Goal: Task Accomplishment & Management: Manage account settings

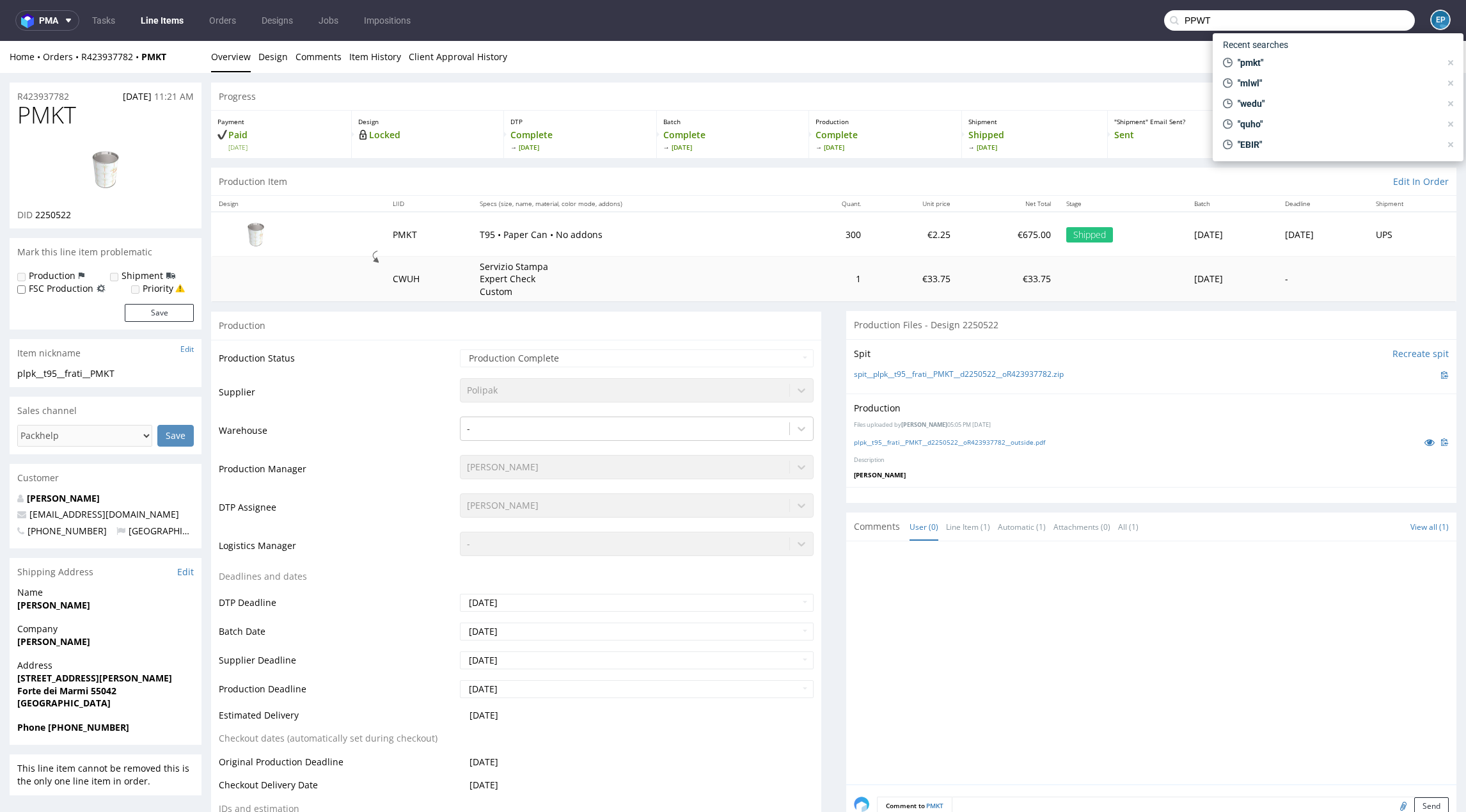
scroll to position [812, 0]
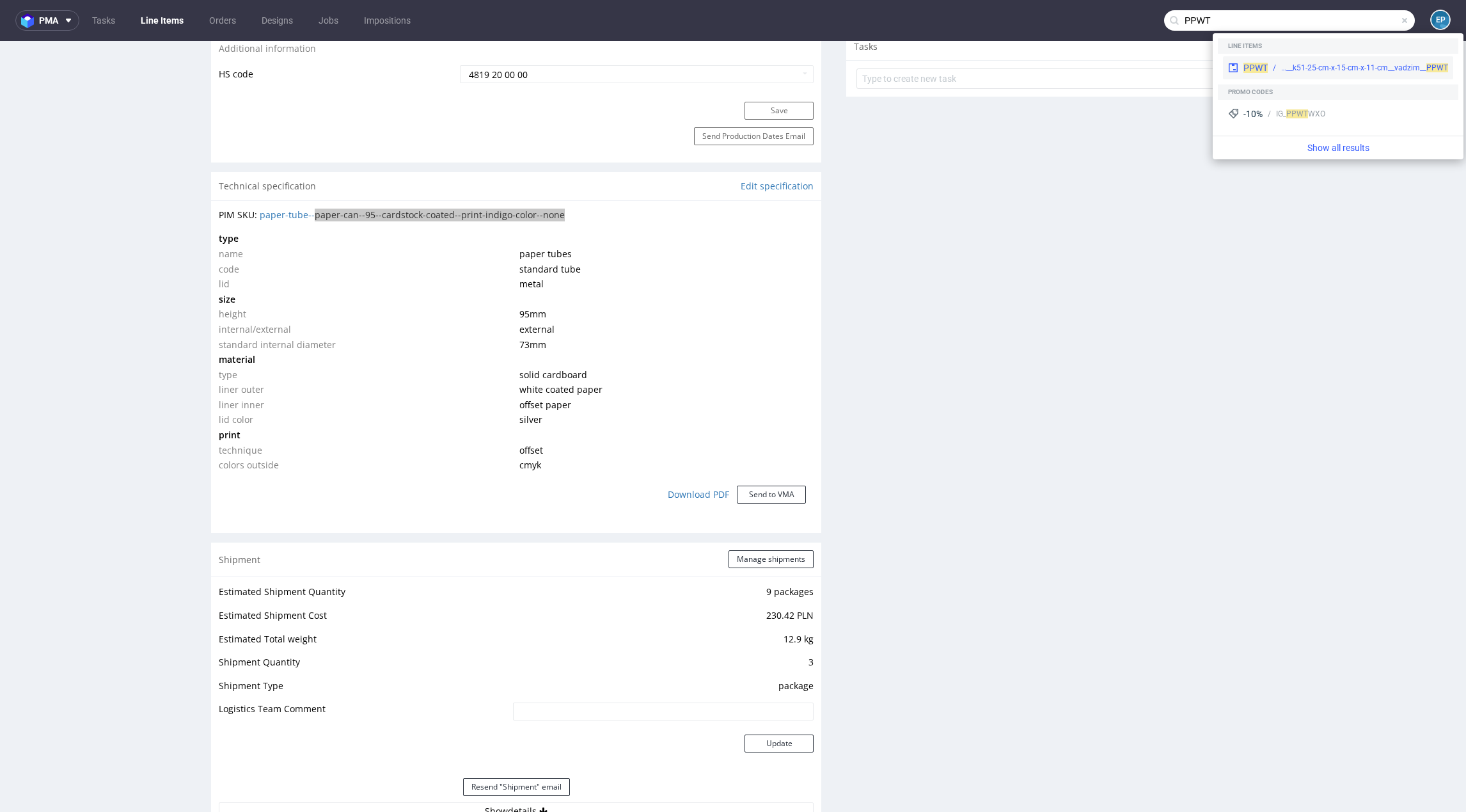
type input "PPWT"
click at [1261, 67] on span "PPWT" at bounding box center [1255, 68] width 24 height 11
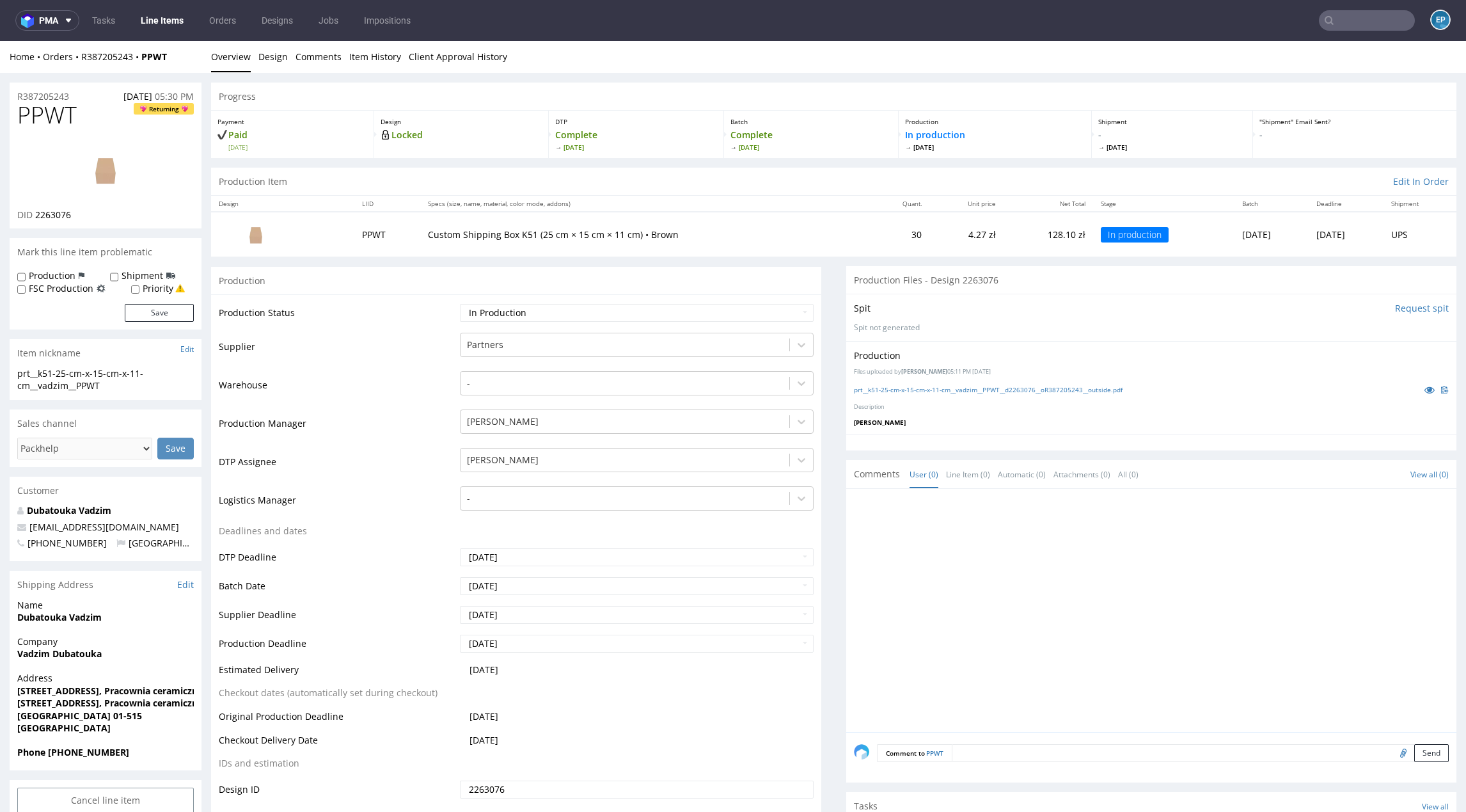
click at [179, 19] on link "Line Items" at bounding box center [162, 20] width 58 height 20
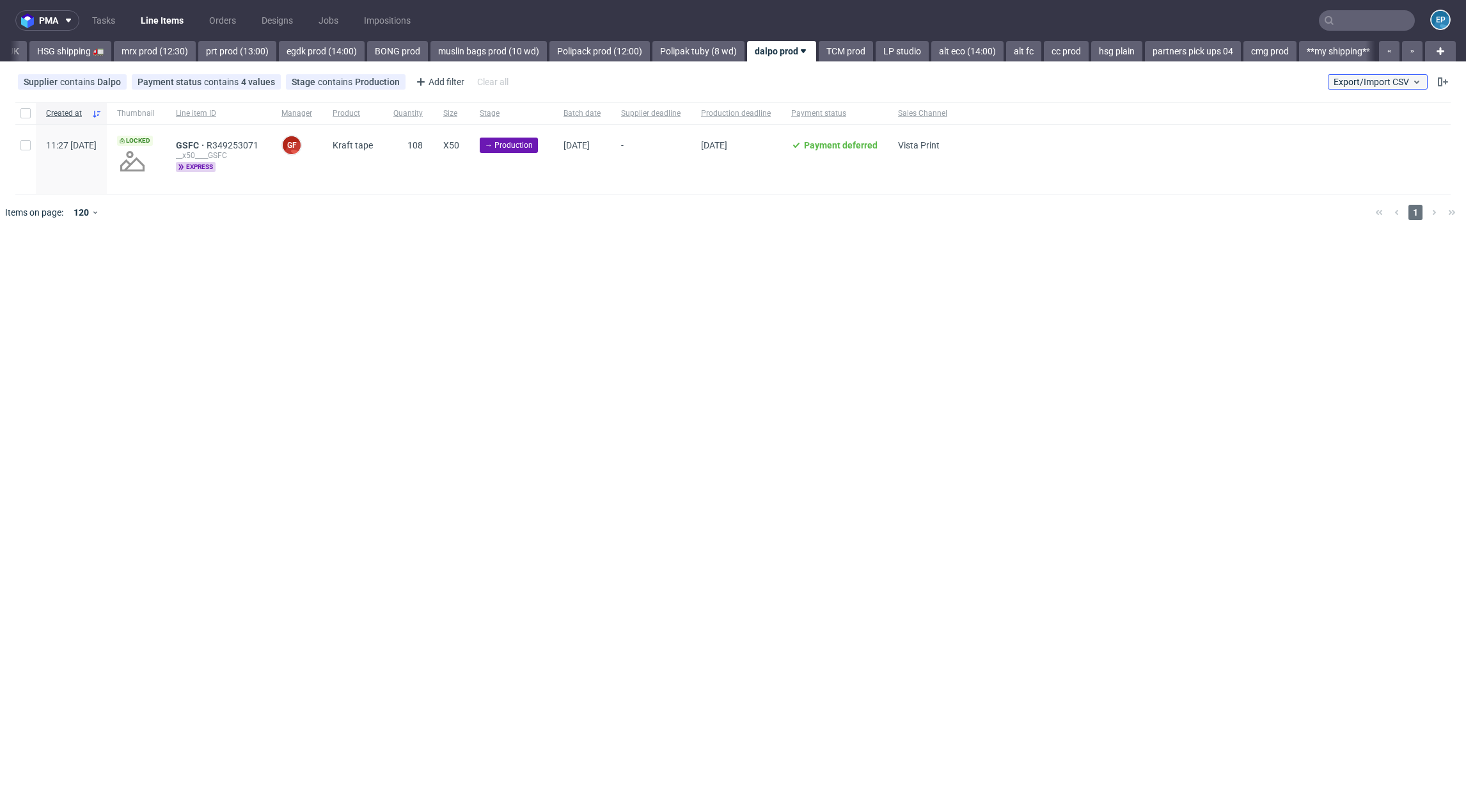
click at [1366, 81] on span "Export/Import CSV" at bounding box center [1378, 81] width 88 height 11
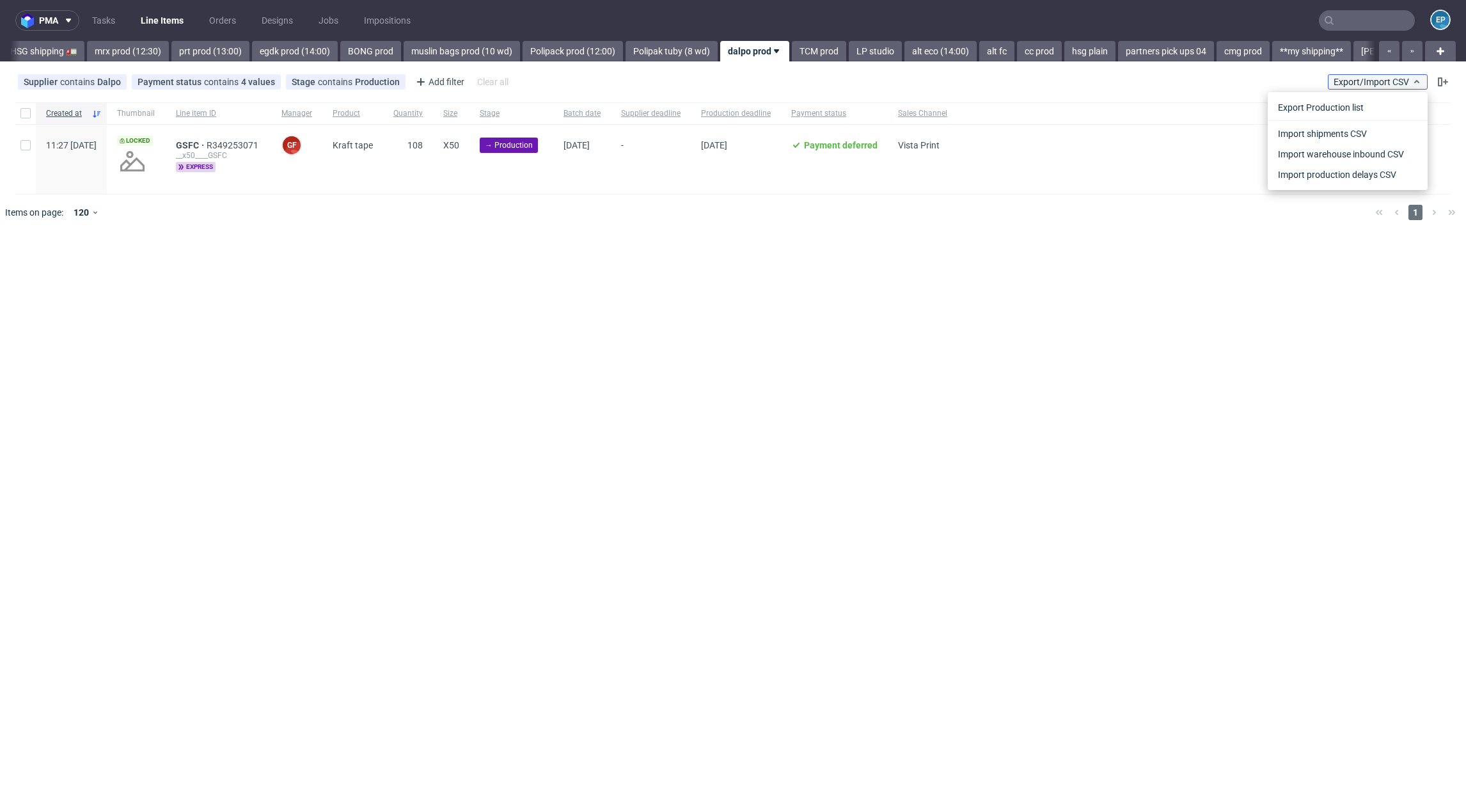
scroll to position [0, 1606]
click at [1332, 132] on link "Import shipments CSV" at bounding box center [1348, 133] width 149 height 20
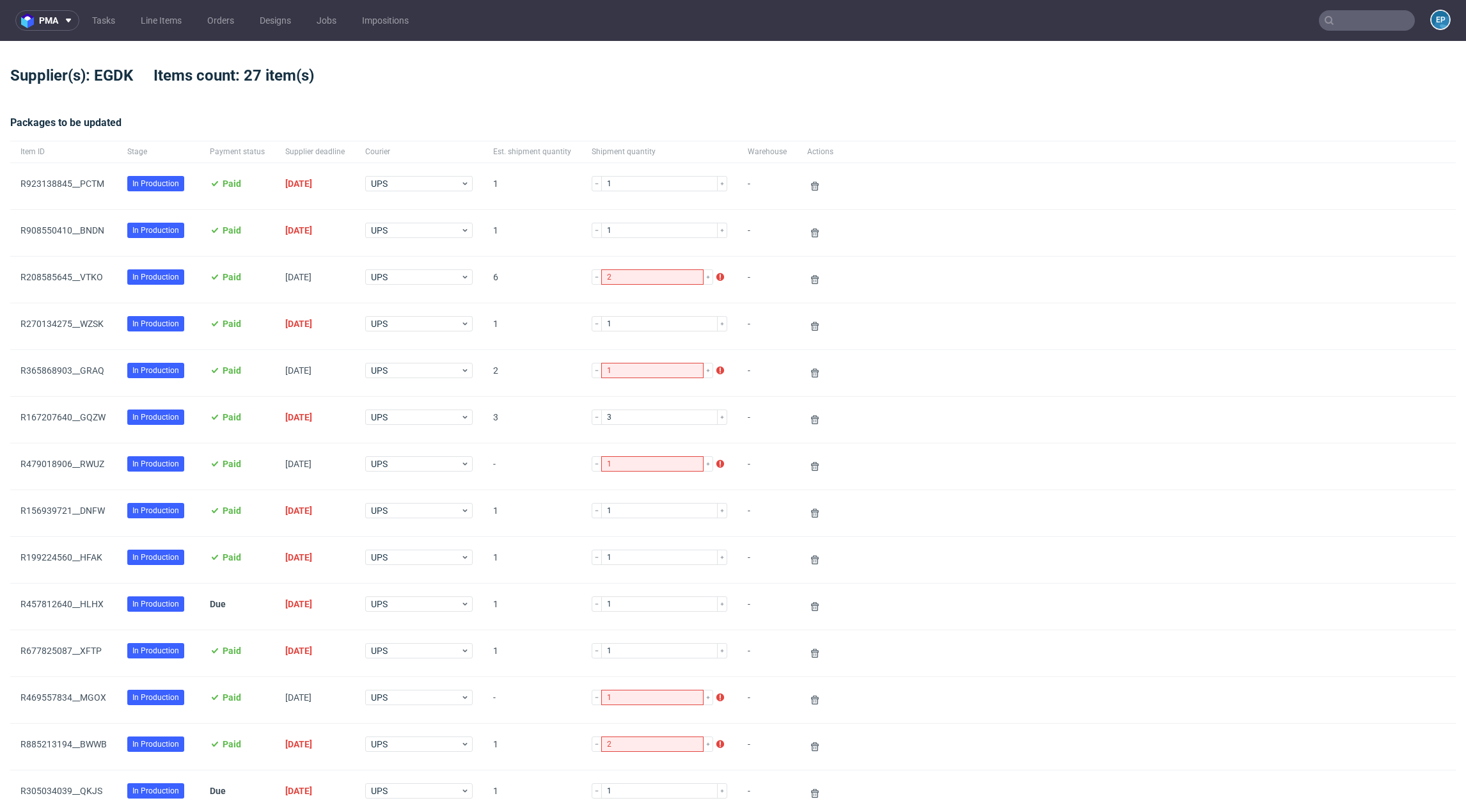
scroll to position [887, 0]
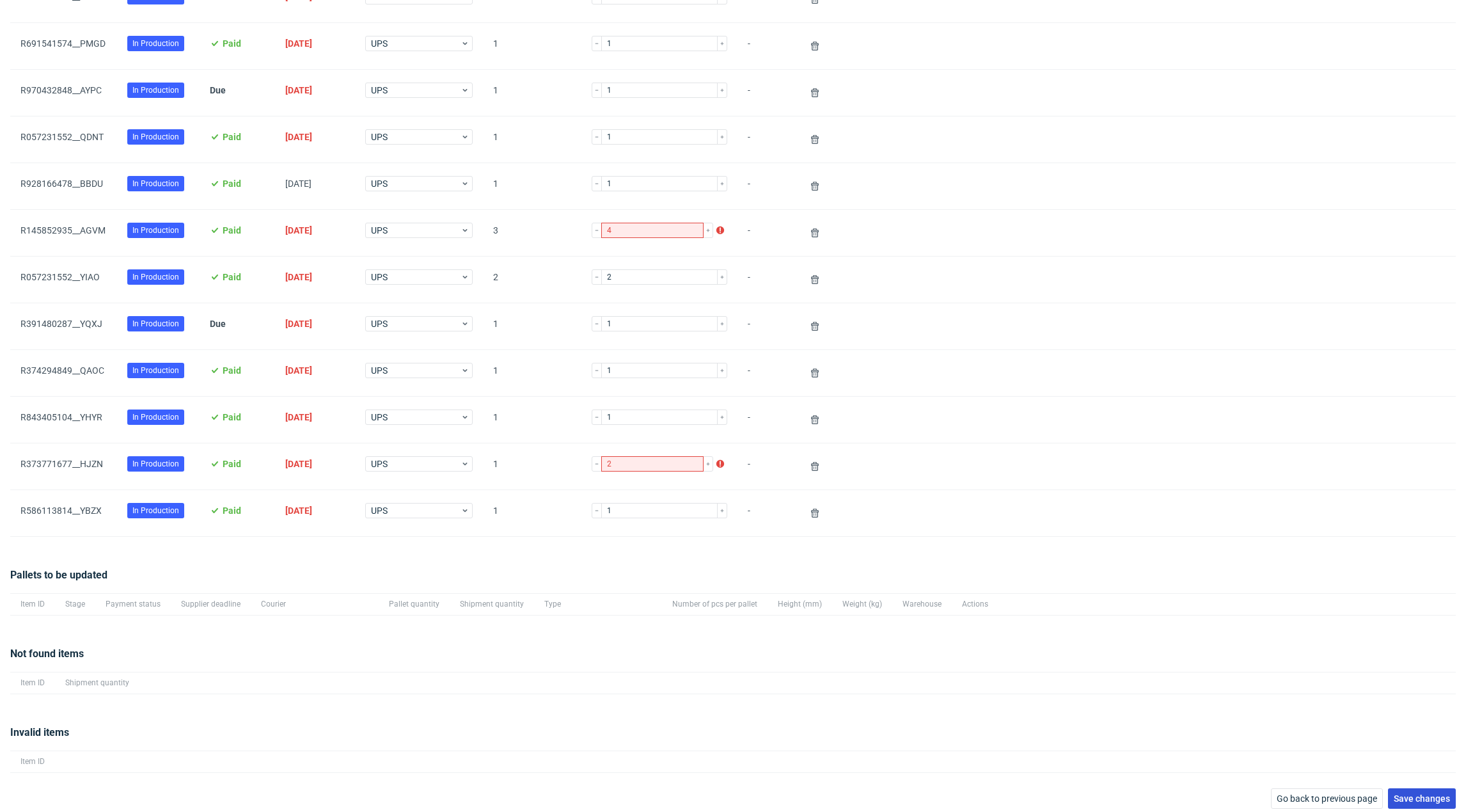
click at [1394, 794] on span "Save changes" at bounding box center [1422, 797] width 56 height 9
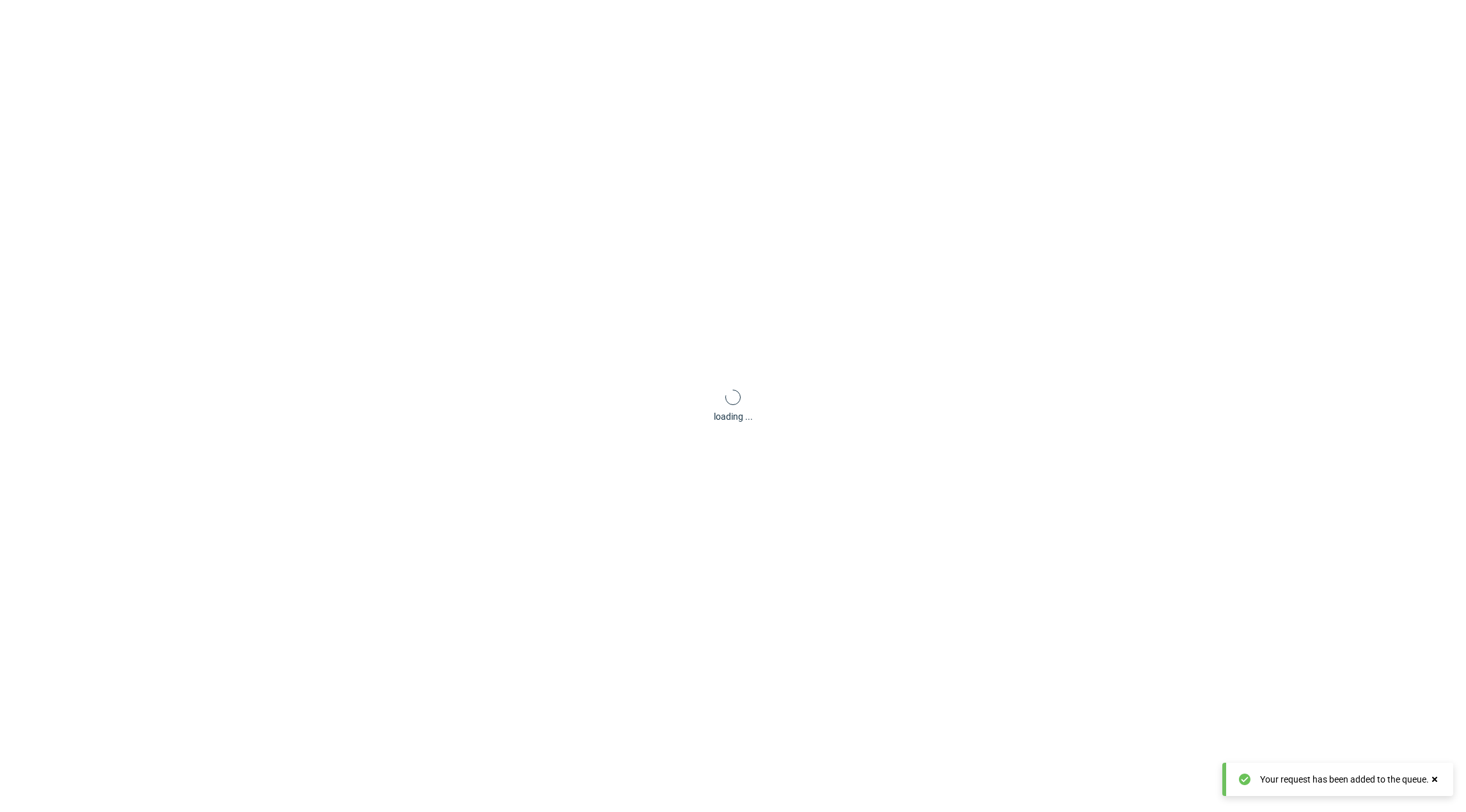
scroll to position [61, 0]
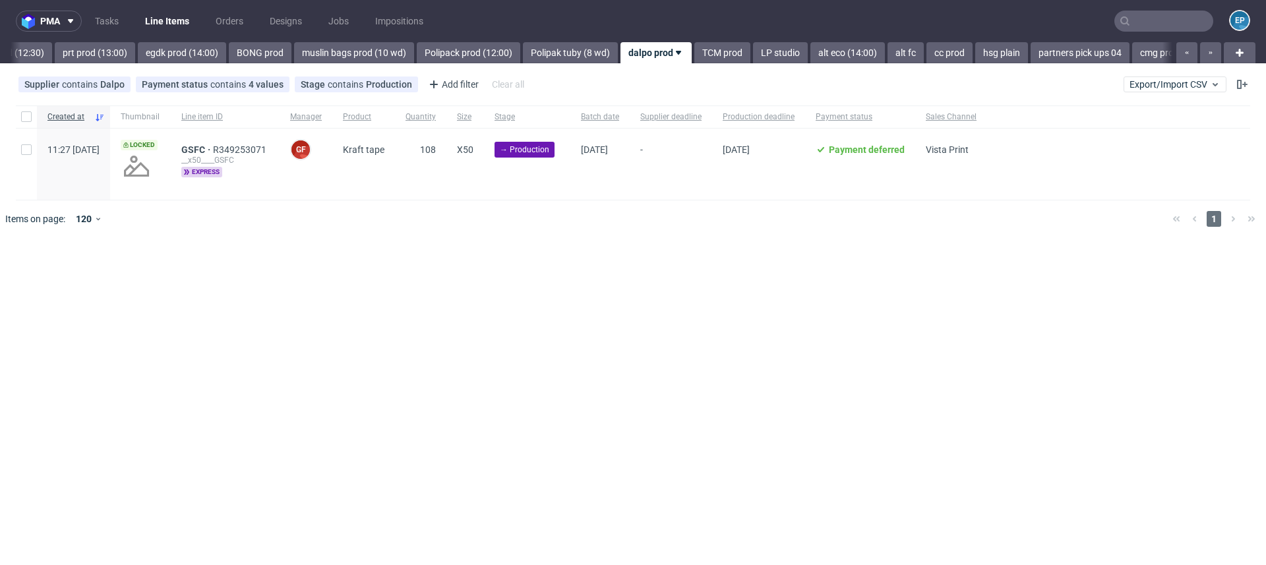
scroll to position [0, 1777]
click at [128, 59] on link "egdk prod (14:00)" at bounding box center [172, 52] width 88 height 21
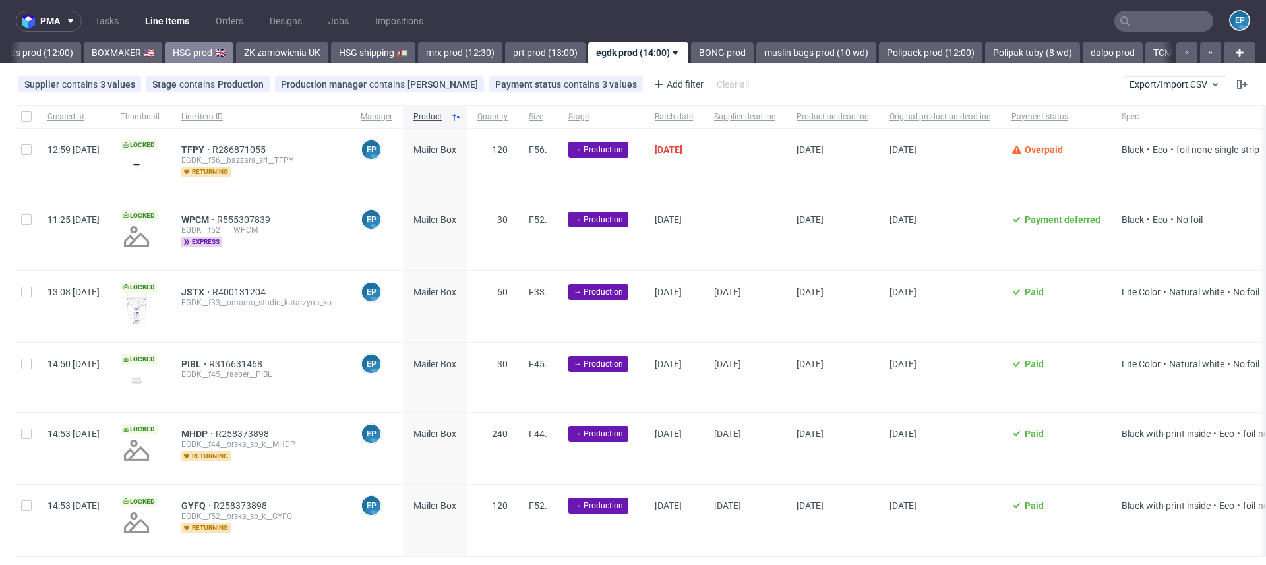
click at [165, 54] on link "HSG prod 🇬🇧" at bounding box center [199, 52] width 69 height 21
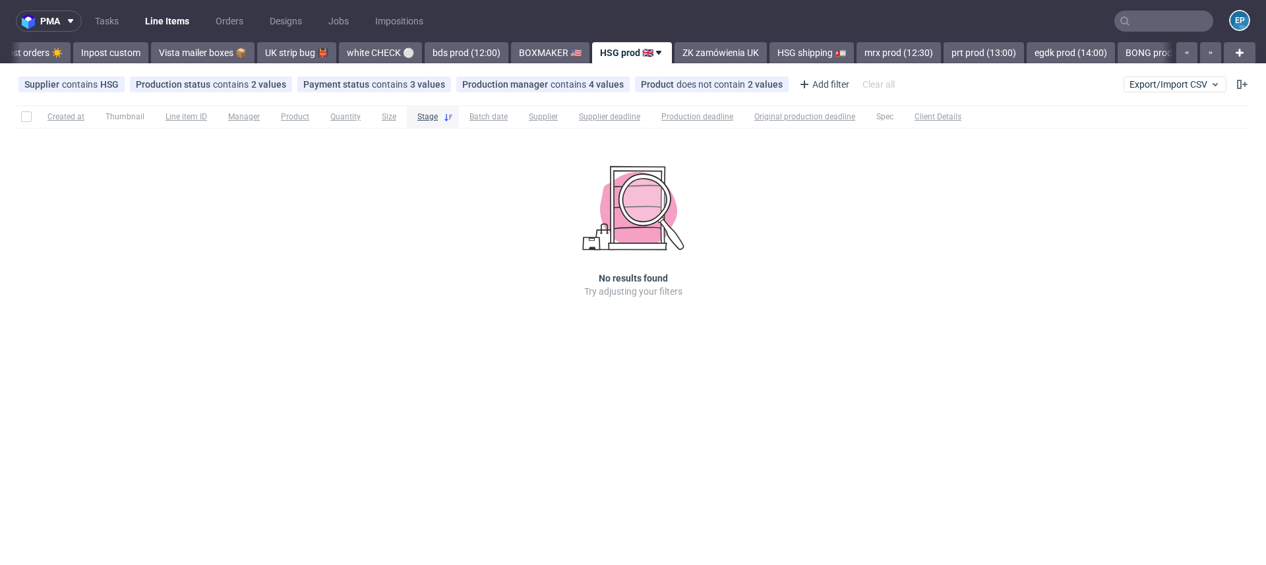
scroll to position [0, 877]
click at [270, 57] on link "UK strip bug 👹" at bounding box center [309, 52] width 79 height 21
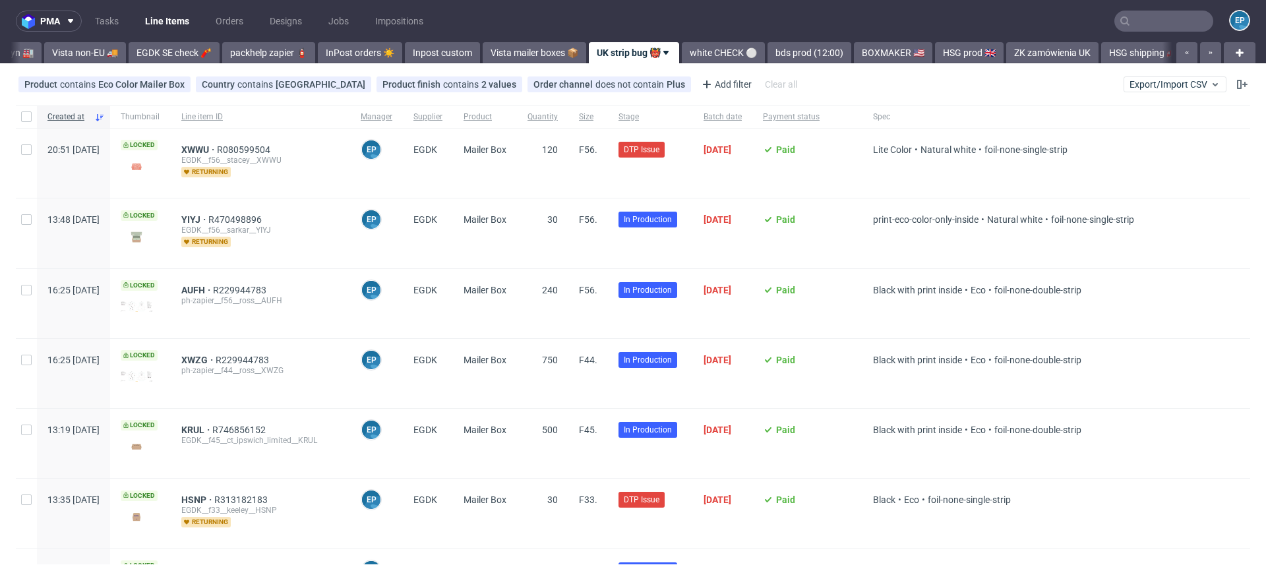
click at [249, 57] on link "packhelp zapier 🧯" at bounding box center [268, 52] width 93 height 21
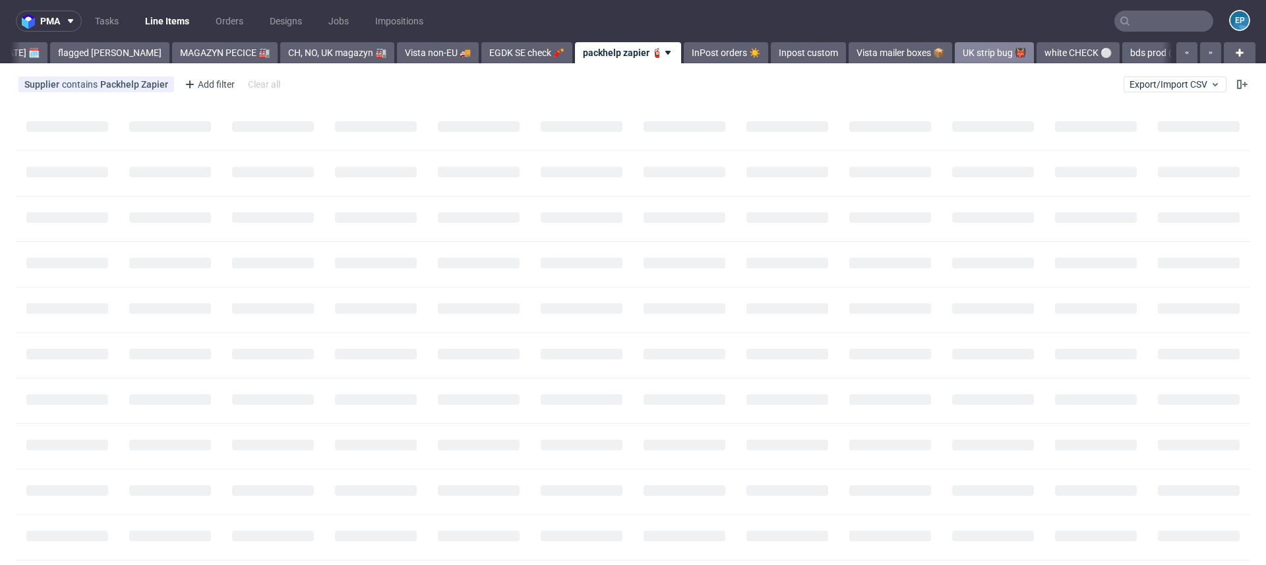
scroll to position [0, 200]
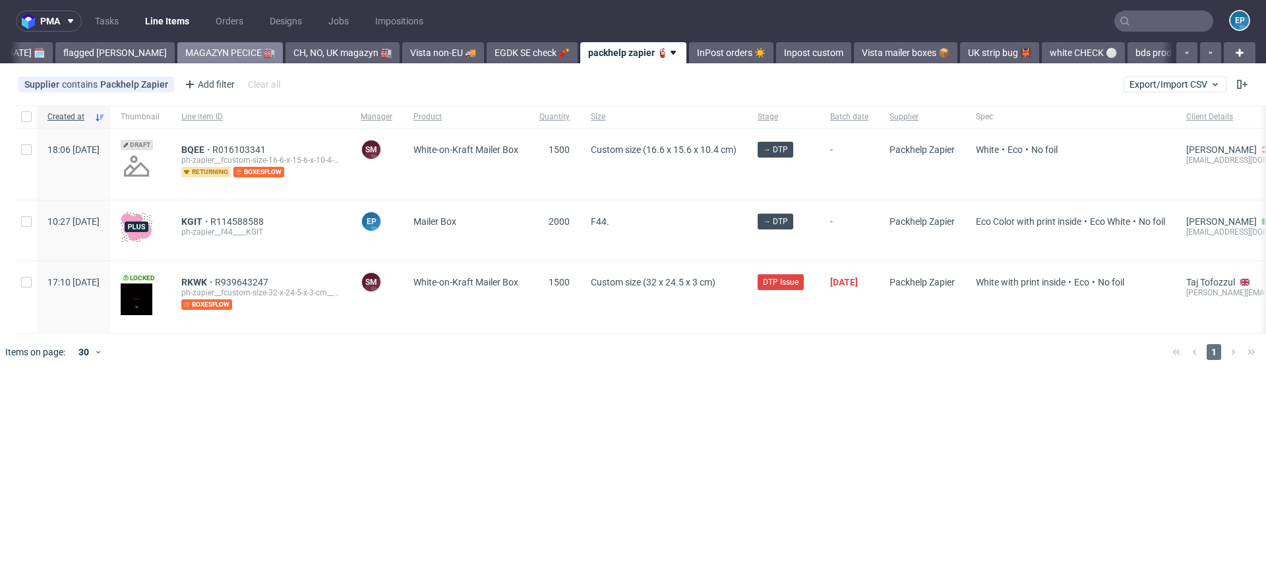
click at [211, 49] on link "MAGAZYN PECICE 🏭" at bounding box center [229, 52] width 105 height 21
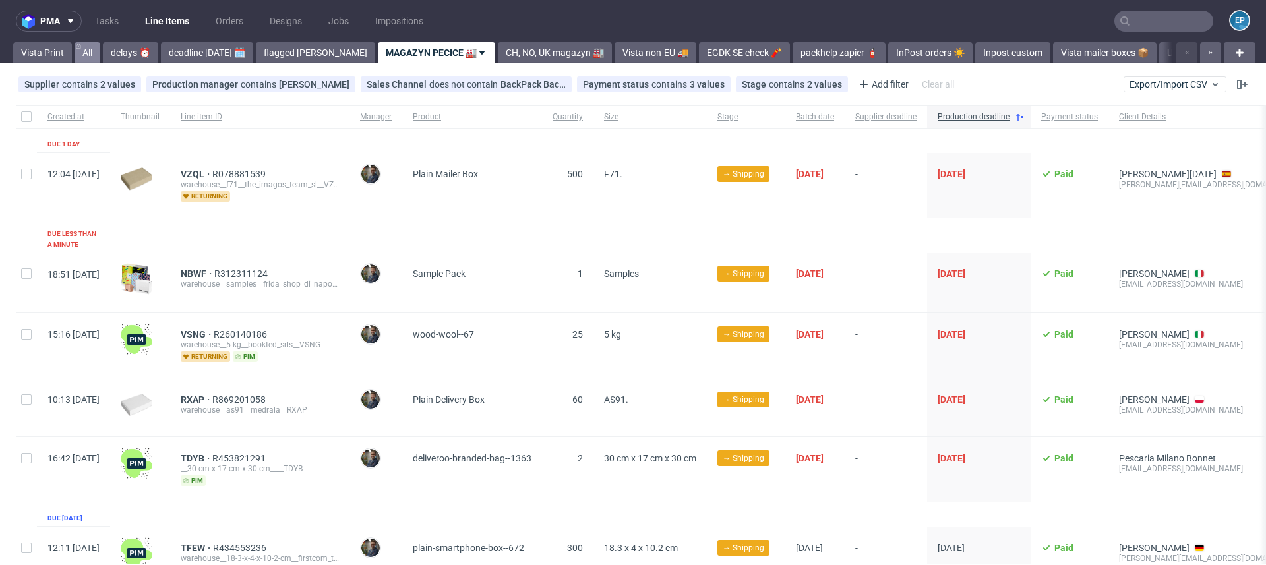
click at [77, 50] on icon at bounding box center [78, 46] width 5 height 11
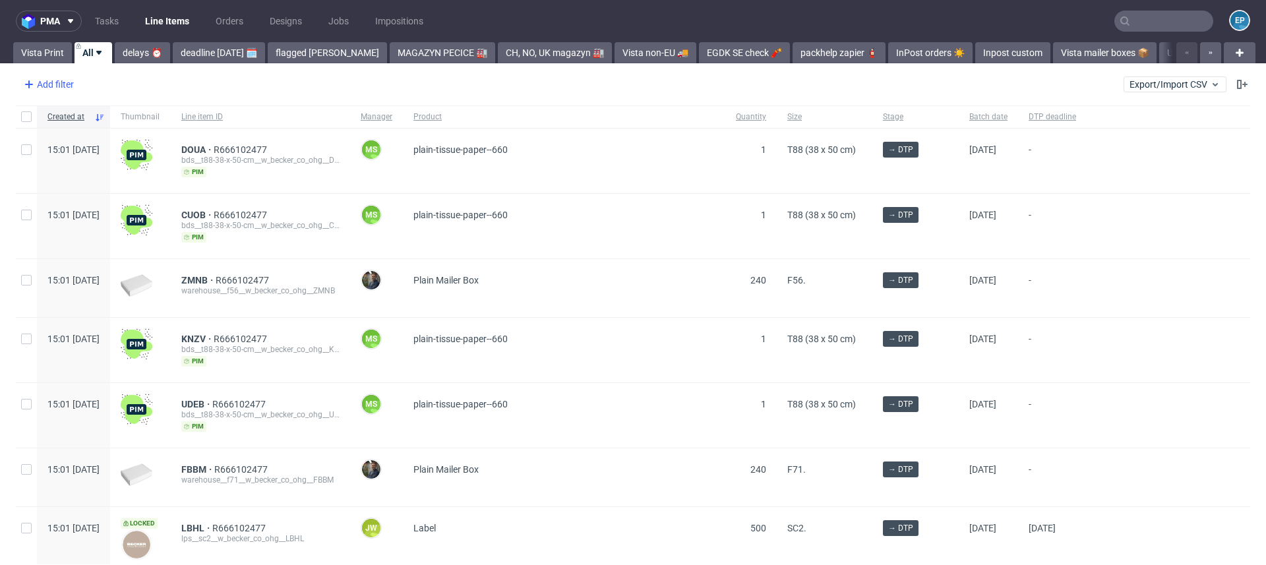
click at [51, 80] on div "Add filter" at bounding box center [47, 84] width 58 height 21
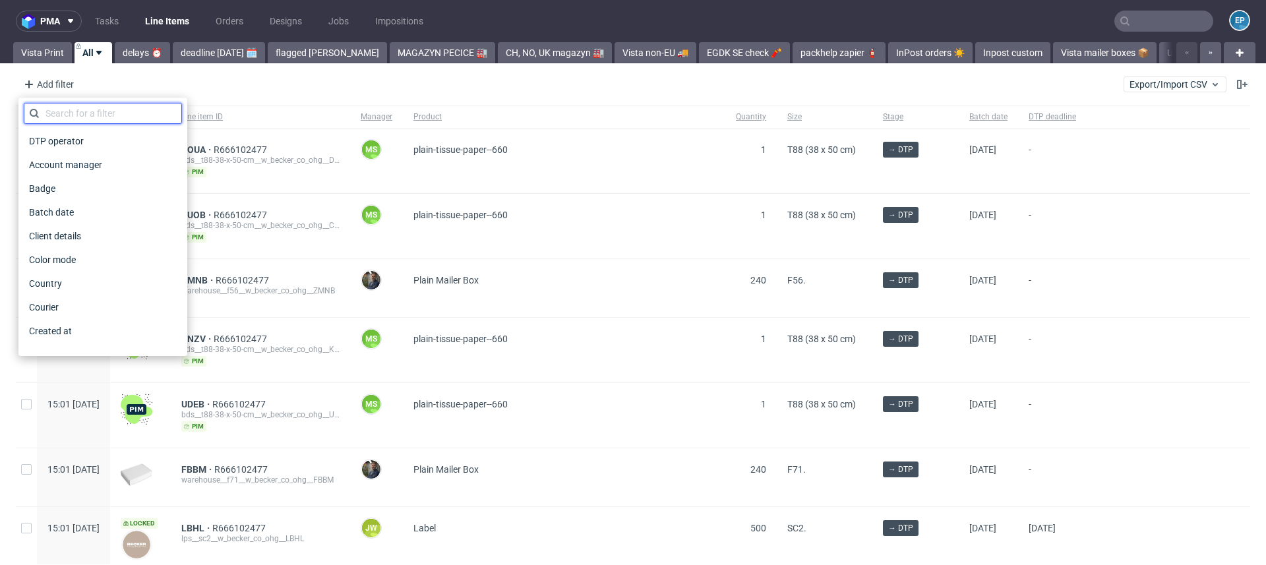
click at [76, 113] on input "text" at bounding box center [103, 113] width 158 height 21
type input "prod"
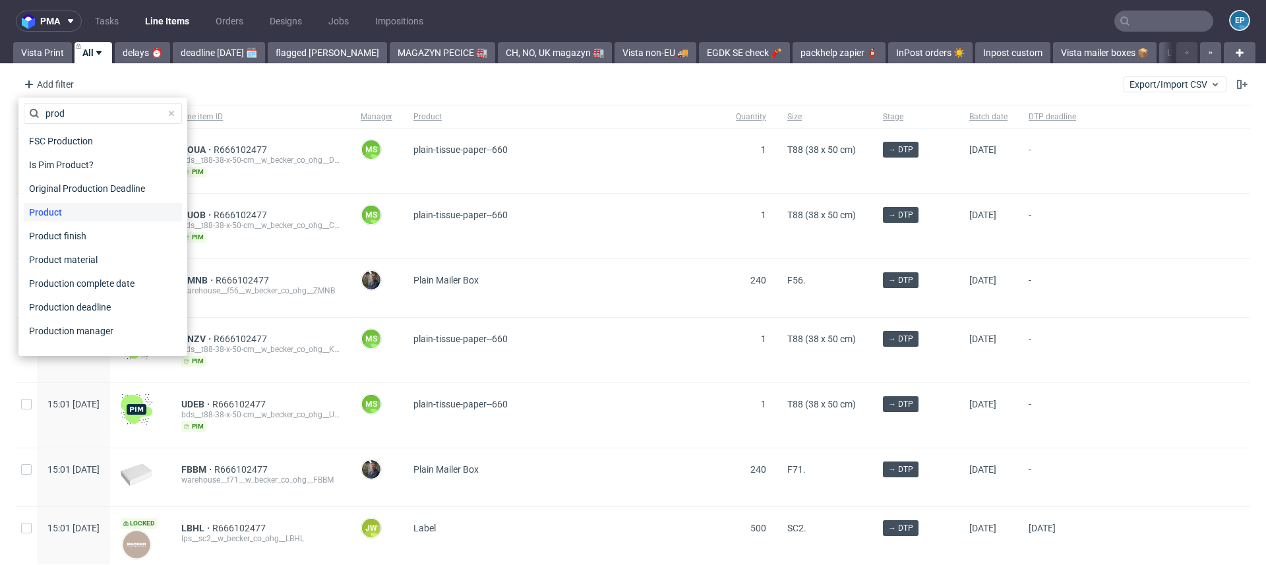
click at [81, 210] on div "Product" at bounding box center [103, 212] width 158 height 18
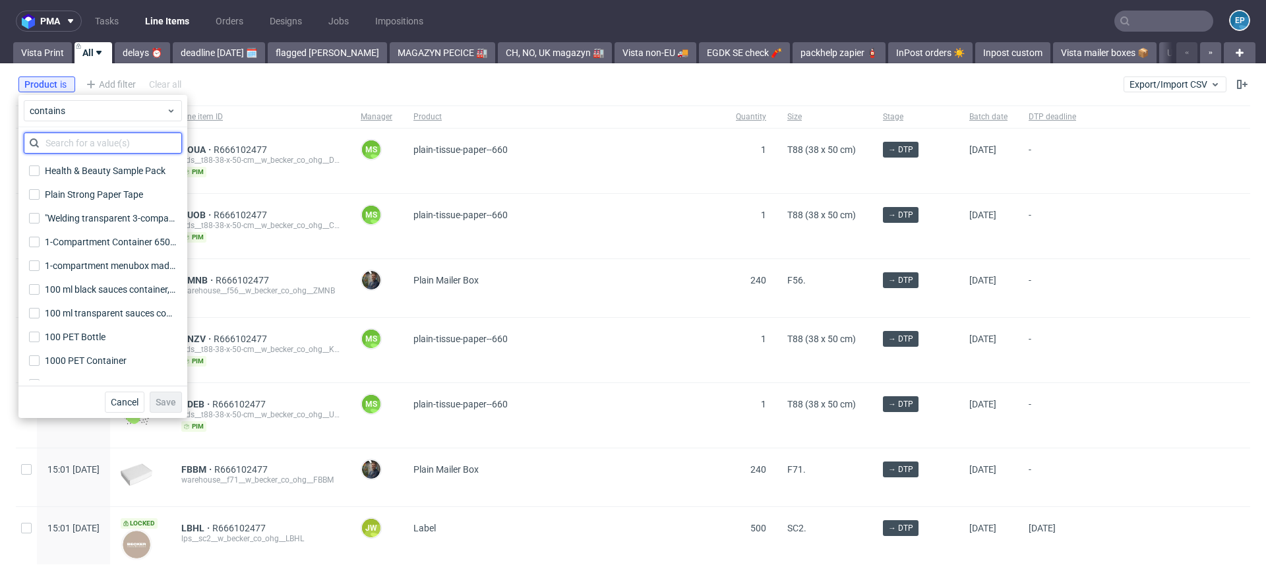
click at [85, 138] on input "text" at bounding box center [103, 143] width 158 height 21
type input "mailer box"
click at [76, 188] on label "Eco Color Mailer Box" at bounding box center [103, 196] width 158 height 18
click at [40, 191] on input "Eco Color Mailer Box" at bounding box center [34, 196] width 11 height 11
checkbox input "true"
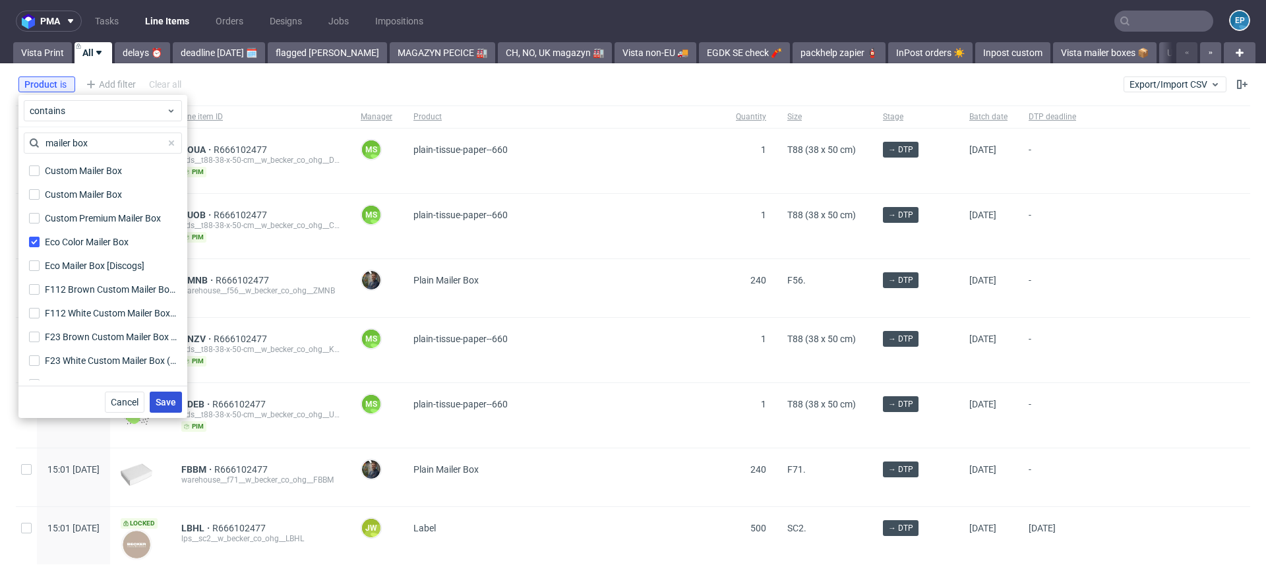
click at [162, 398] on span "Save" at bounding box center [166, 402] width 20 height 9
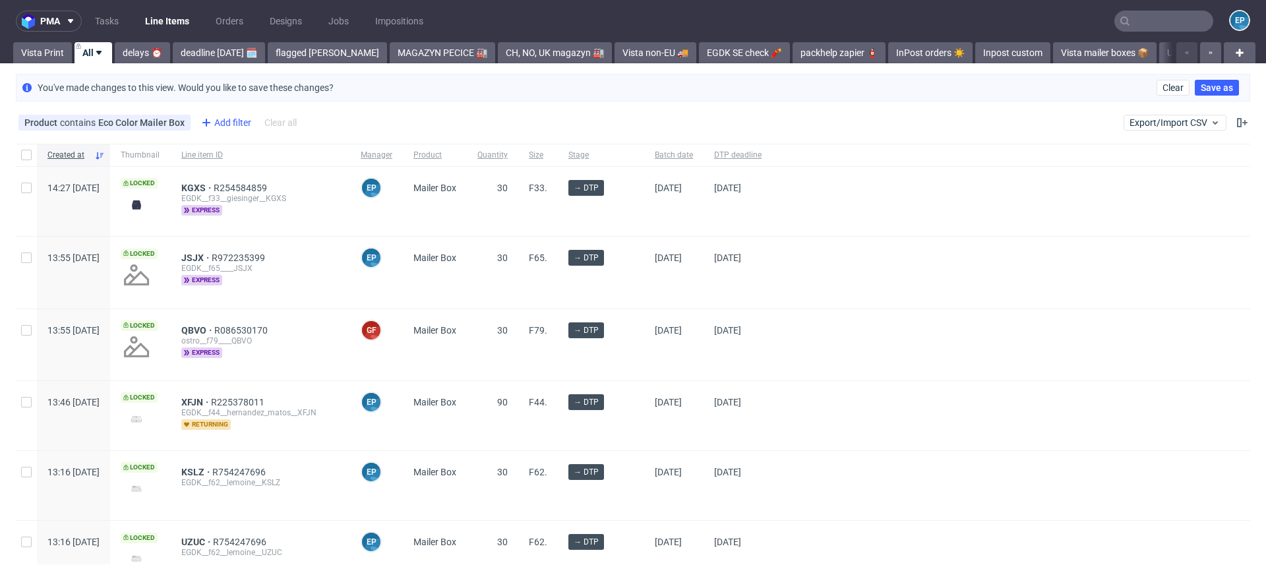
click at [239, 125] on div "Add filter" at bounding box center [225, 122] width 58 height 21
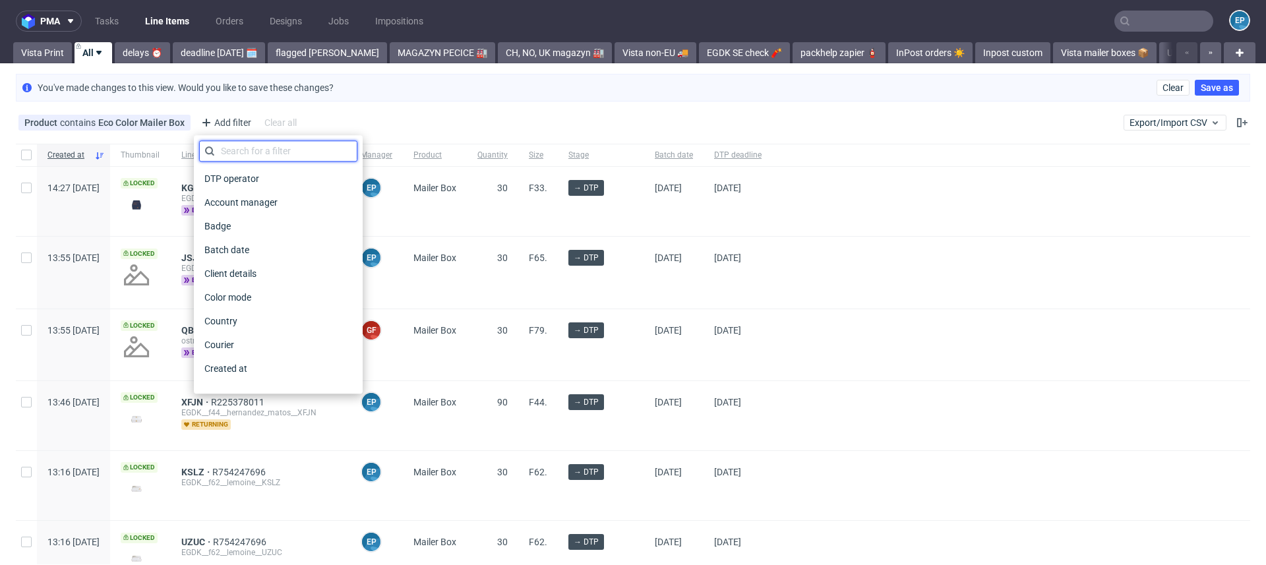
click at [259, 144] on input "text" at bounding box center [278, 150] width 158 height 21
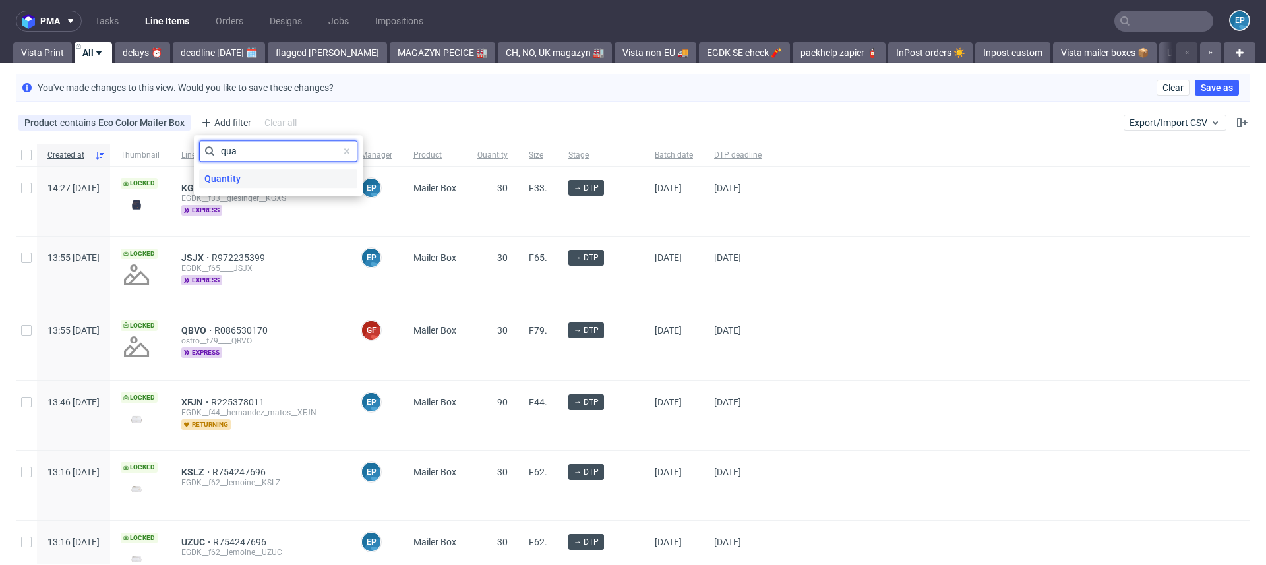
type input "qua"
click at [258, 181] on div "Quantity" at bounding box center [278, 178] width 158 height 18
click at [254, 143] on span "is" at bounding box center [273, 148] width 136 height 13
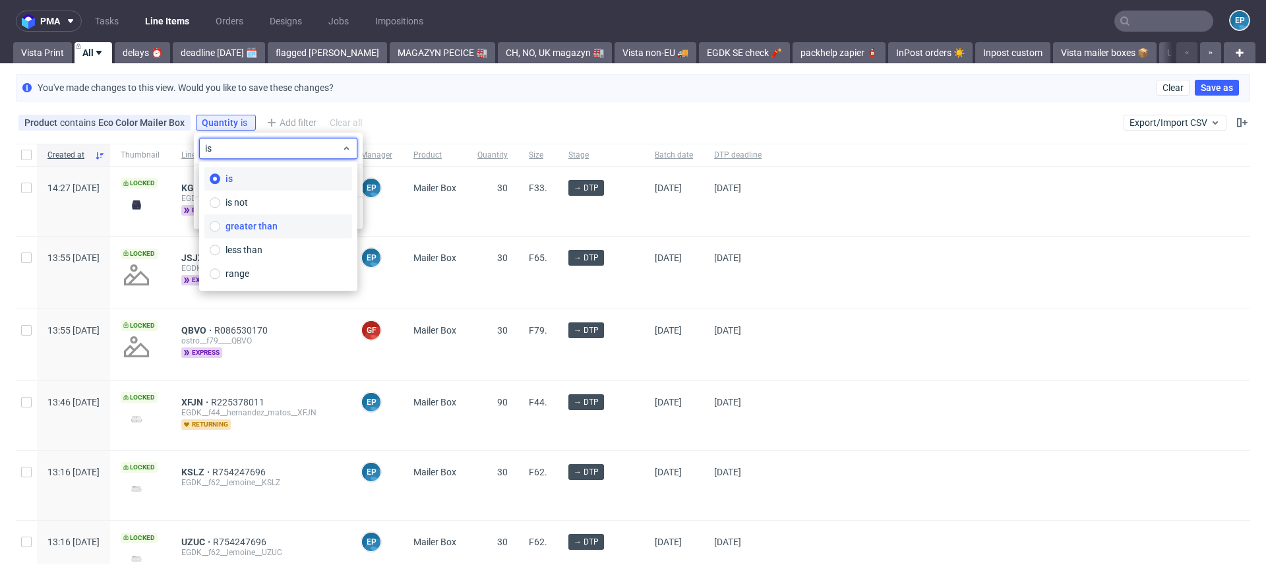
click at [255, 227] on span "greater than" at bounding box center [251, 226] width 52 height 13
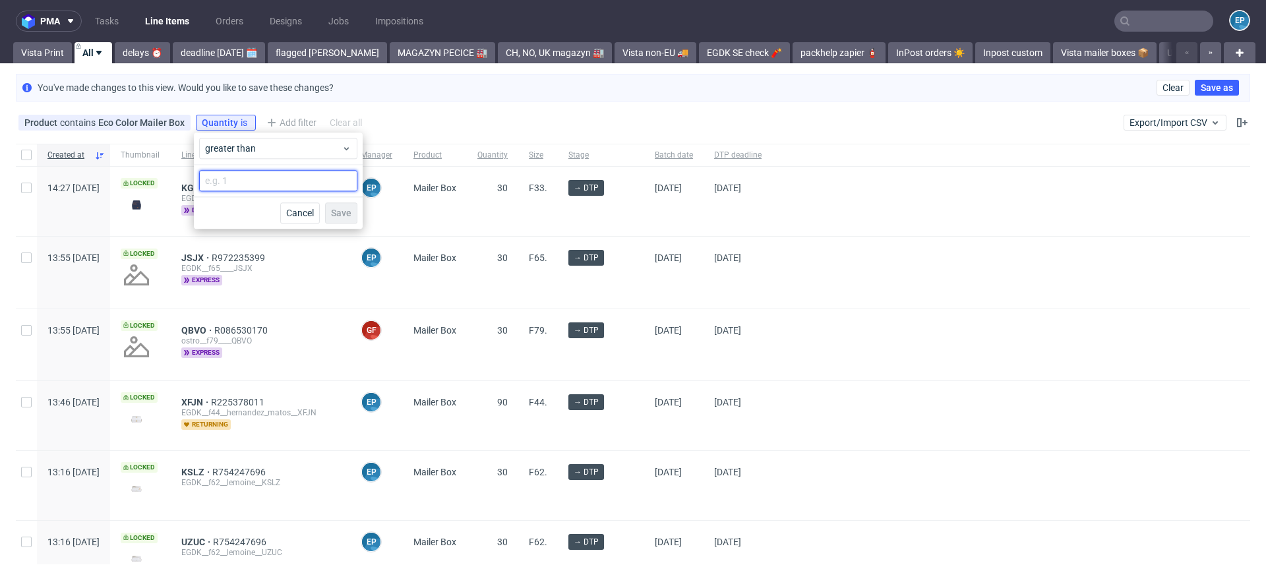
click at [240, 179] on input "number" at bounding box center [278, 180] width 158 height 21
type input "1999"
click at [347, 212] on span "Save" at bounding box center [341, 212] width 20 height 9
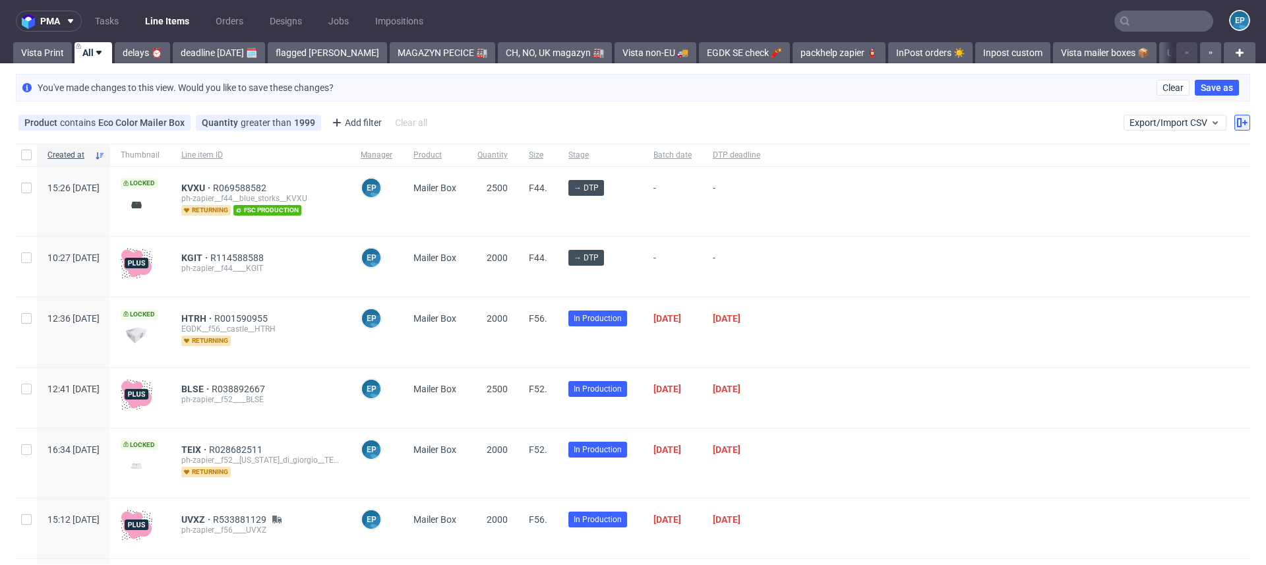
click at [1237, 120] on use at bounding box center [1242, 122] width 11 height 9
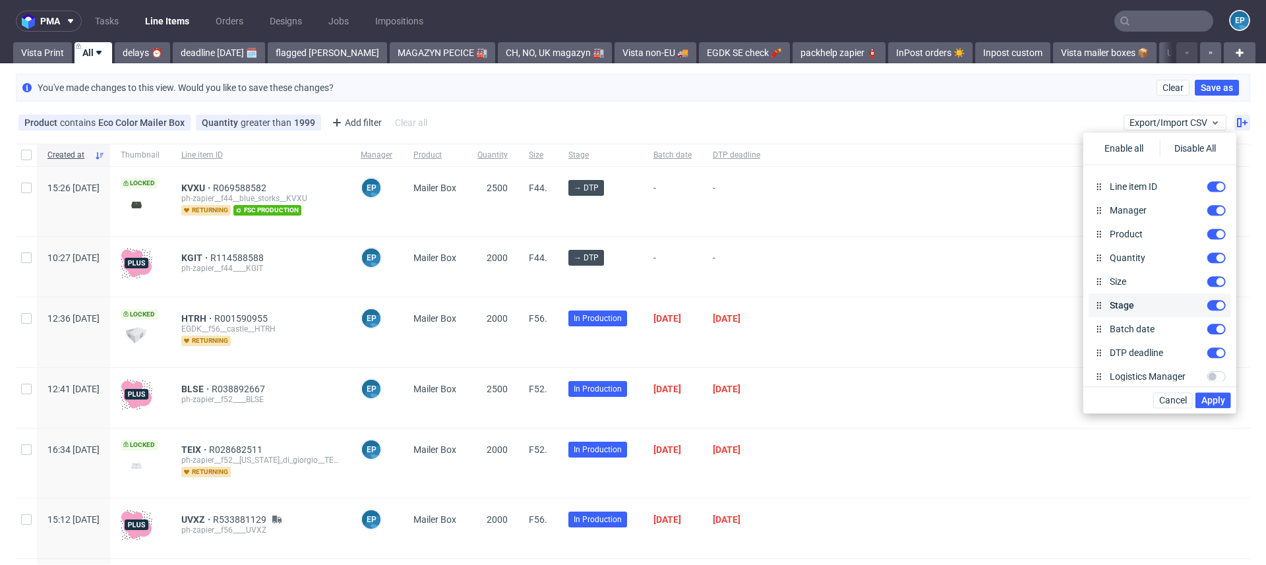
scroll to position [44, 0]
click at [1215, 349] on input "DTP deadline" at bounding box center [1216, 352] width 18 height 11
checkbox input "false"
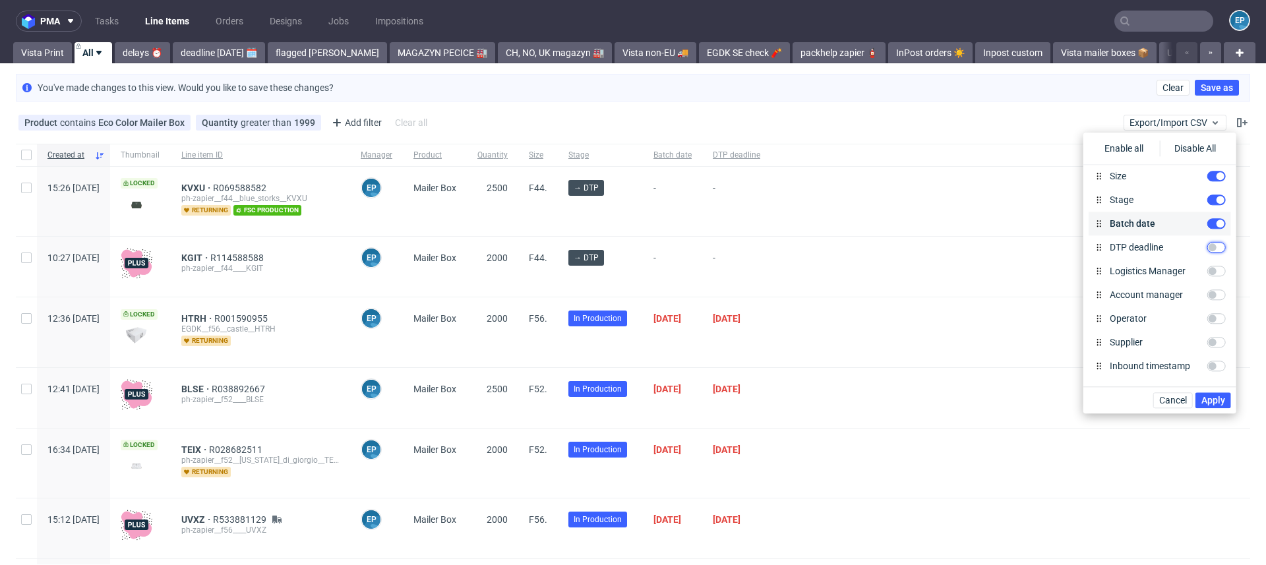
scroll to position [151, 0]
click at [1213, 338] on input "Supplier" at bounding box center [1216, 339] width 18 height 11
checkbox input "true"
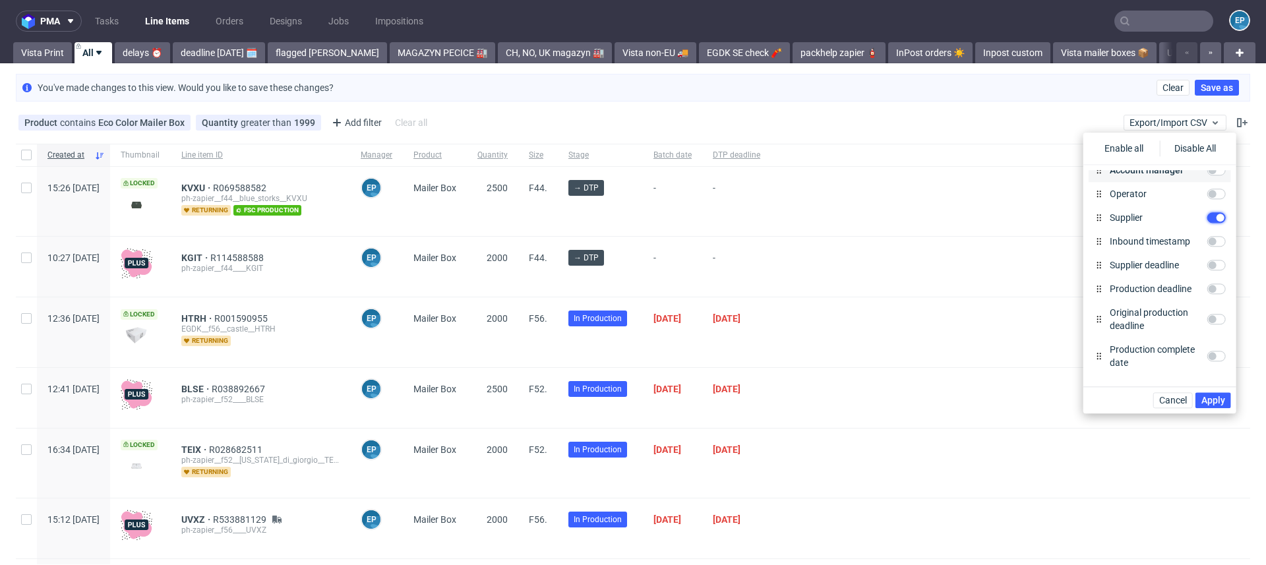
scroll to position [285, 0]
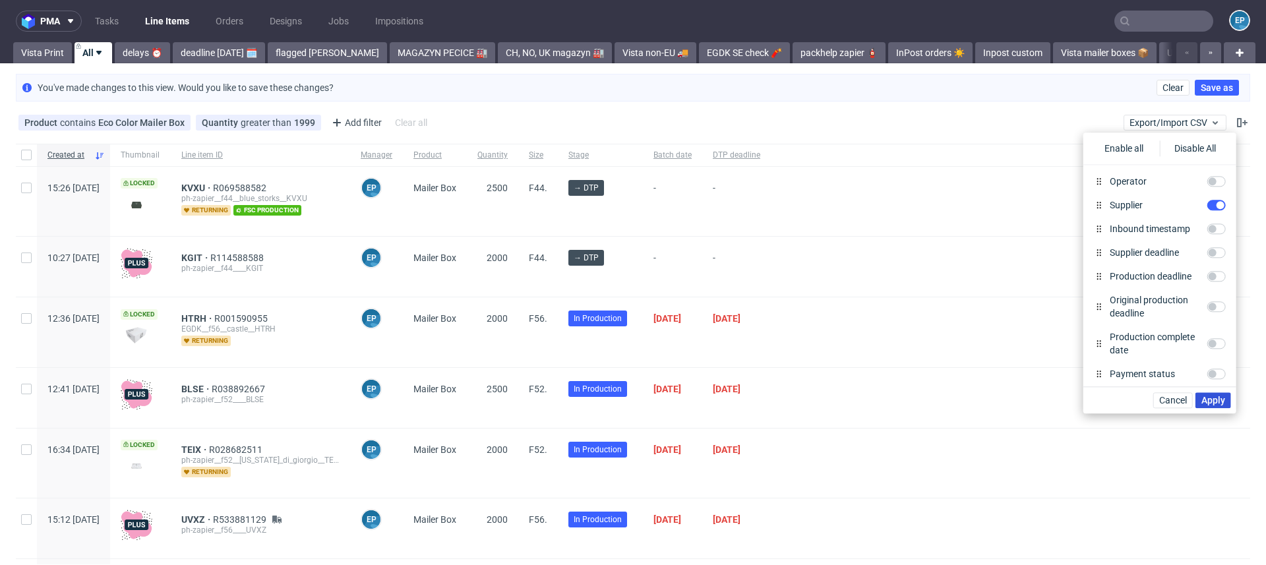
click at [1218, 398] on span "Apply" at bounding box center [1213, 400] width 24 height 9
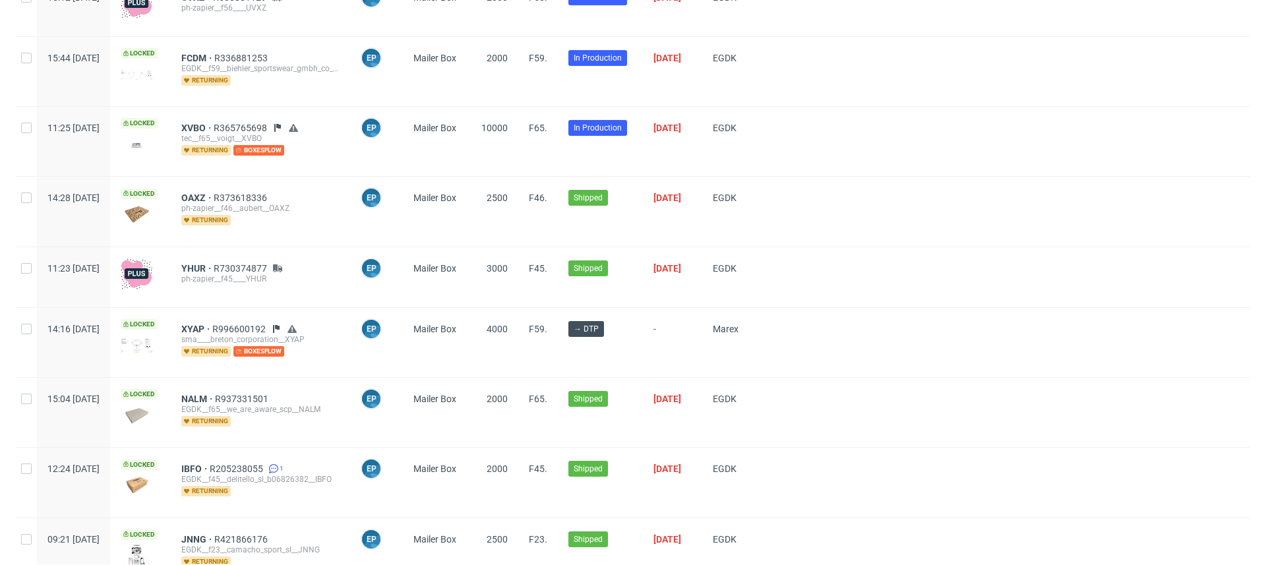
scroll to position [0, 0]
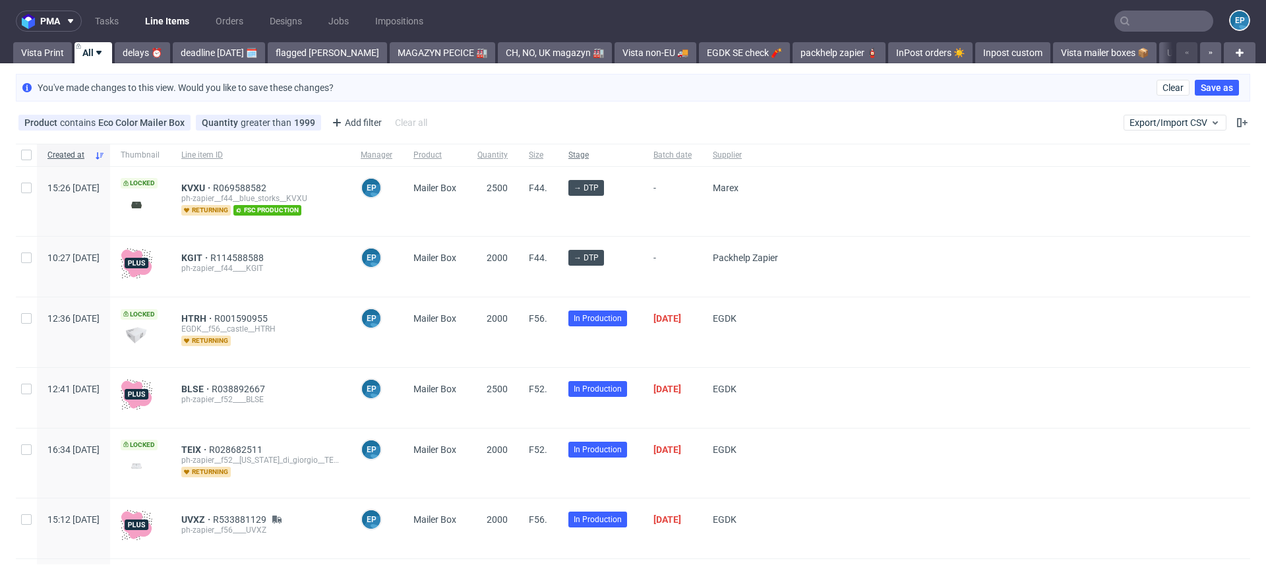
click at [617, 151] on span "Stage" at bounding box center [600, 155] width 64 height 11
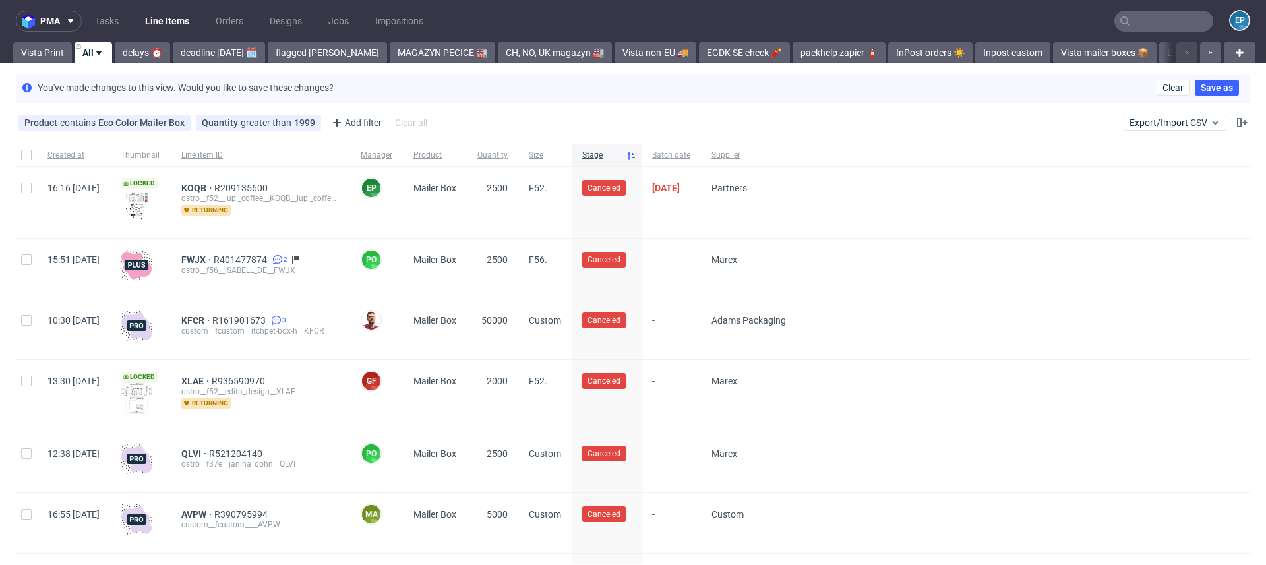
click at [617, 151] on div "Stage" at bounding box center [607, 155] width 70 height 22
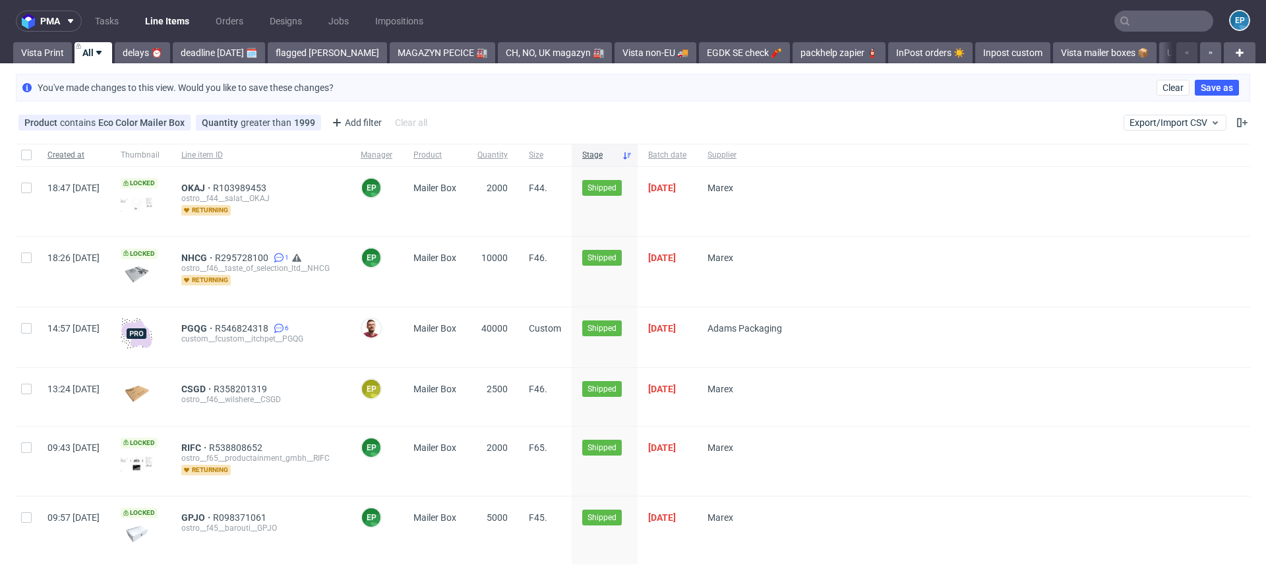
click at [70, 160] on span "Created at" at bounding box center [73, 155] width 52 height 11
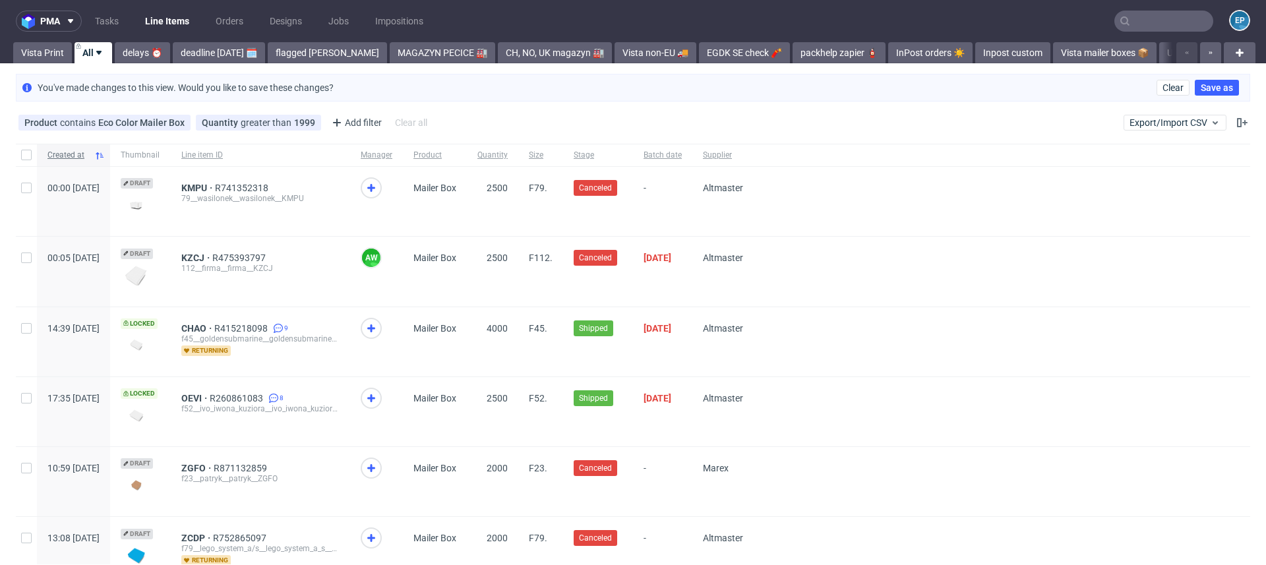
click at [65, 152] on span "Created at" at bounding box center [68, 155] width 42 height 11
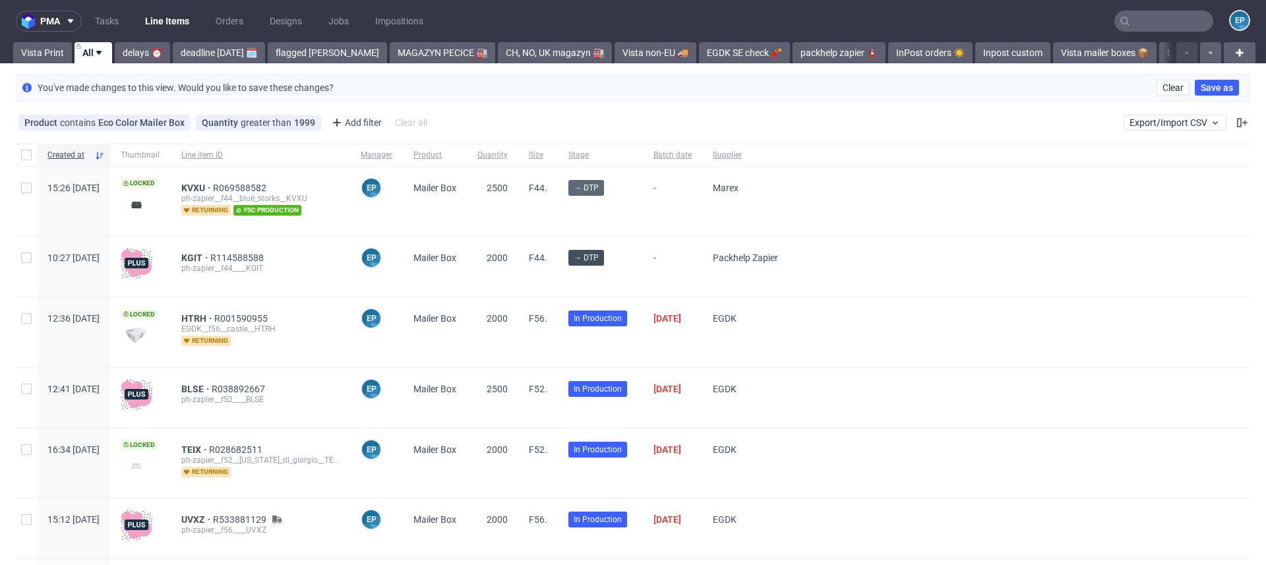
click at [599, 183] on span "→ DTP" at bounding box center [586, 188] width 25 height 12
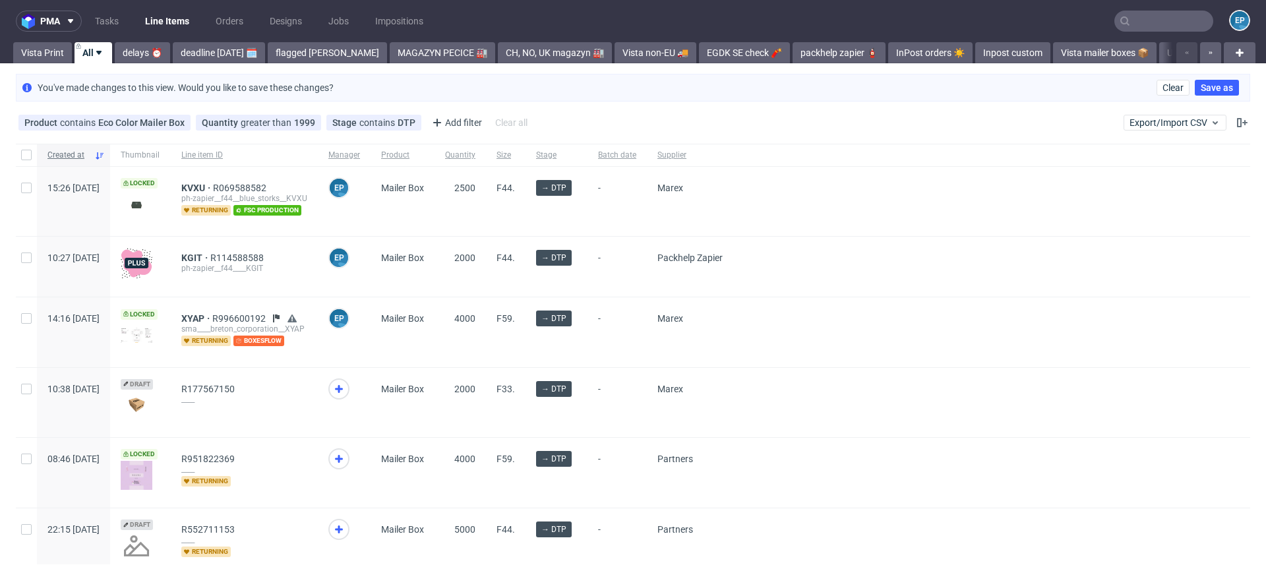
click at [67, 154] on span "Created at" at bounding box center [68, 155] width 42 height 11
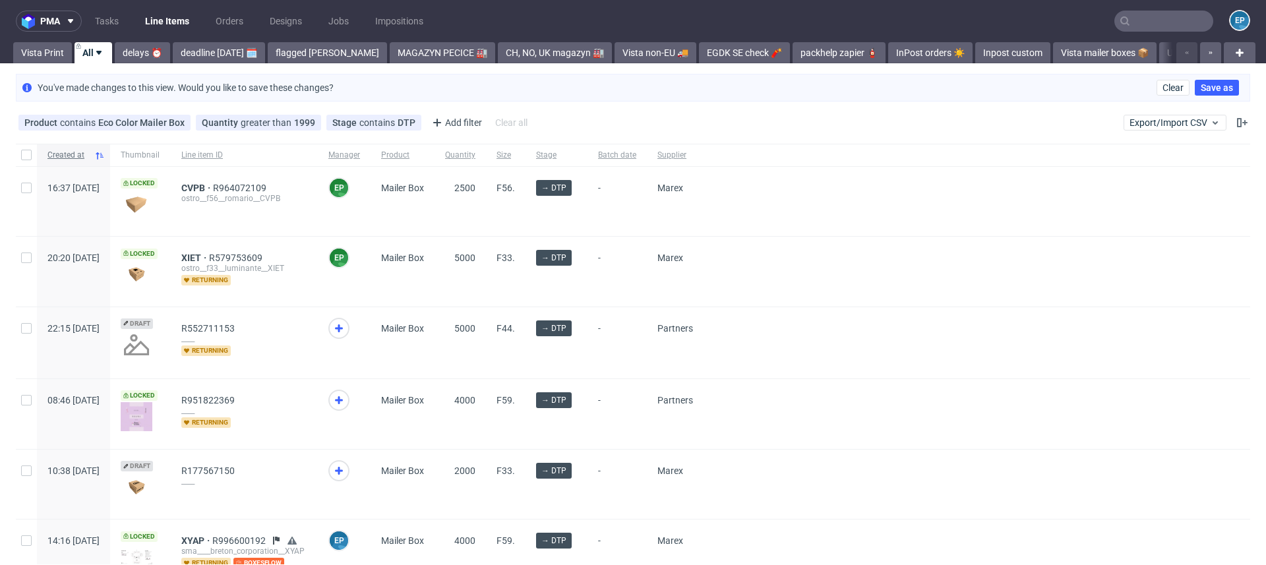
click at [89, 159] on span "Created at" at bounding box center [68, 155] width 42 height 11
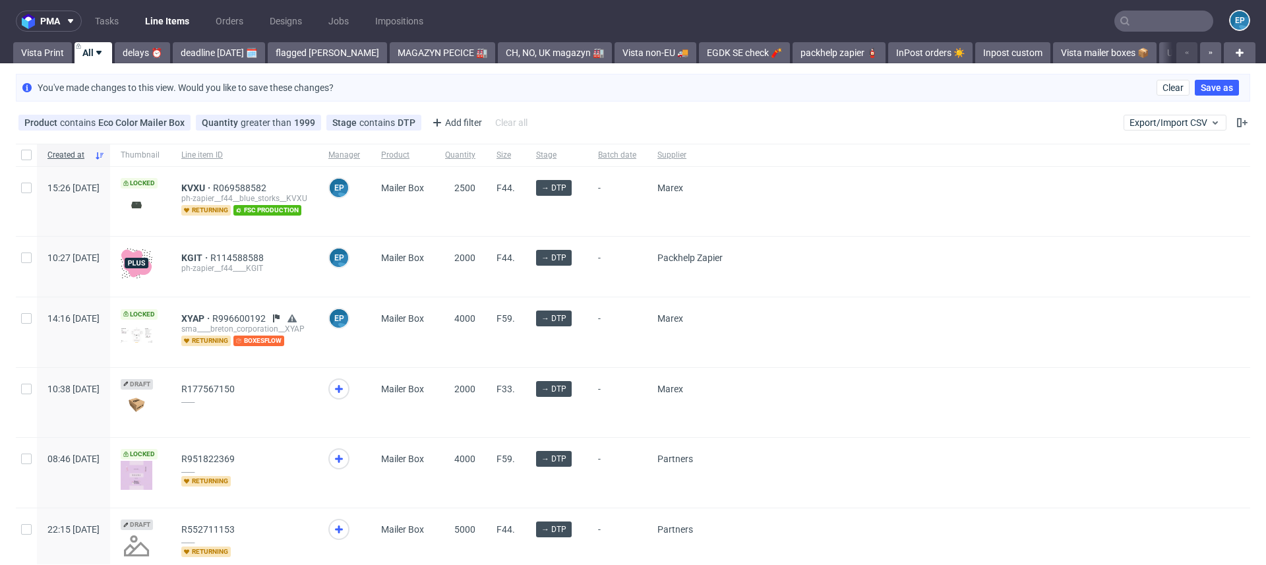
click at [89, 159] on span "Created at" at bounding box center [68, 155] width 42 height 11
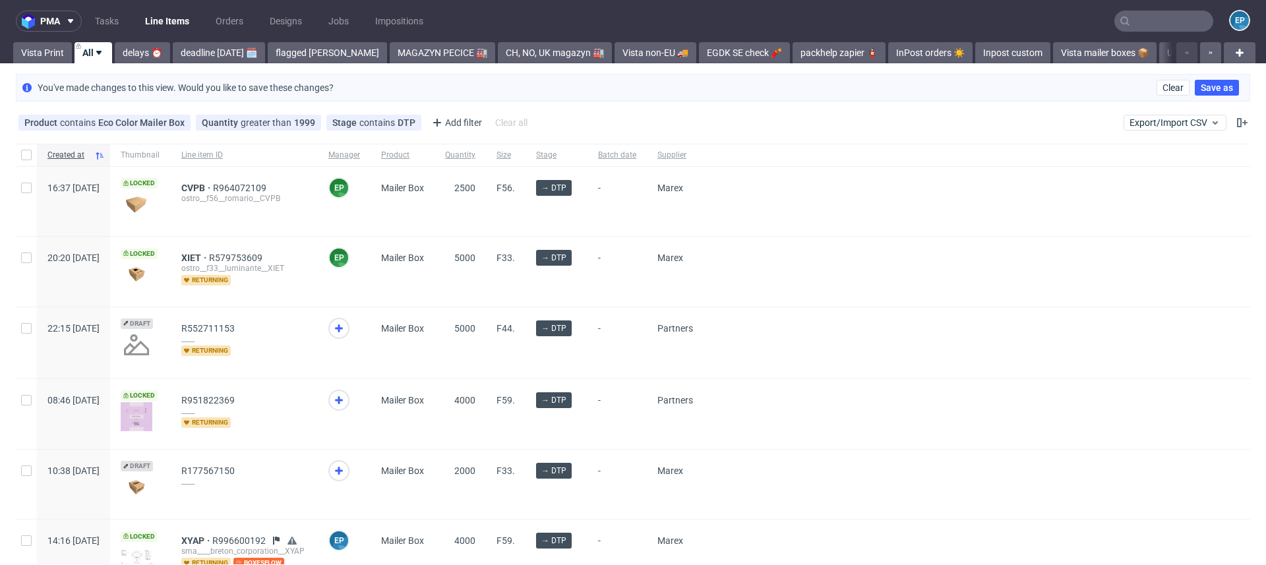
click at [89, 159] on span "Created at" at bounding box center [68, 155] width 42 height 11
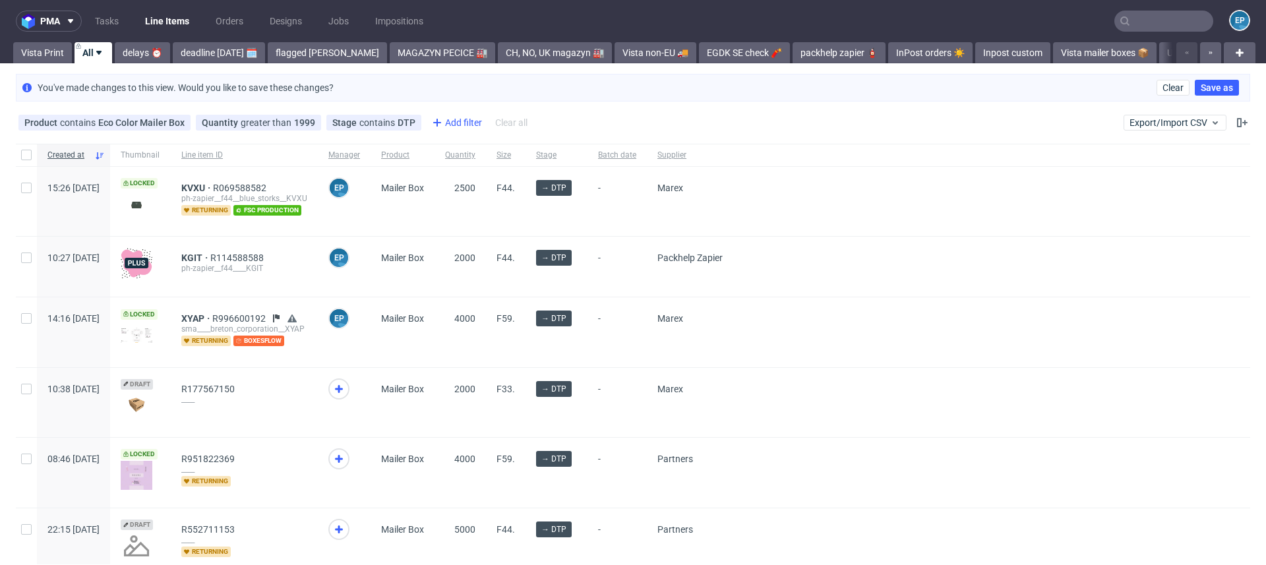
click at [442, 121] on div "Add filter" at bounding box center [456, 122] width 58 height 21
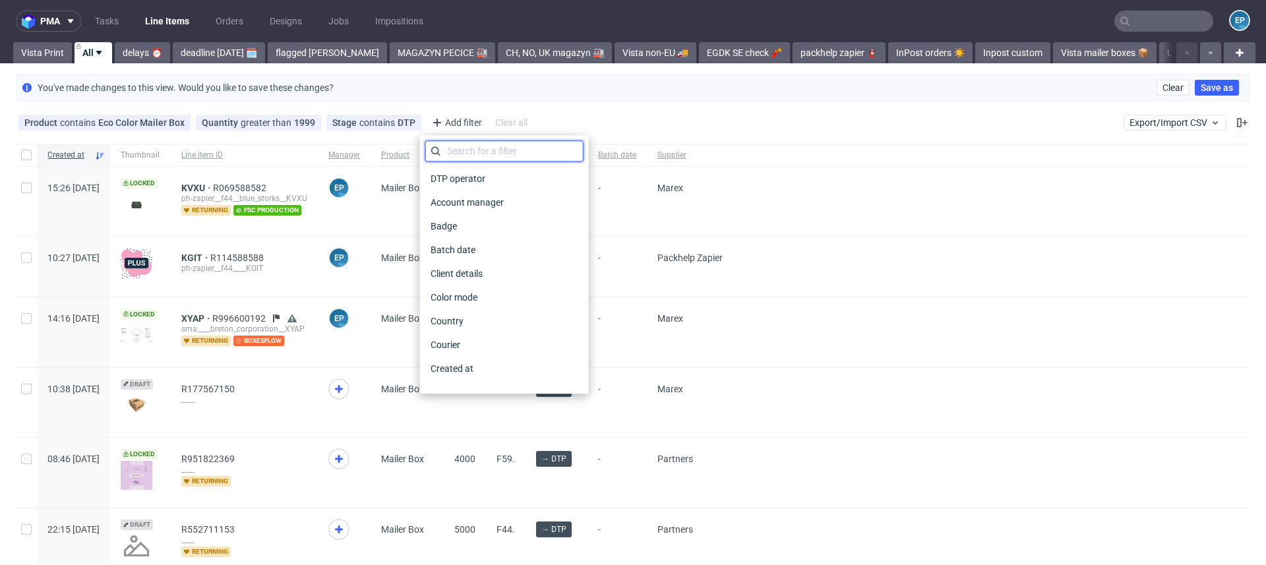
click at [481, 143] on input "text" at bounding box center [504, 150] width 158 height 21
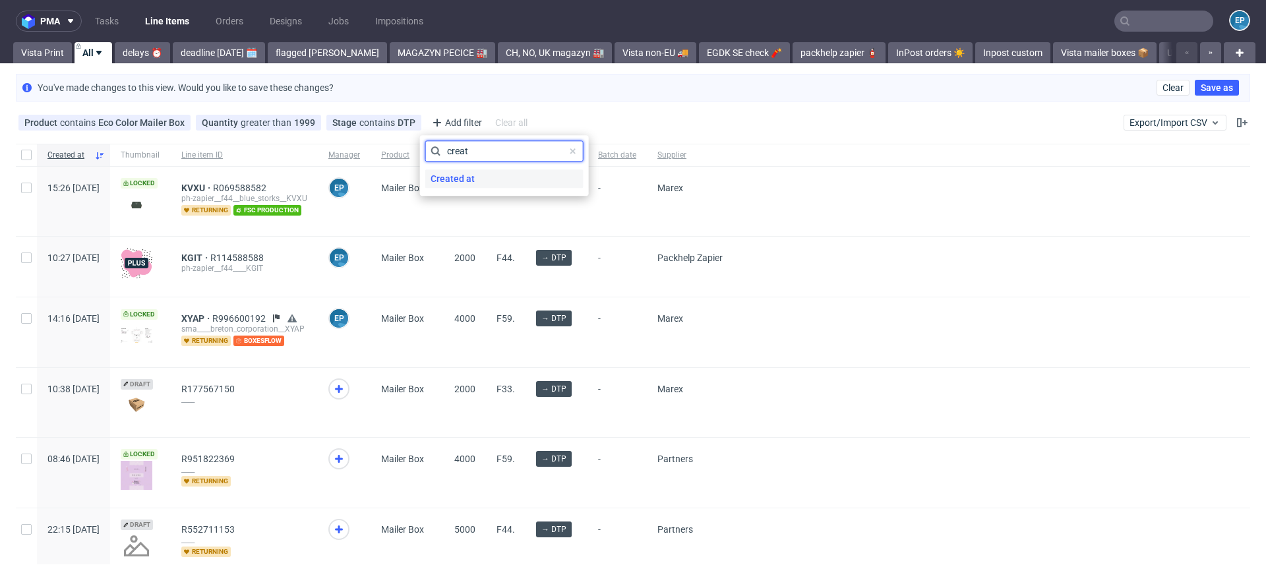
type input "creat"
click at [468, 181] on span "Created at" at bounding box center [452, 178] width 55 height 18
click at [461, 149] on span "today" at bounding box center [499, 148] width 136 height 13
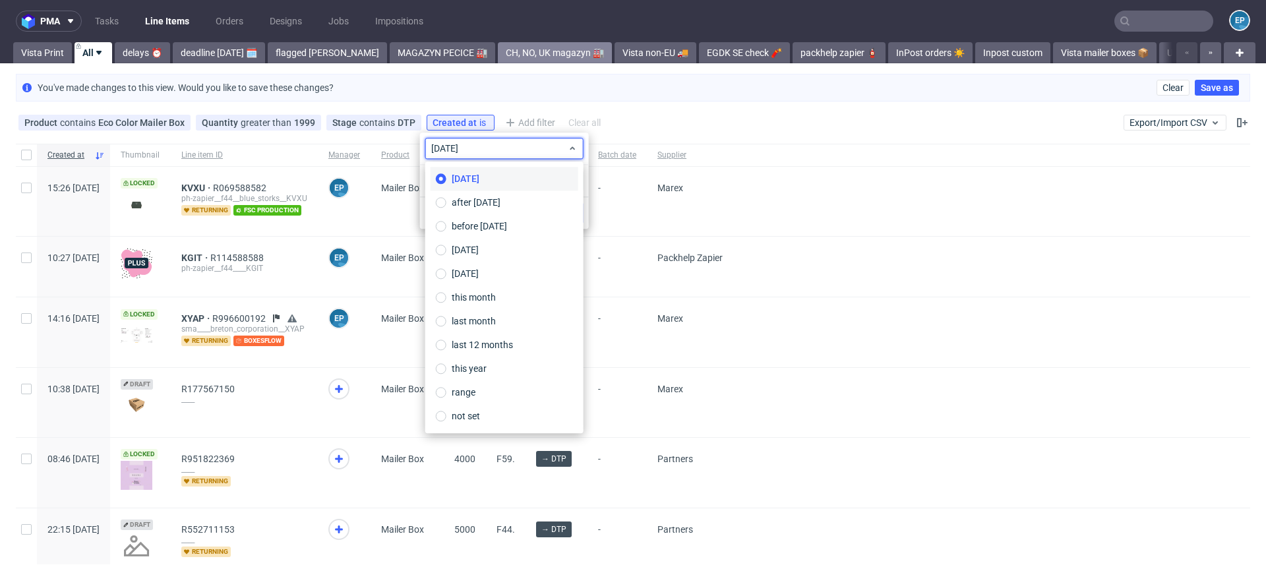
click at [511, 49] on link "CH, NO, UK magazyn 🏭" at bounding box center [555, 52] width 114 height 21
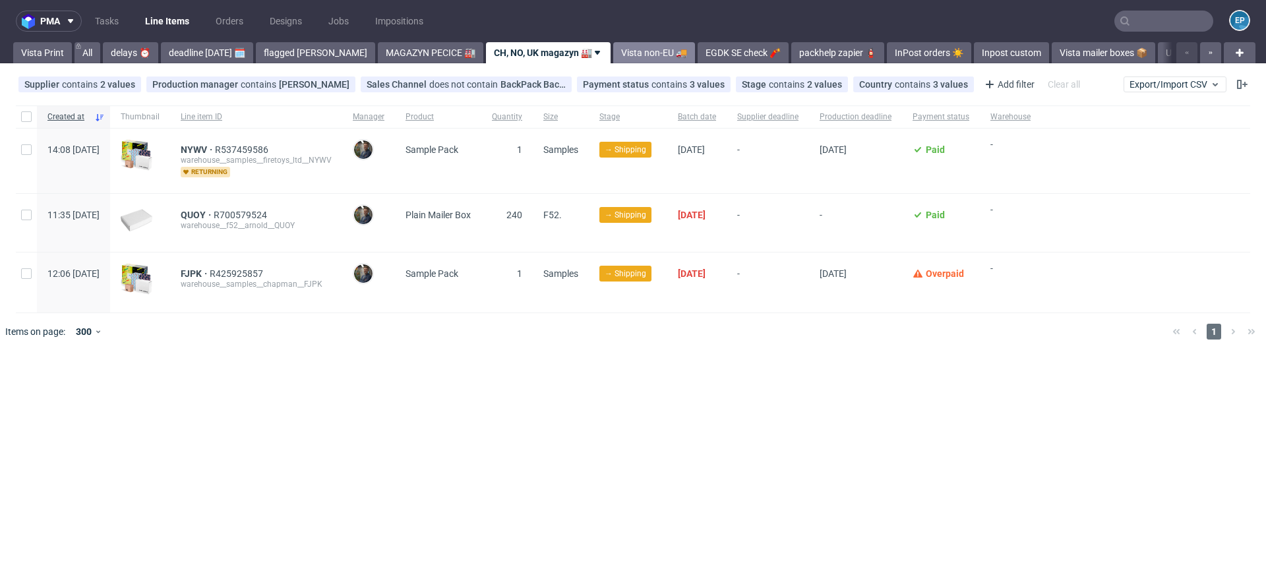
click at [613, 52] on link "Vista non-EU 🚚" at bounding box center [654, 52] width 82 height 21
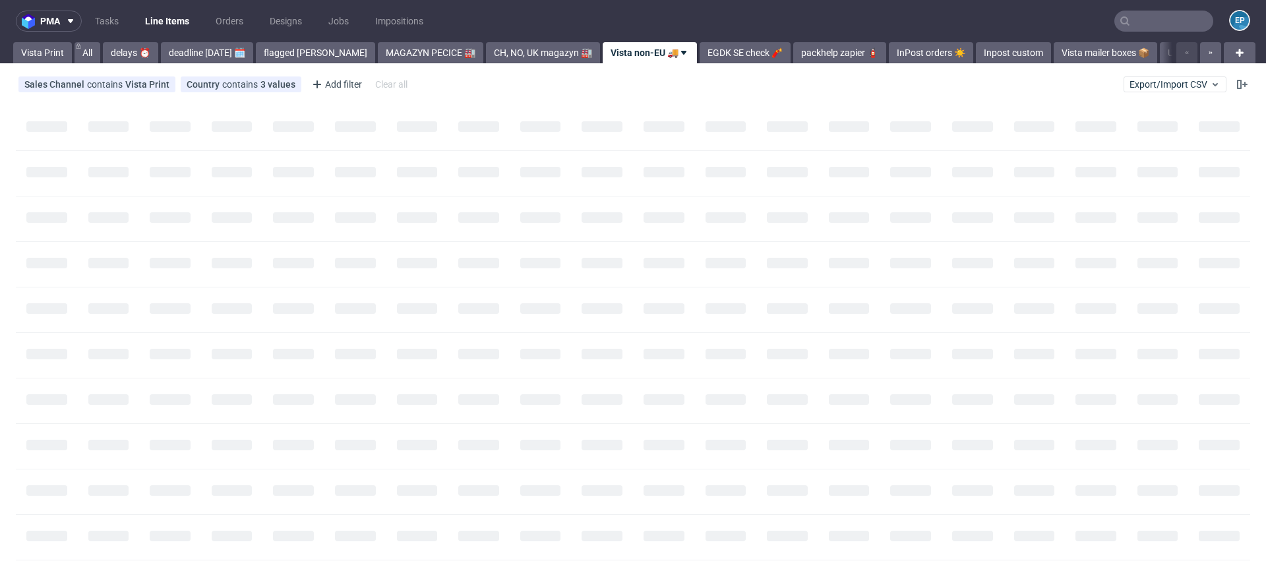
scroll to position [0, 18]
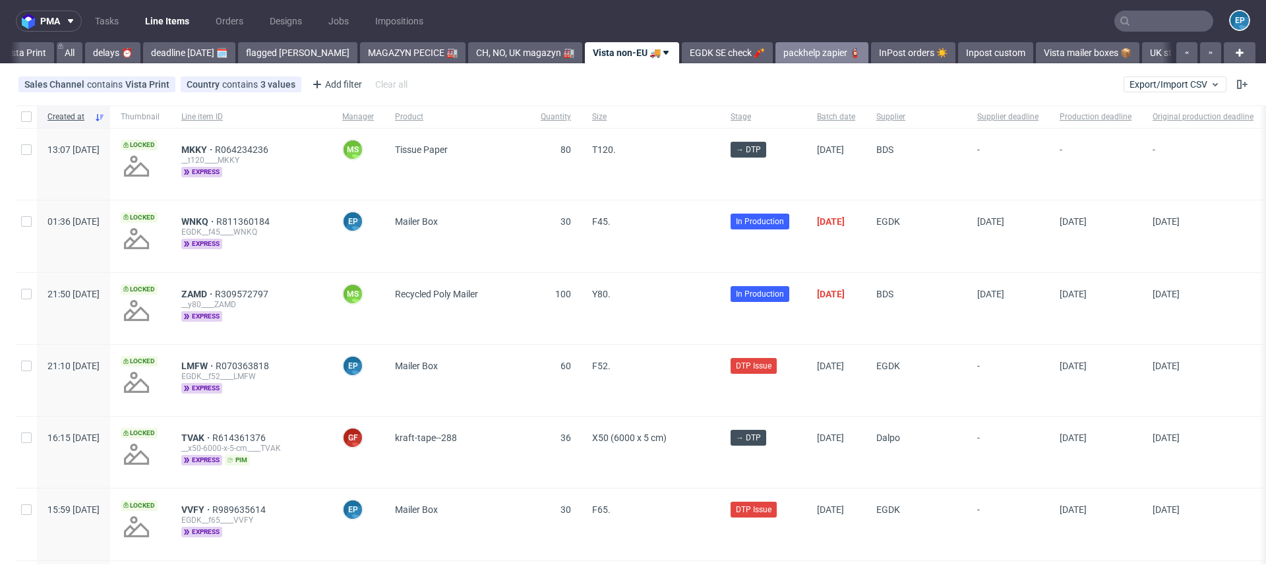
click at [775, 53] on link "packhelp zapier 🧯" at bounding box center [821, 52] width 93 height 21
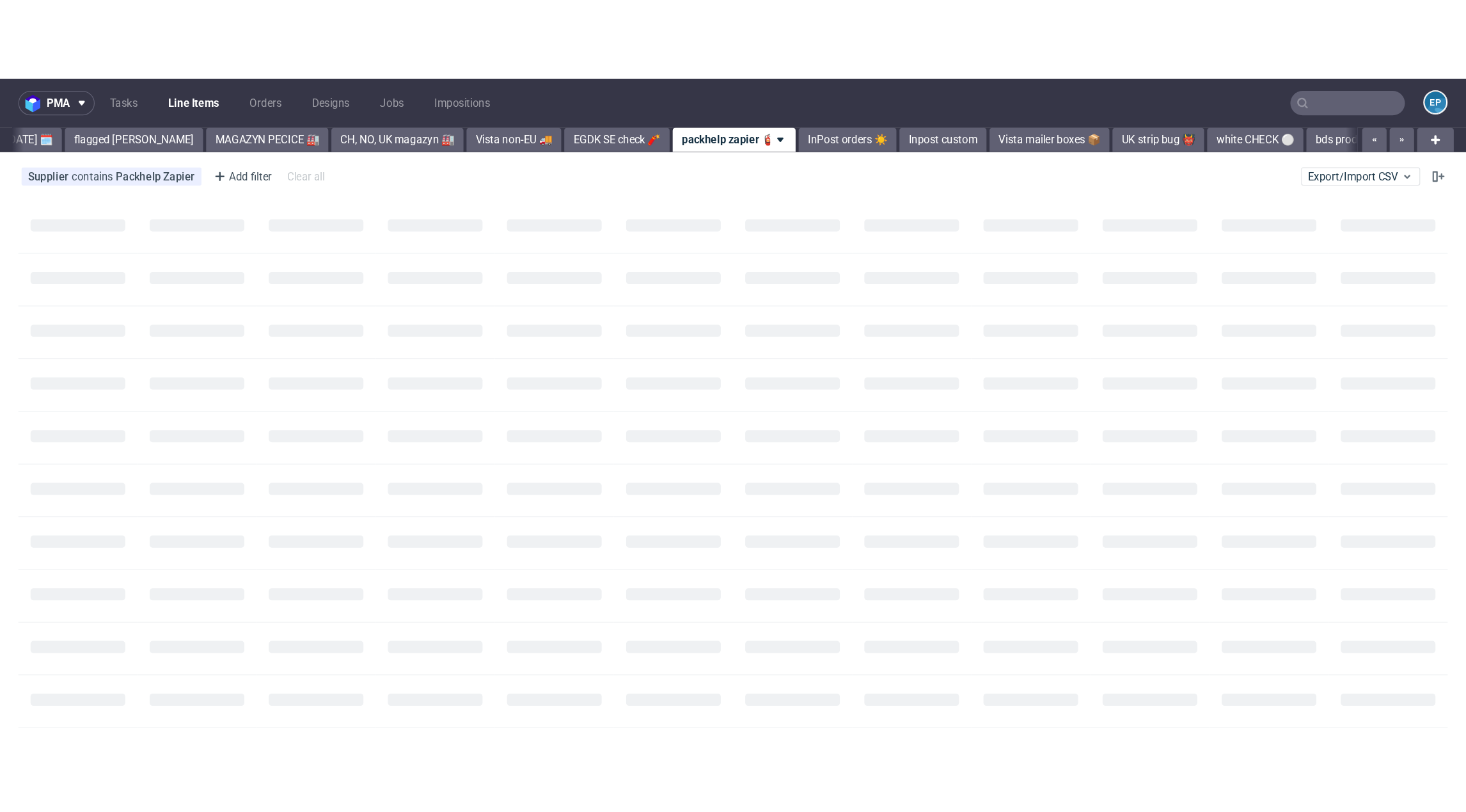
scroll to position [0, 194]
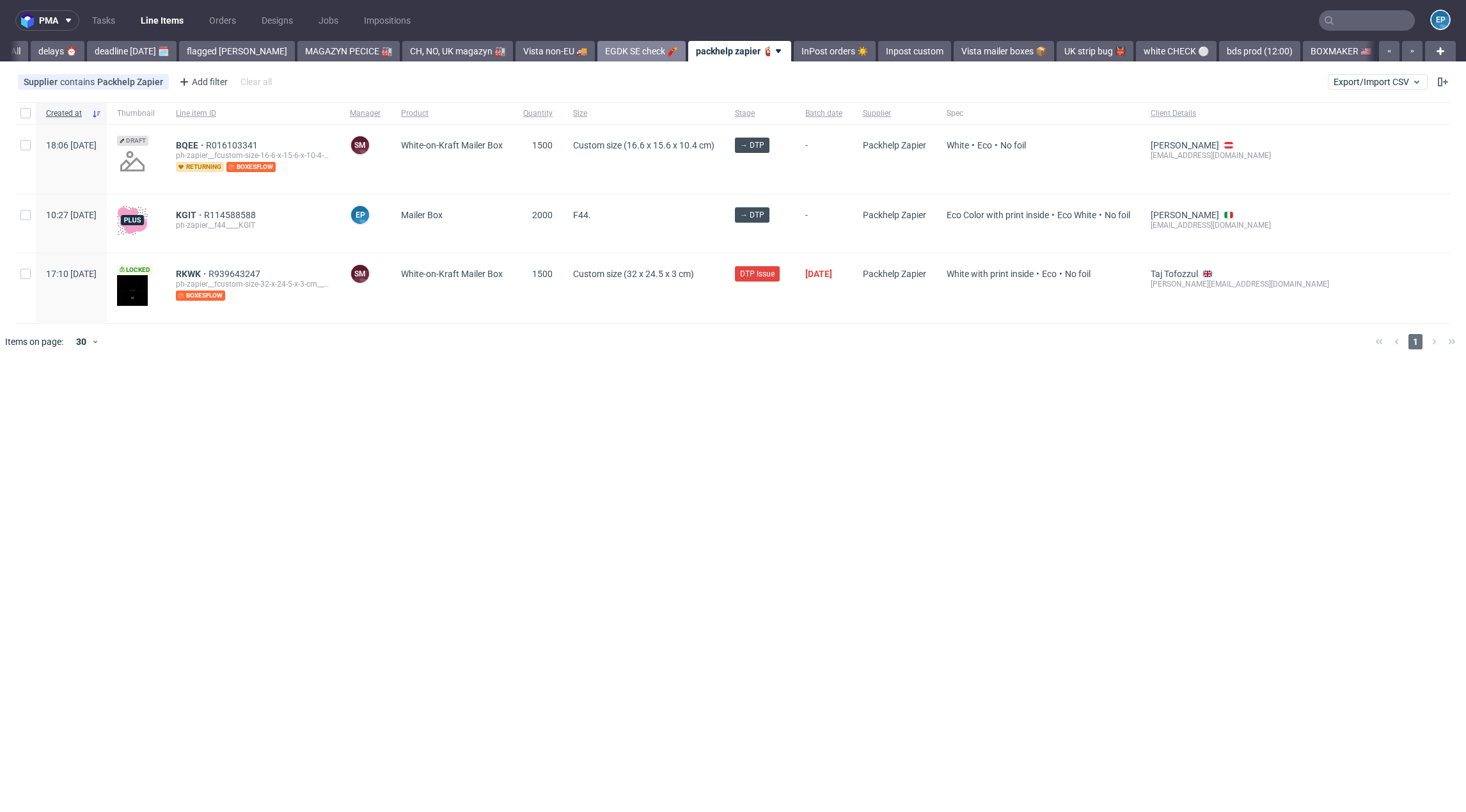
click at [598, 54] on link "EGDK SE check 🧨" at bounding box center [641, 50] width 88 height 20
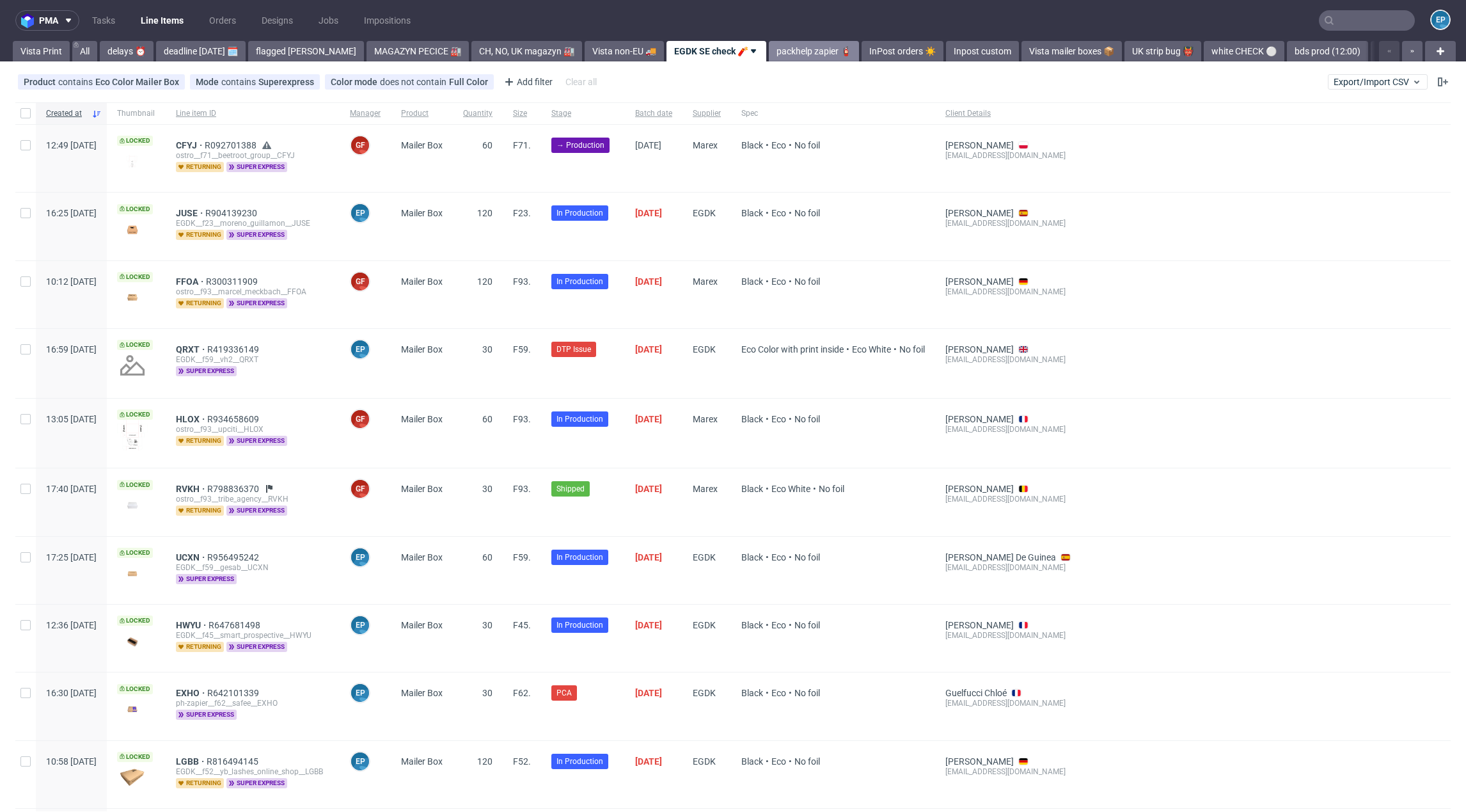
click at [768, 55] on link "packhelp zapier 🧯" at bounding box center [813, 50] width 90 height 20
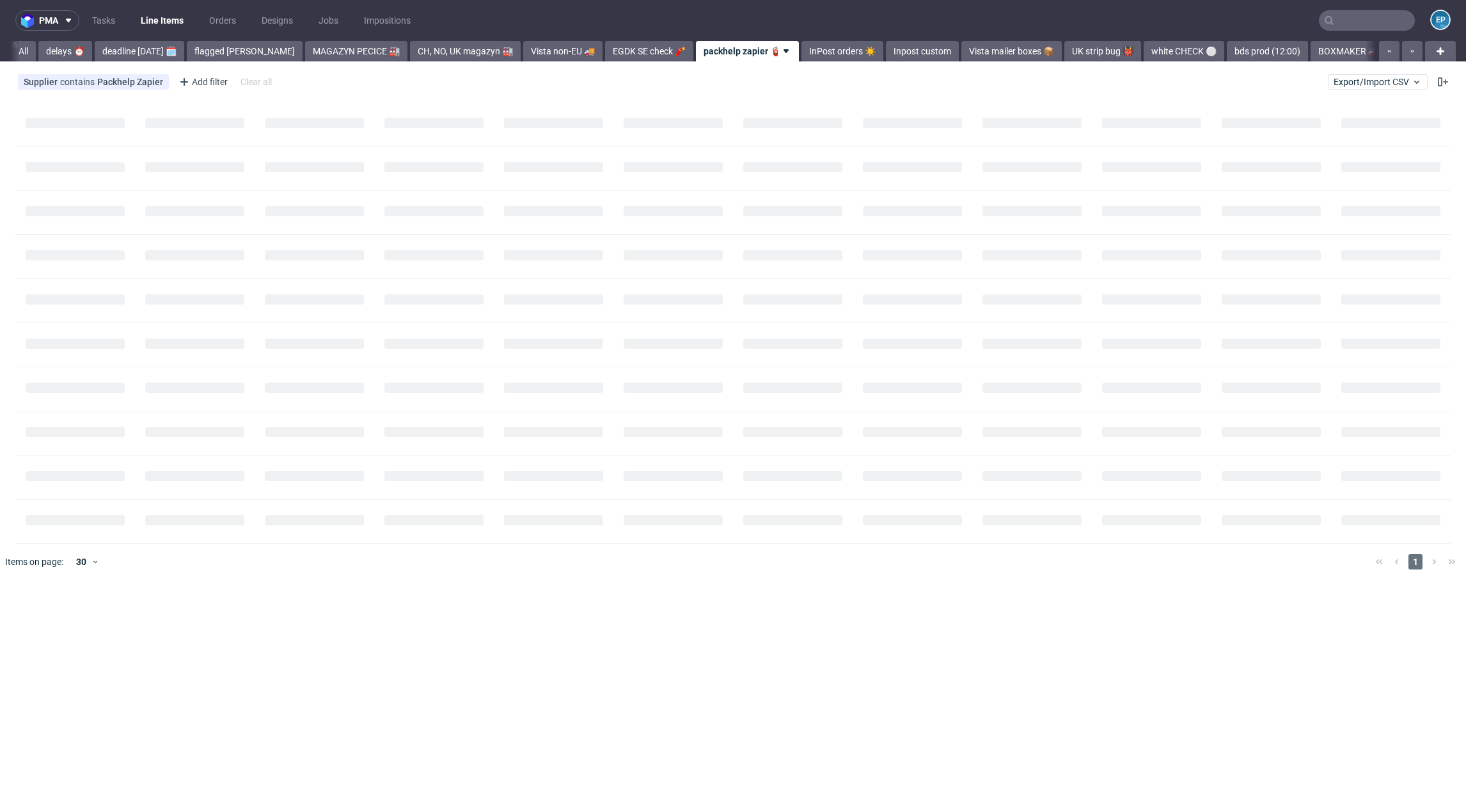
scroll to position [0, 69]
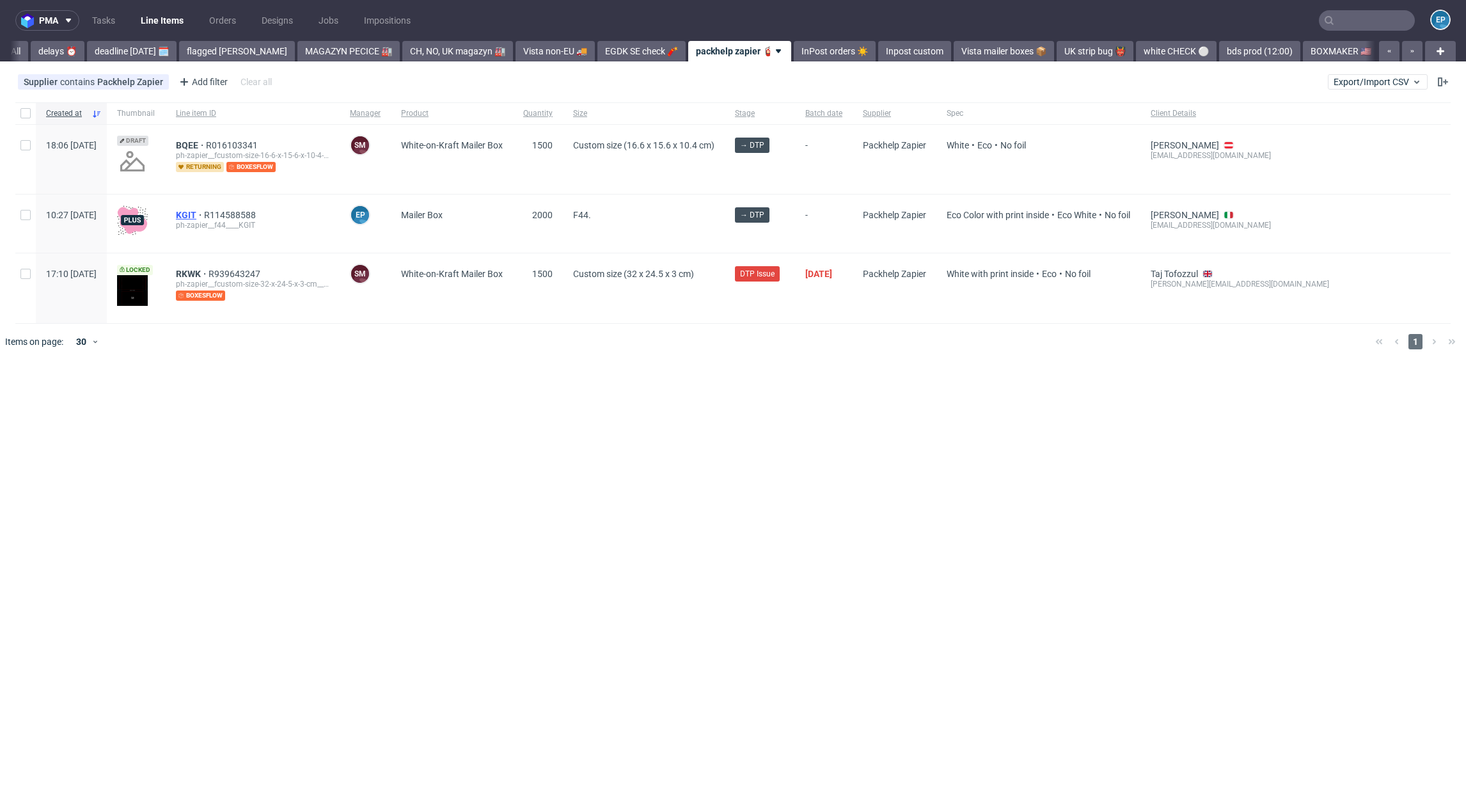
click at [204, 211] on span "KGIT" at bounding box center [189, 214] width 28 height 11
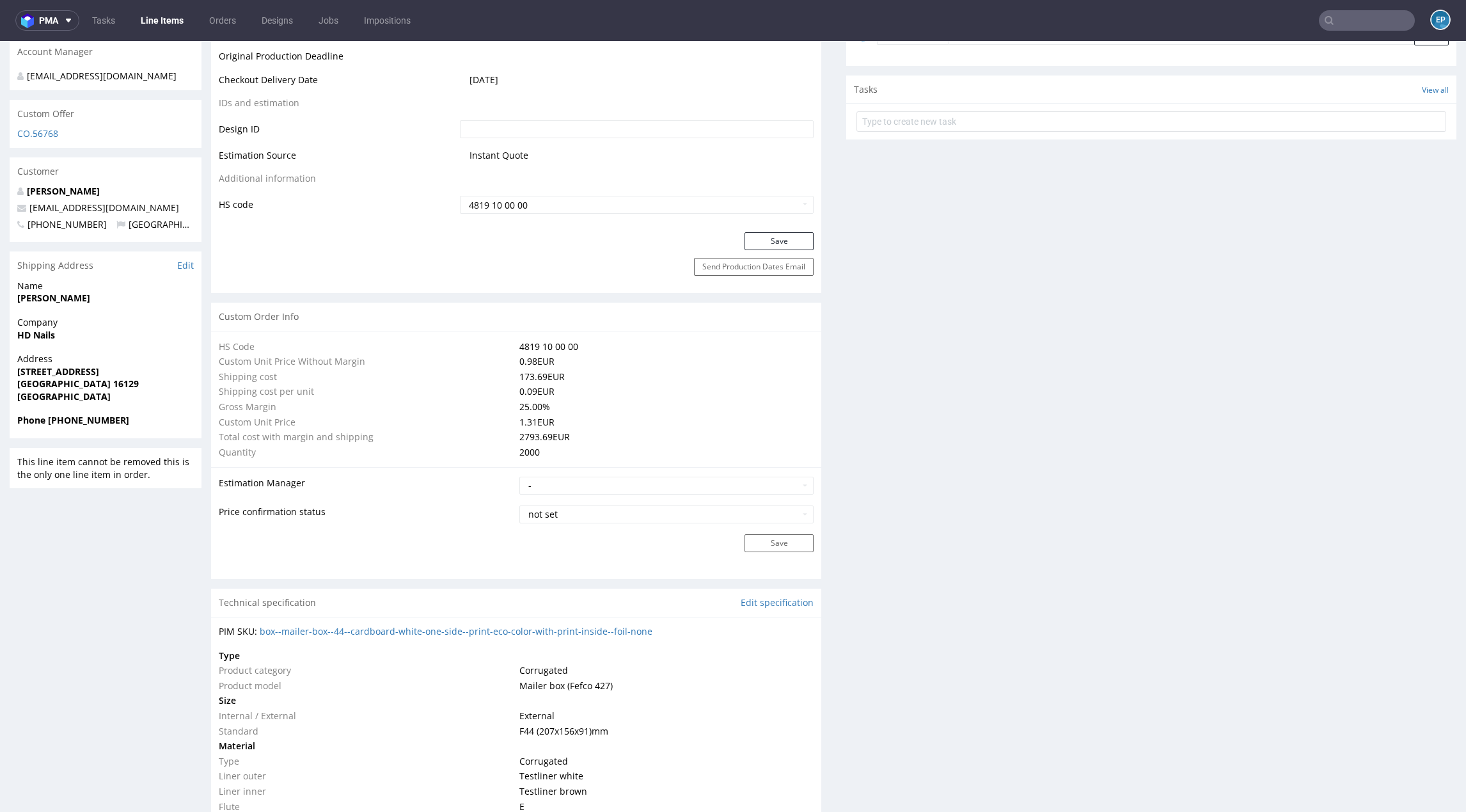
scroll to position [698, 0]
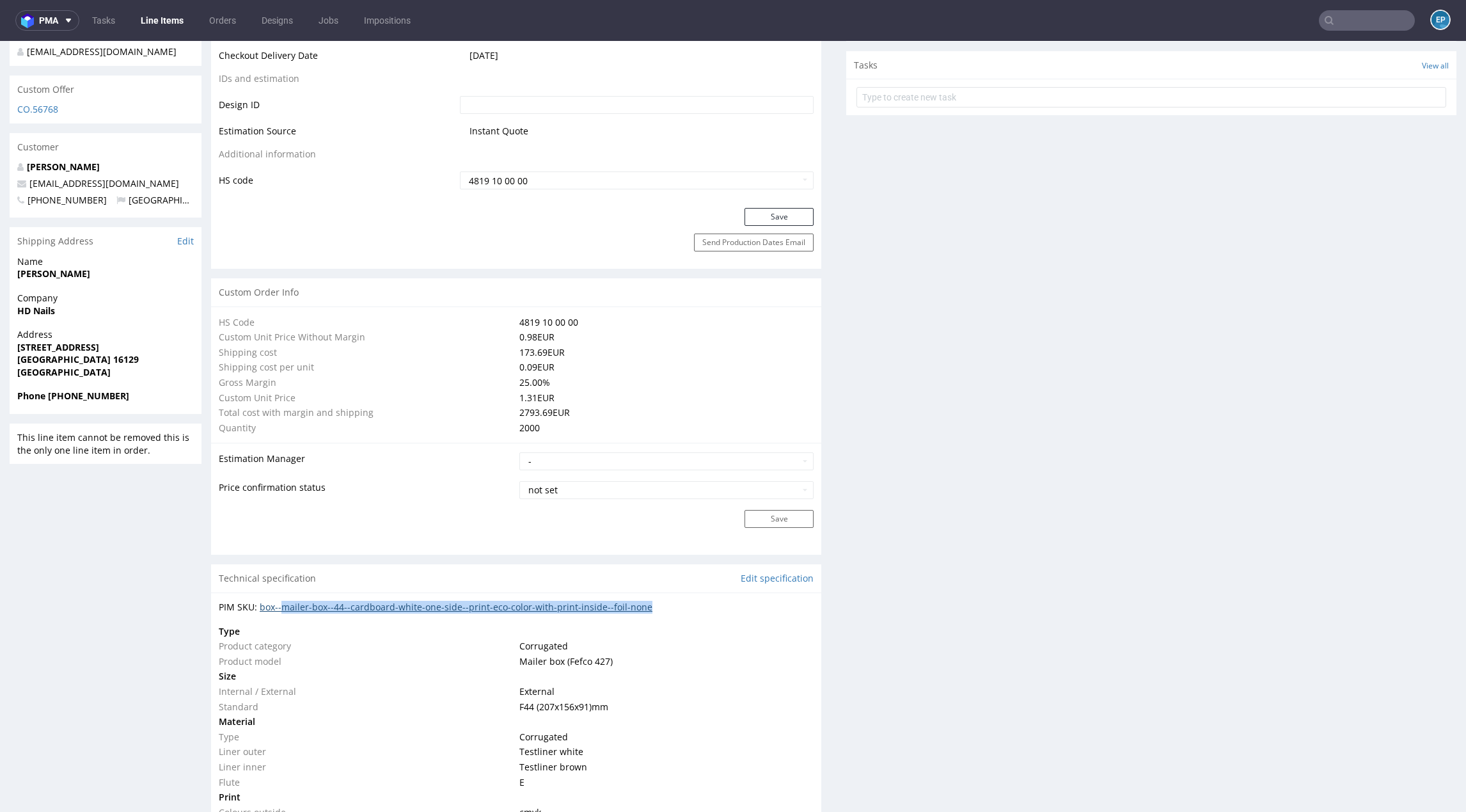
drag, startPoint x: 660, startPoint y: 603, endPoint x: 285, endPoint y: 604, distance: 375.0
click at [285, 604] on div "PIM SKU: box--mailer-box--44--cardboard-white-one-side--print-eco-color-with-pr…" at bounding box center [515, 606] width 595 height 13
copy link "mailer-box--44--cardboard-white-one-side--print-eco-color-with-print-inside--fo…"
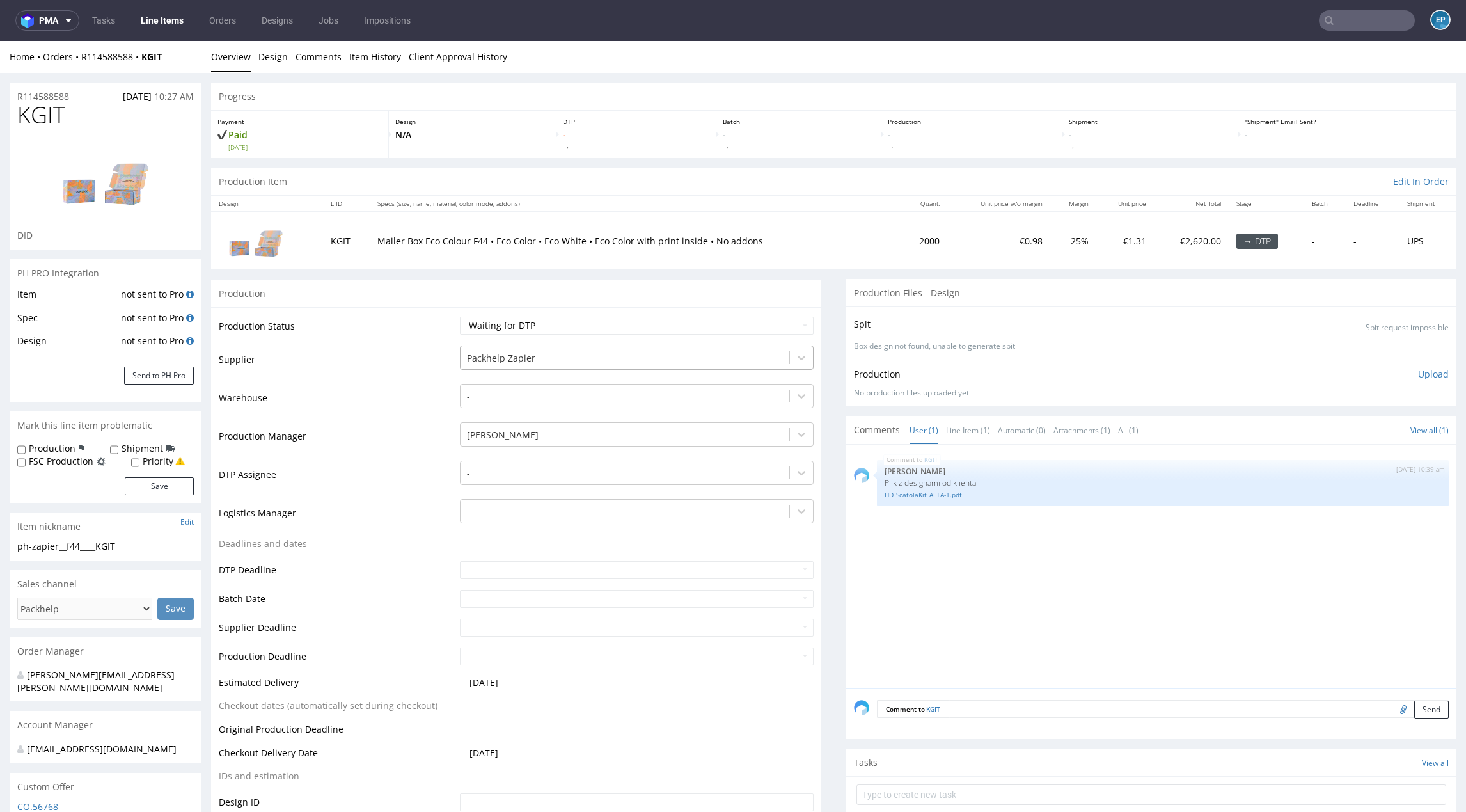
click at [544, 352] on div at bounding box center [625, 358] width 316 height 16
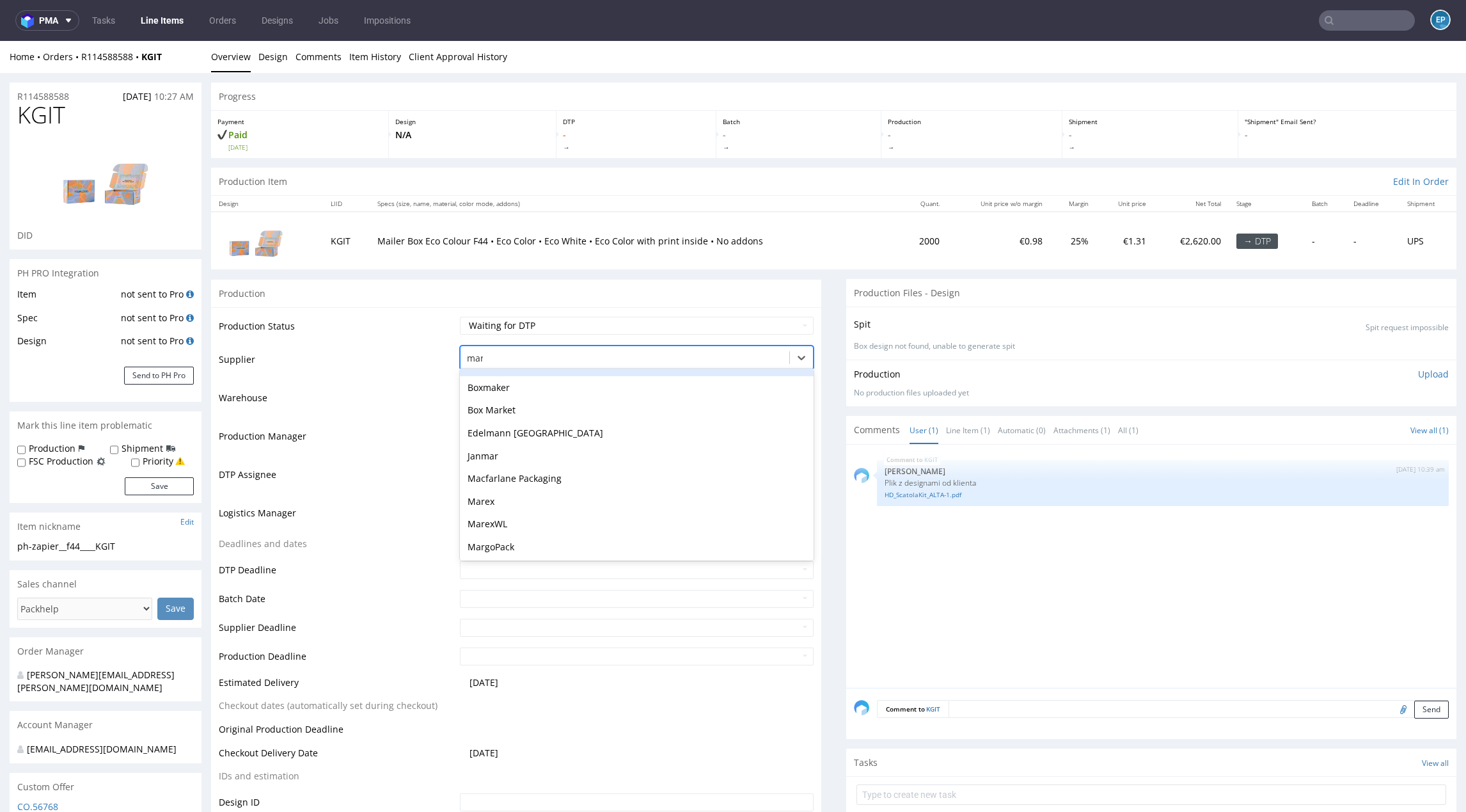
type input "mare"
click at [525, 377] on div "Marex" at bounding box center [636, 382] width 354 height 23
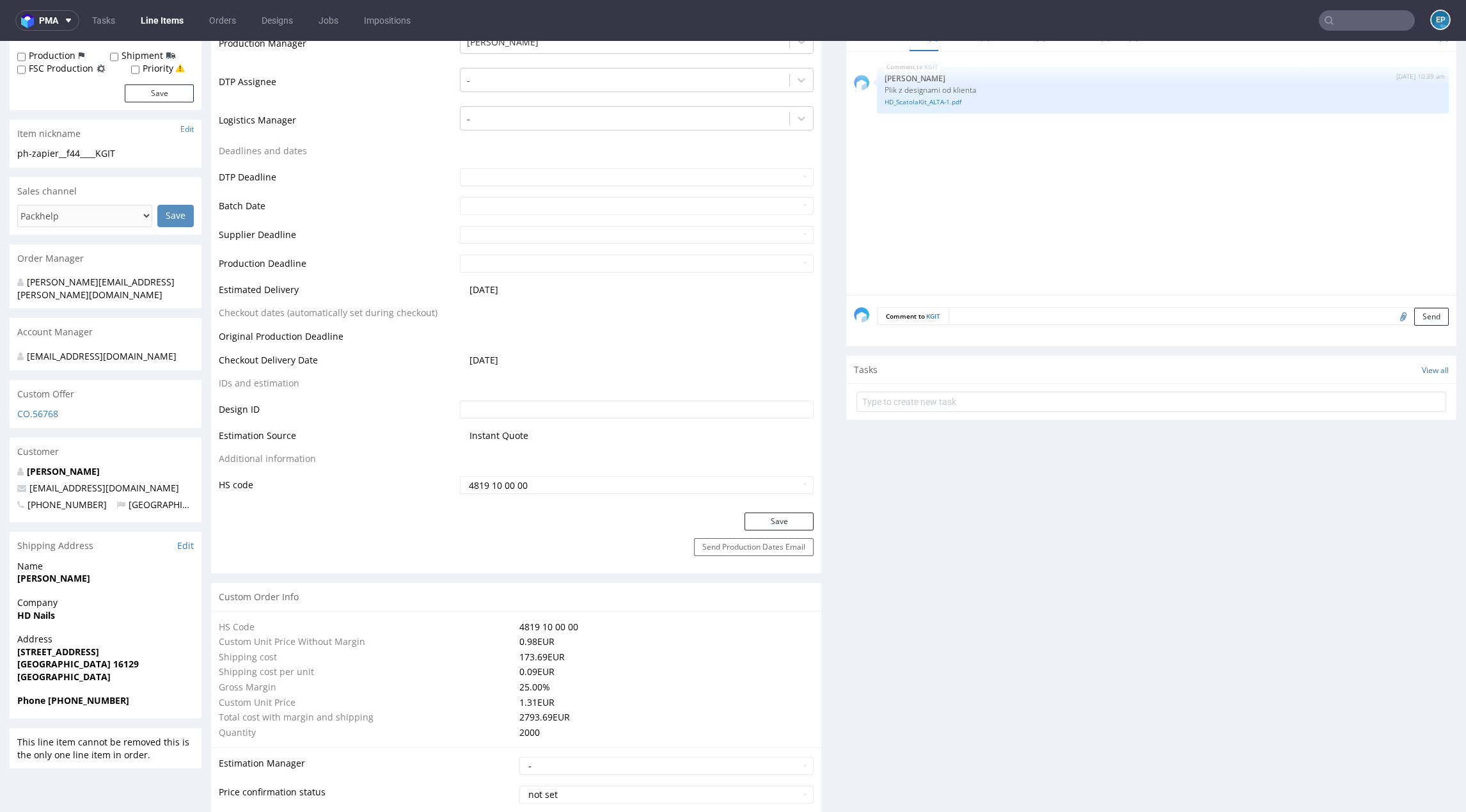
scroll to position [369, 0]
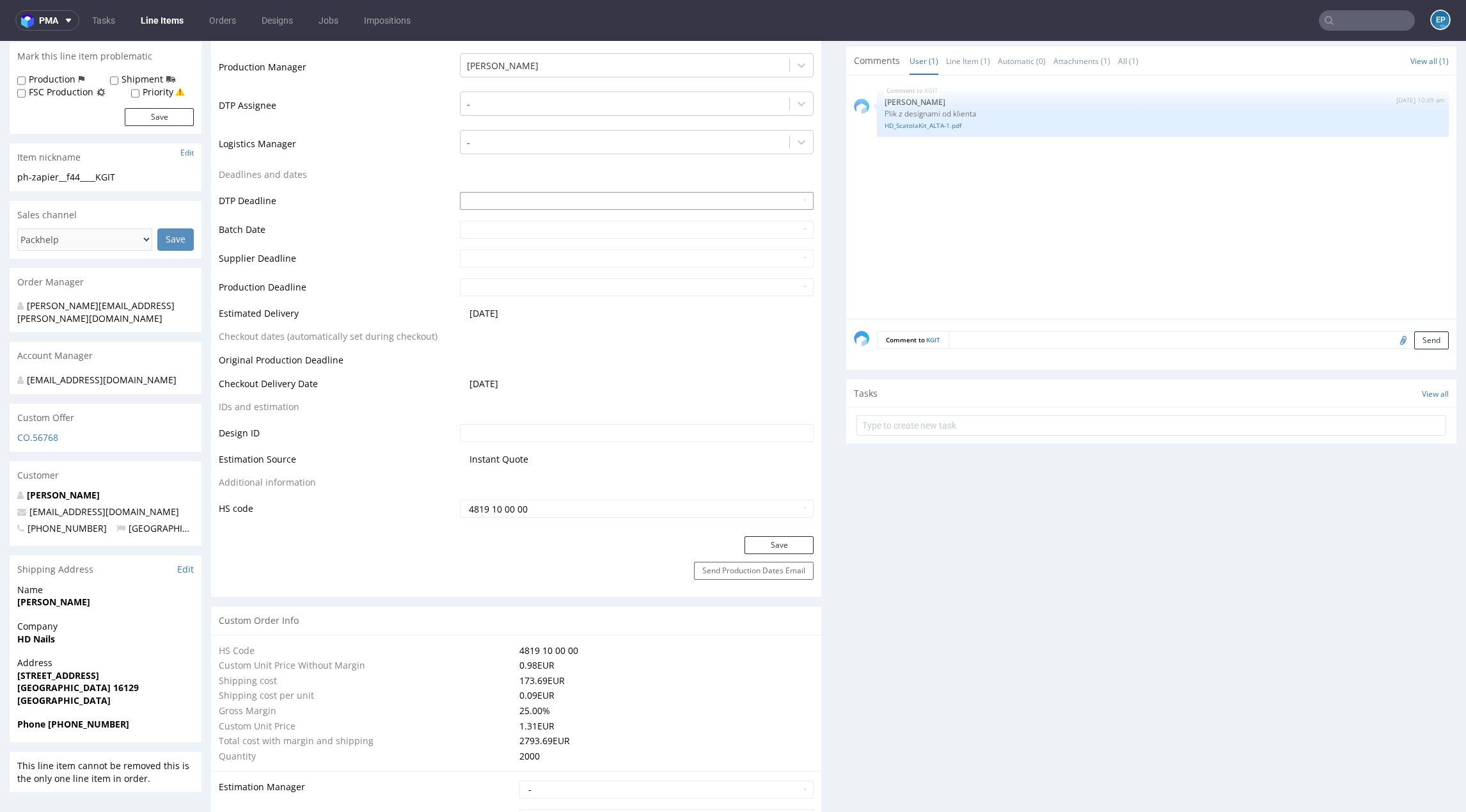
click at [517, 192] on input "text" at bounding box center [636, 201] width 354 height 17
click at [527, 342] on td "1" at bounding box center [529, 344] width 19 height 19
type input "[DATE]"
click at [752, 547] on button "Save" at bounding box center [778, 544] width 69 height 17
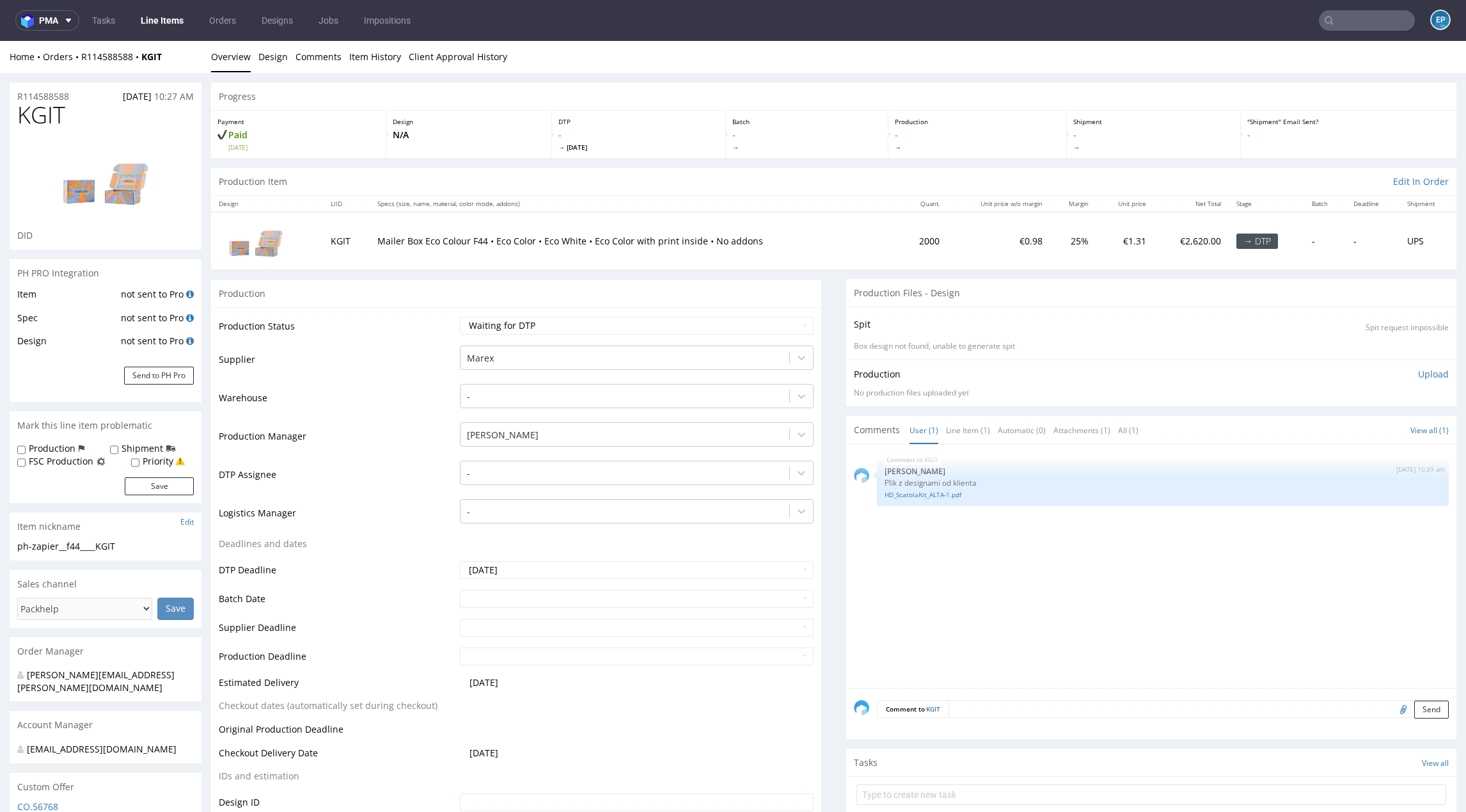
click at [166, 19] on link "Line Items" at bounding box center [162, 20] width 58 height 20
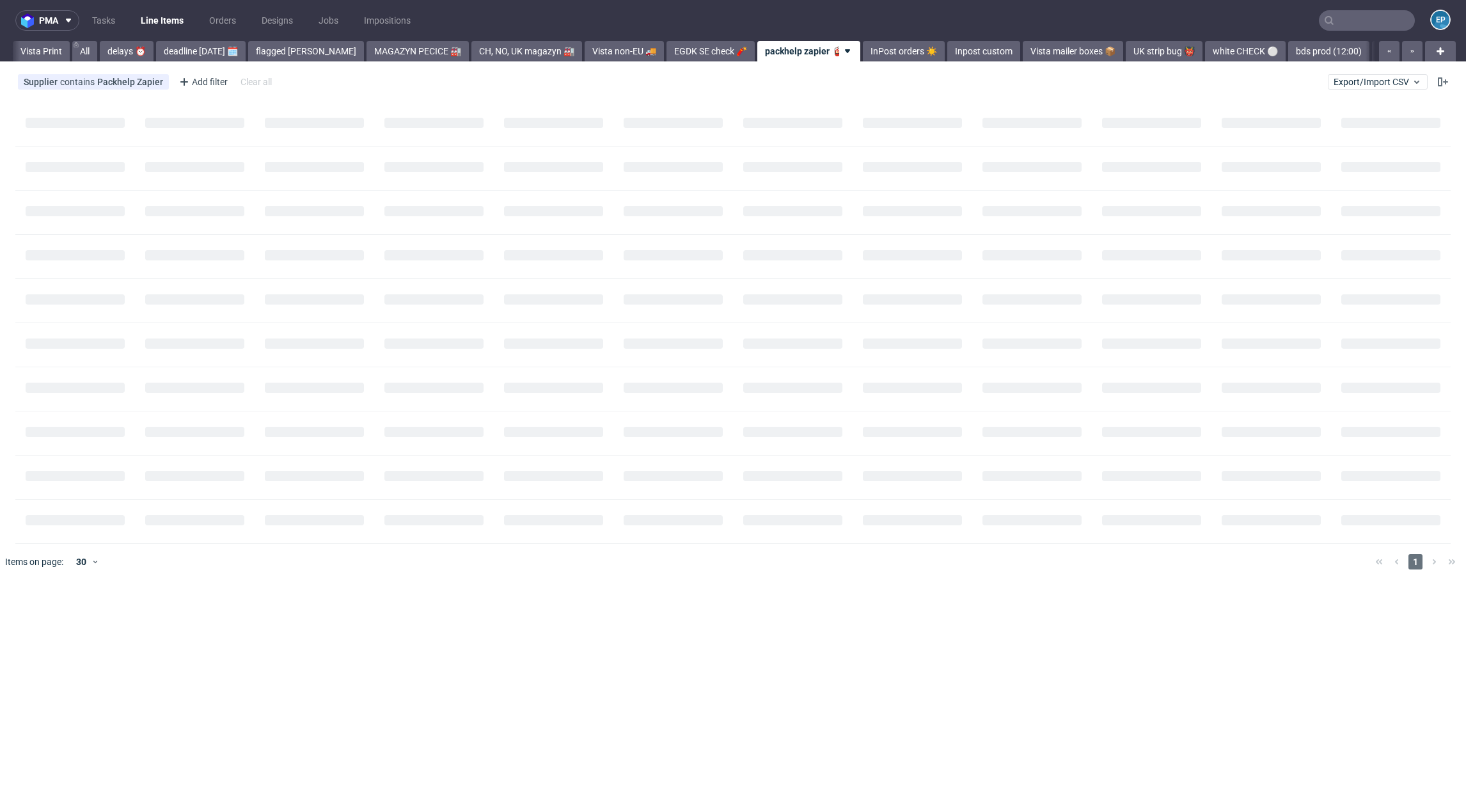
scroll to position [0, 69]
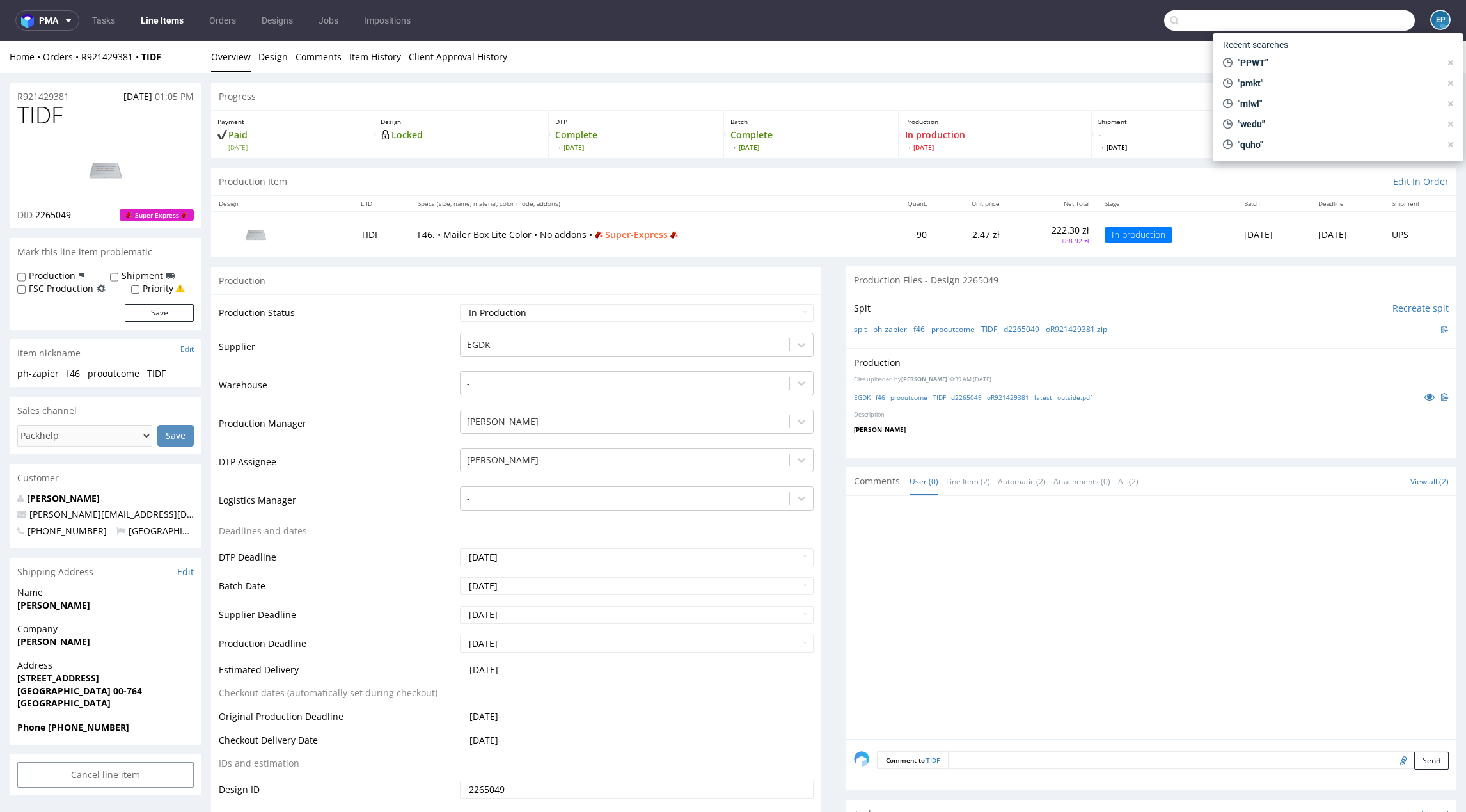
click at [1326, 15] on input "text" at bounding box center [1289, 20] width 250 height 20
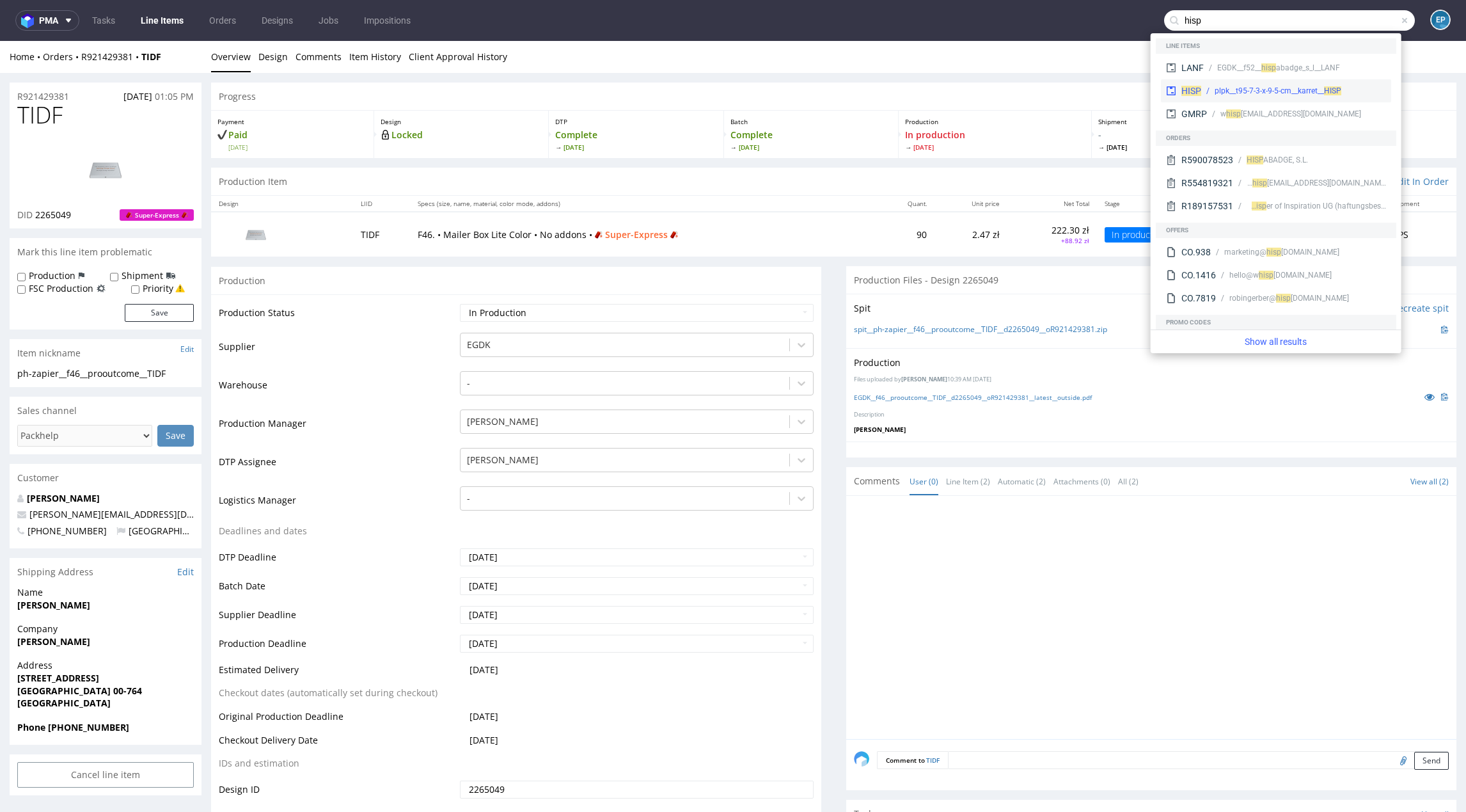
type input "hisp"
click at [1191, 89] on span "HISP" at bounding box center [1191, 90] width 19 height 11
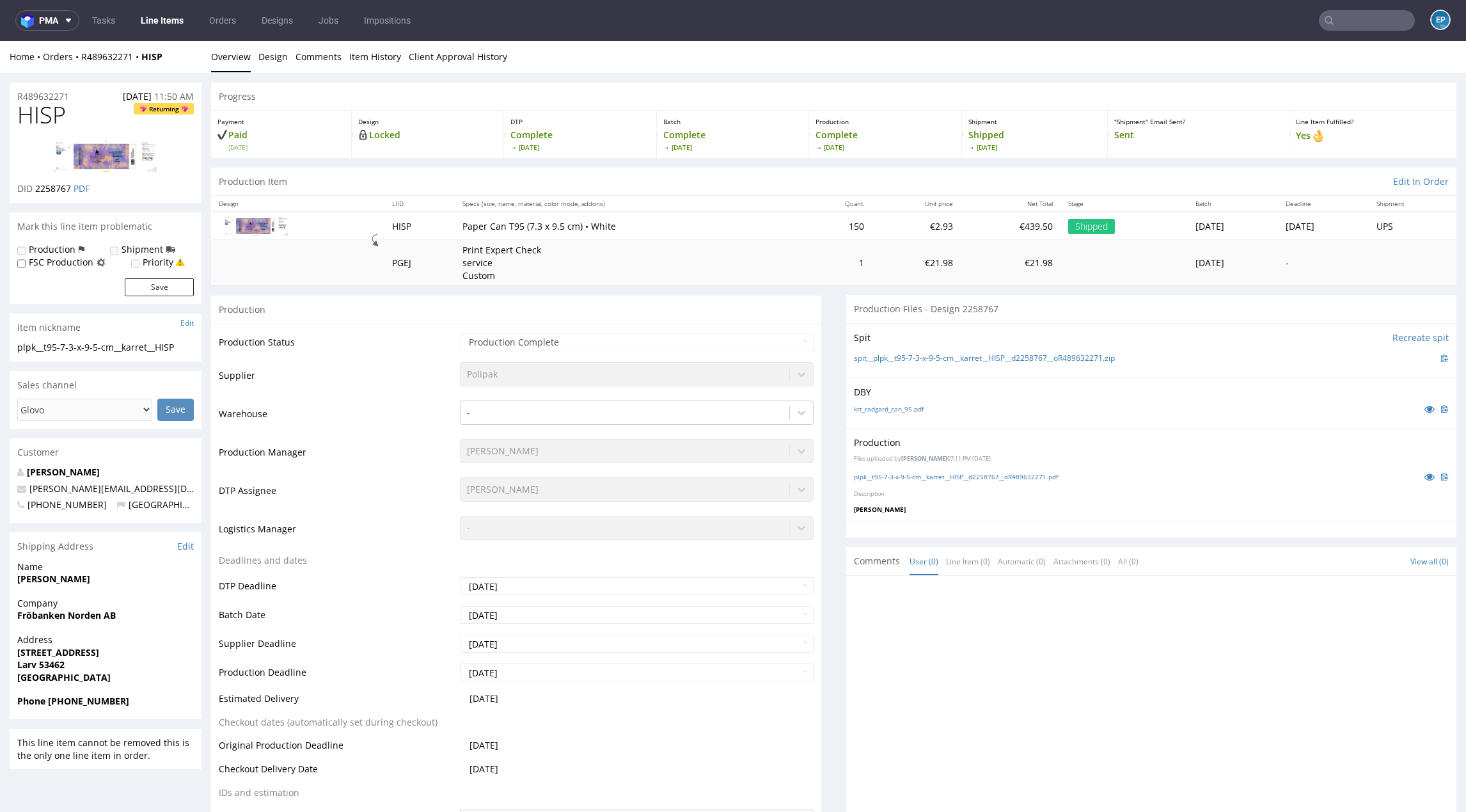
click at [1348, 24] on input "text" at bounding box center [1366, 20] width 96 height 20
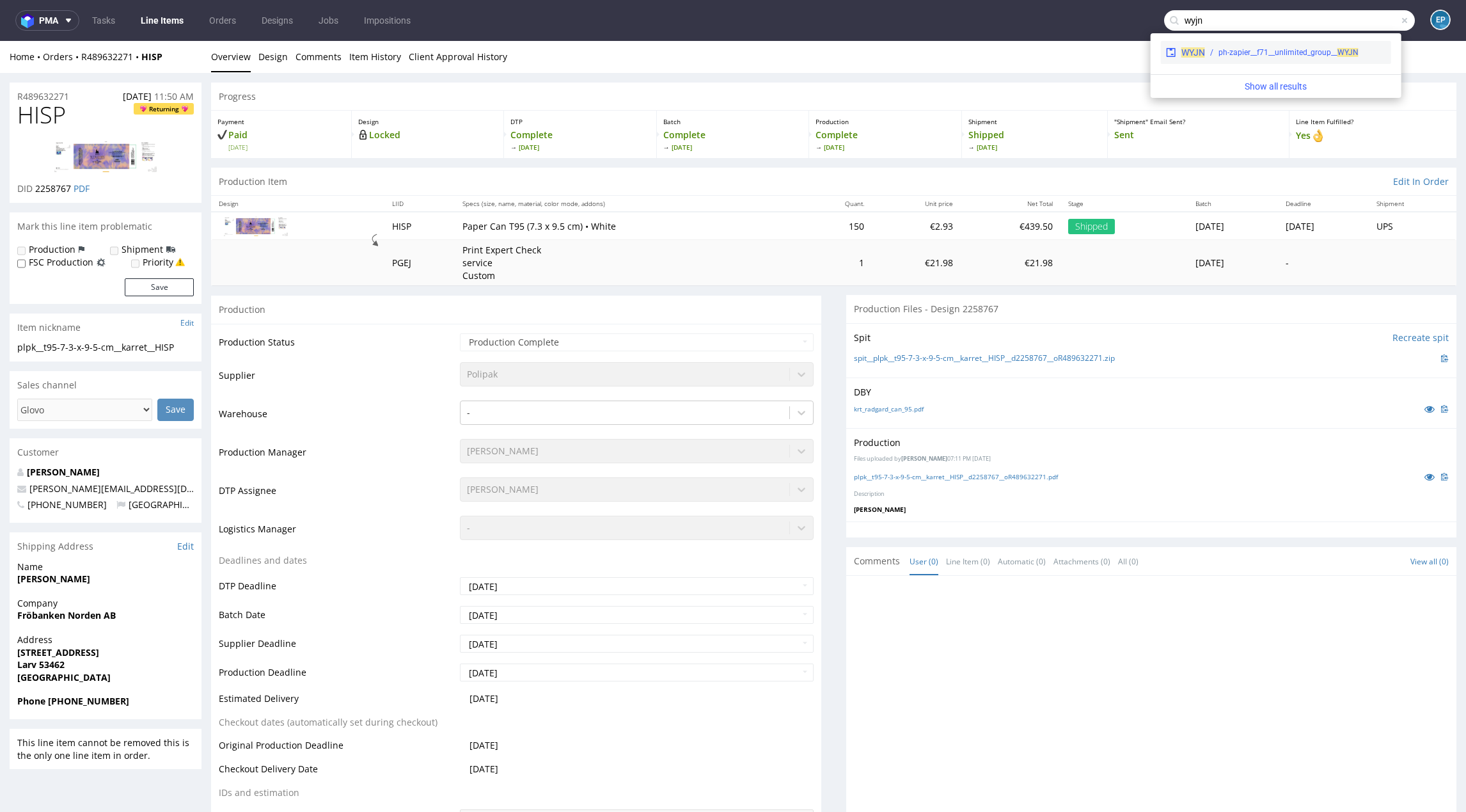
type input "wyjn"
click at [1204, 57] on div "WYJN" at bounding box center [1193, 51] width 23 height 13
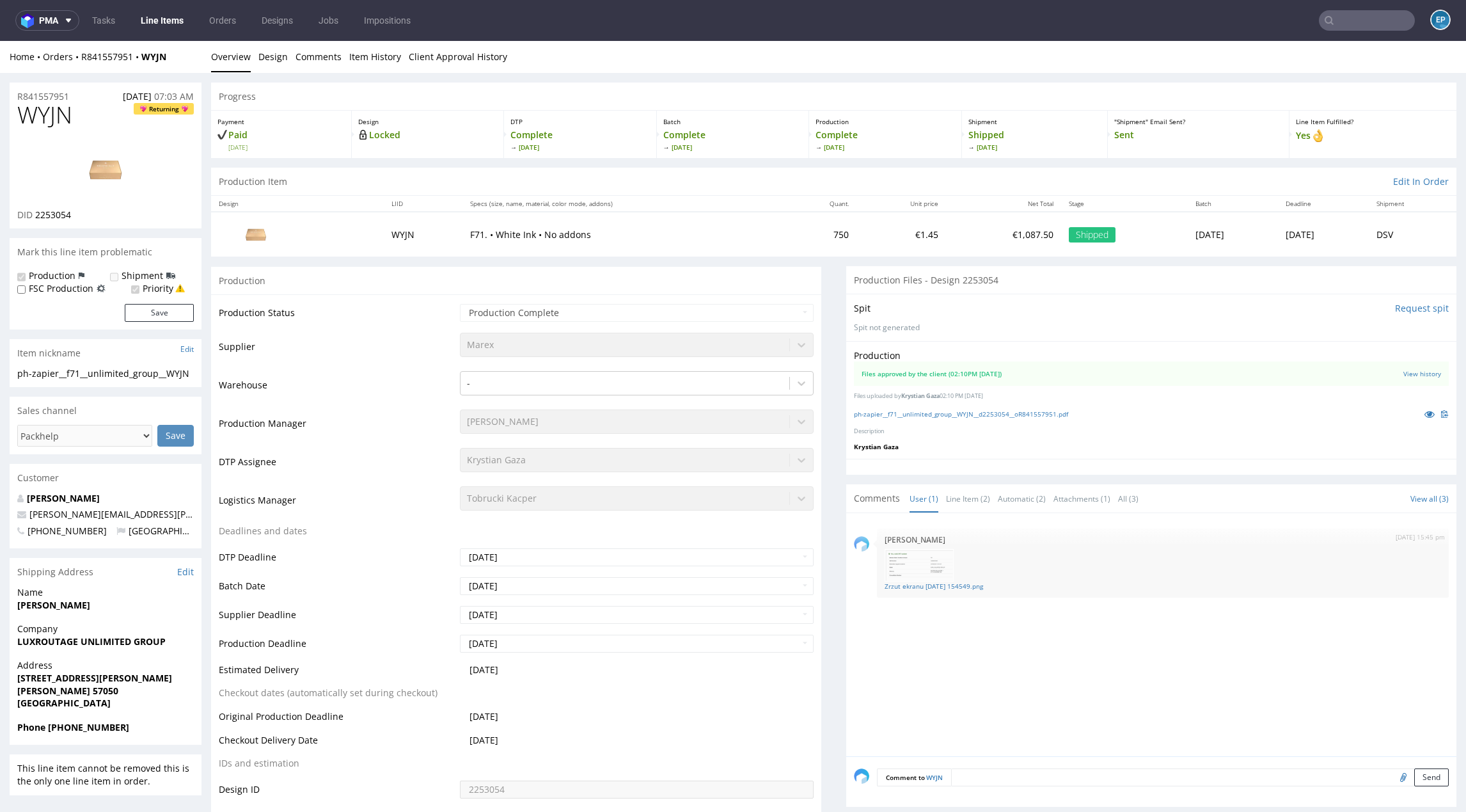
click at [1358, 3] on nav "pma Tasks Line Items Orders Designs Jobs Impositions EP" at bounding box center [733, 20] width 1466 height 41
click at [1360, 11] on nav "pma Tasks Line Items Orders Designs Jobs Impositions EP" at bounding box center [733, 20] width 1466 height 41
click at [1360, 9] on nav "pma Tasks Line Items Orders Designs Jobs Impositions EP" at bounding box center [733, 20] width 1466 height 41
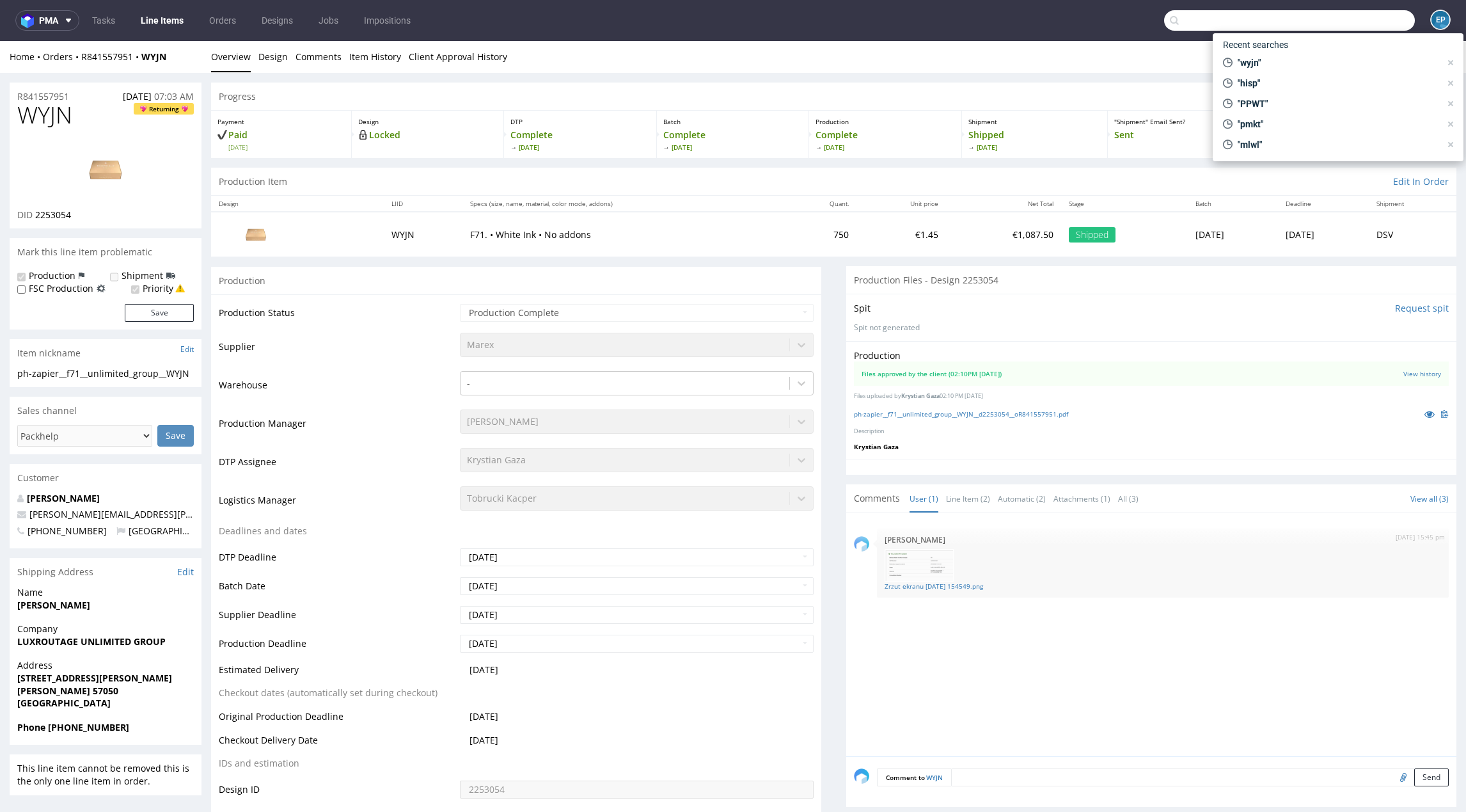
click at [1330, 23] on input "text" at bounding box center [1289, 20] width 250 height 20
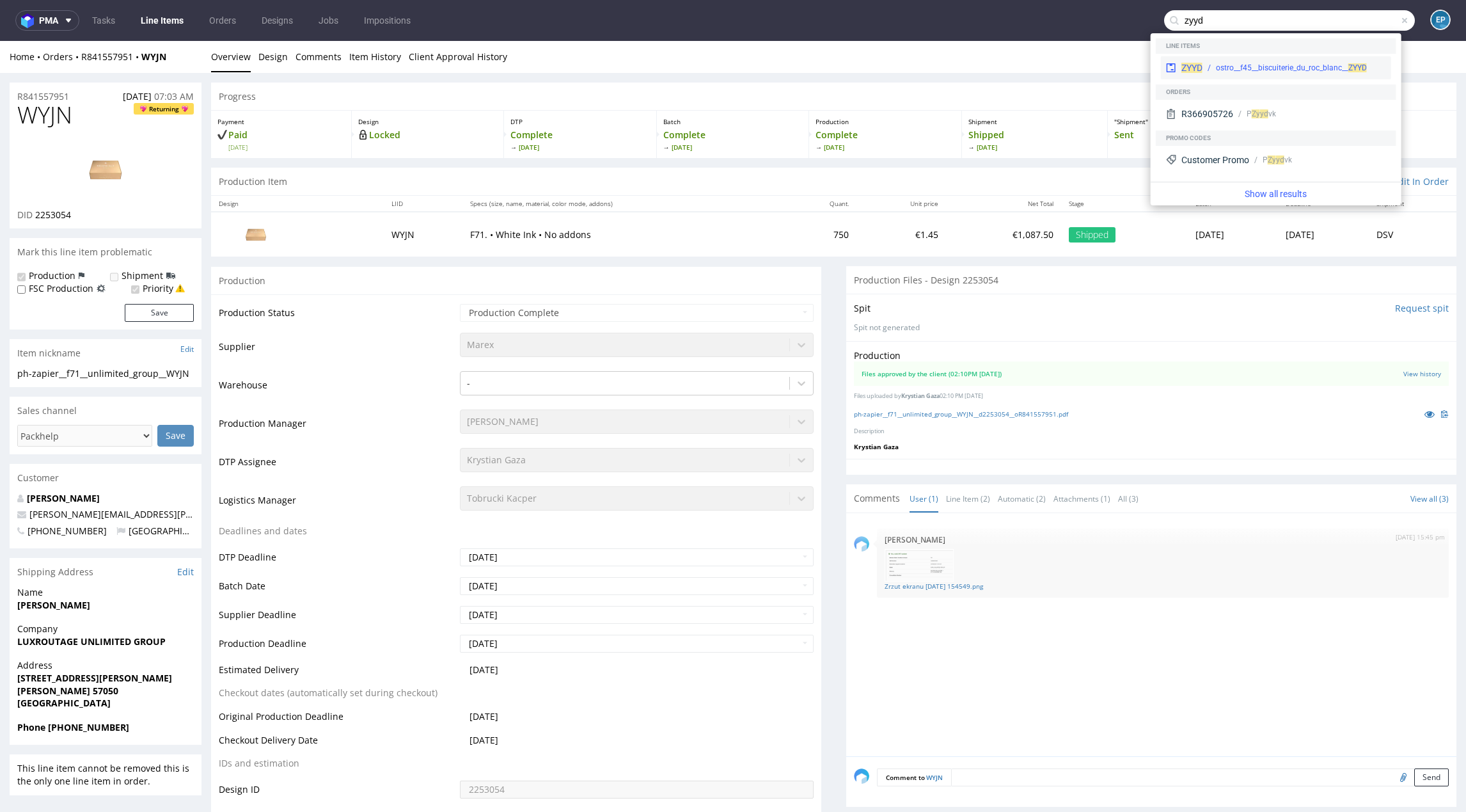
type input "zyyd"
click at [1237, 65] on div "ostro__f45__biscuiterie_du_roc_blanc__ ZYYD" at bounding box center [1291, 68] width 151 height 12
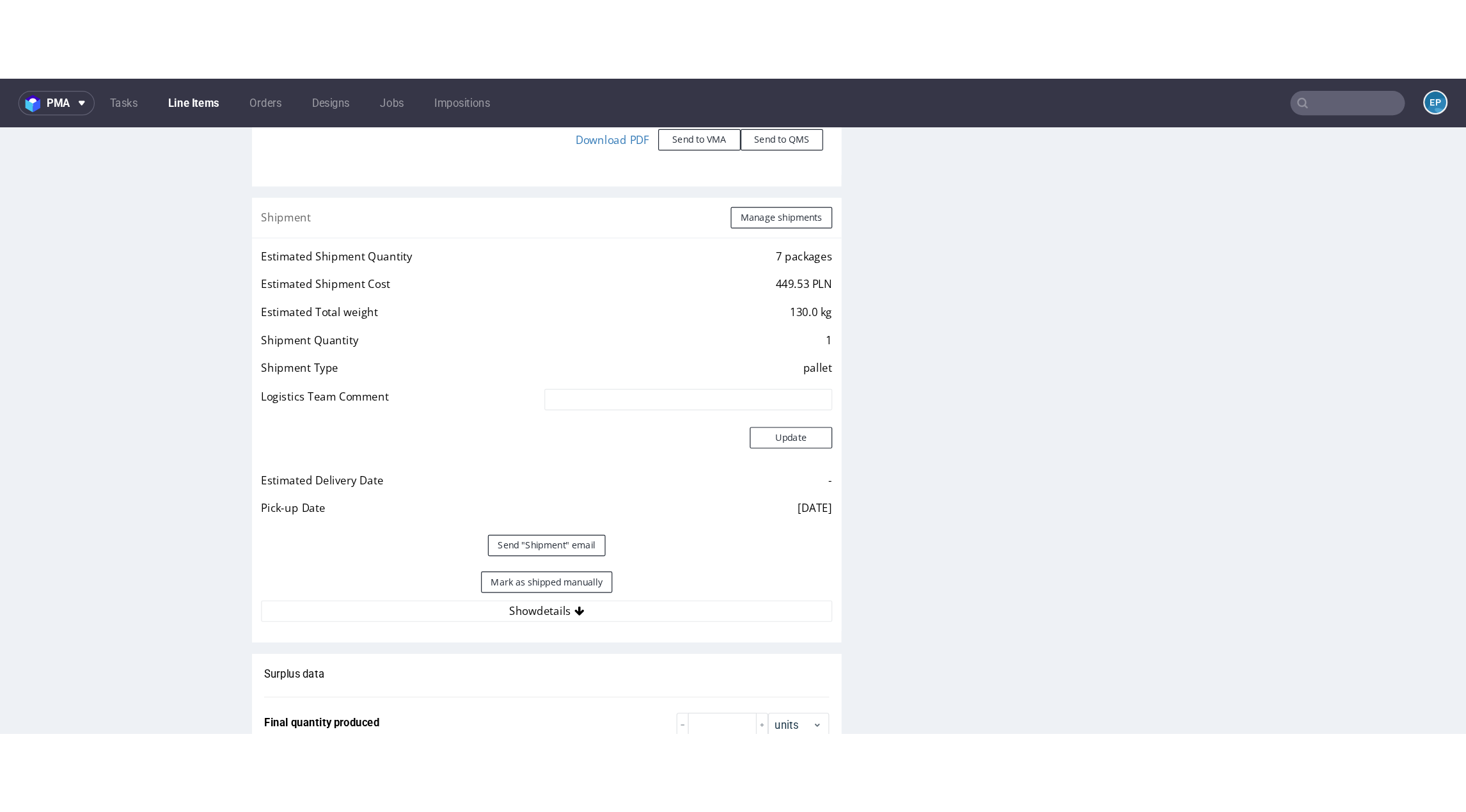
scroll to position [1420, 0]
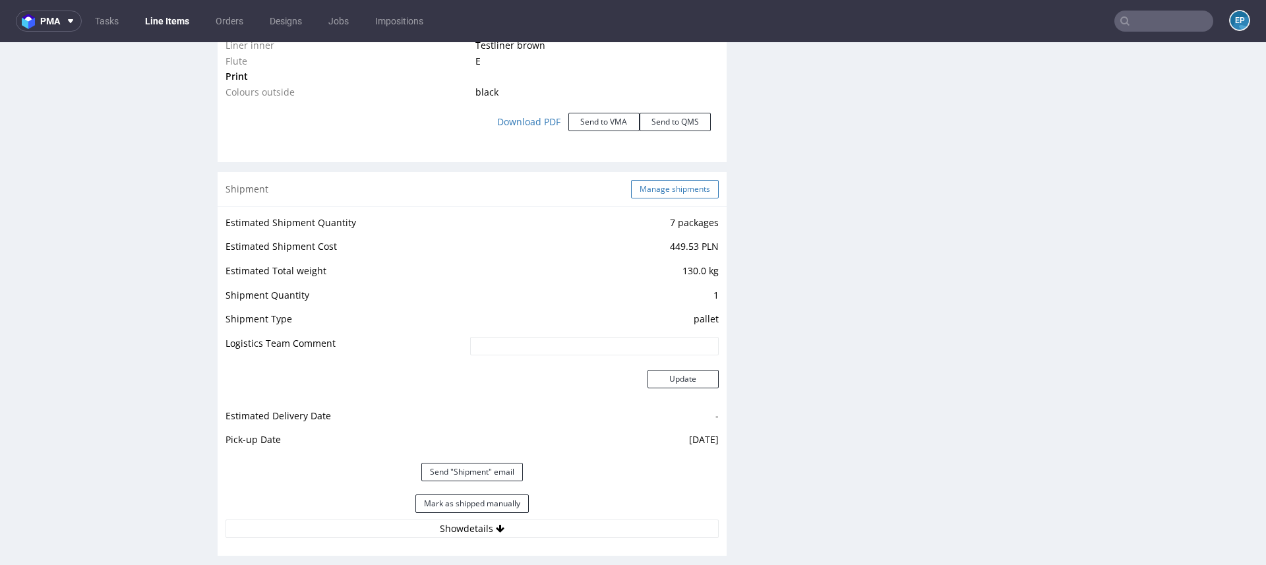
click at [667, 190] on button "Manage shipments" at bounding box center [675, 189] width 88 height 18
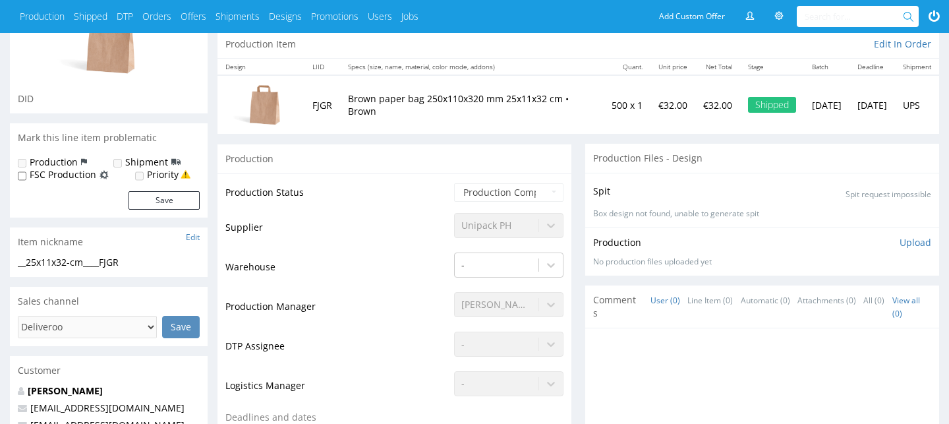
scroll to position [136, 0]
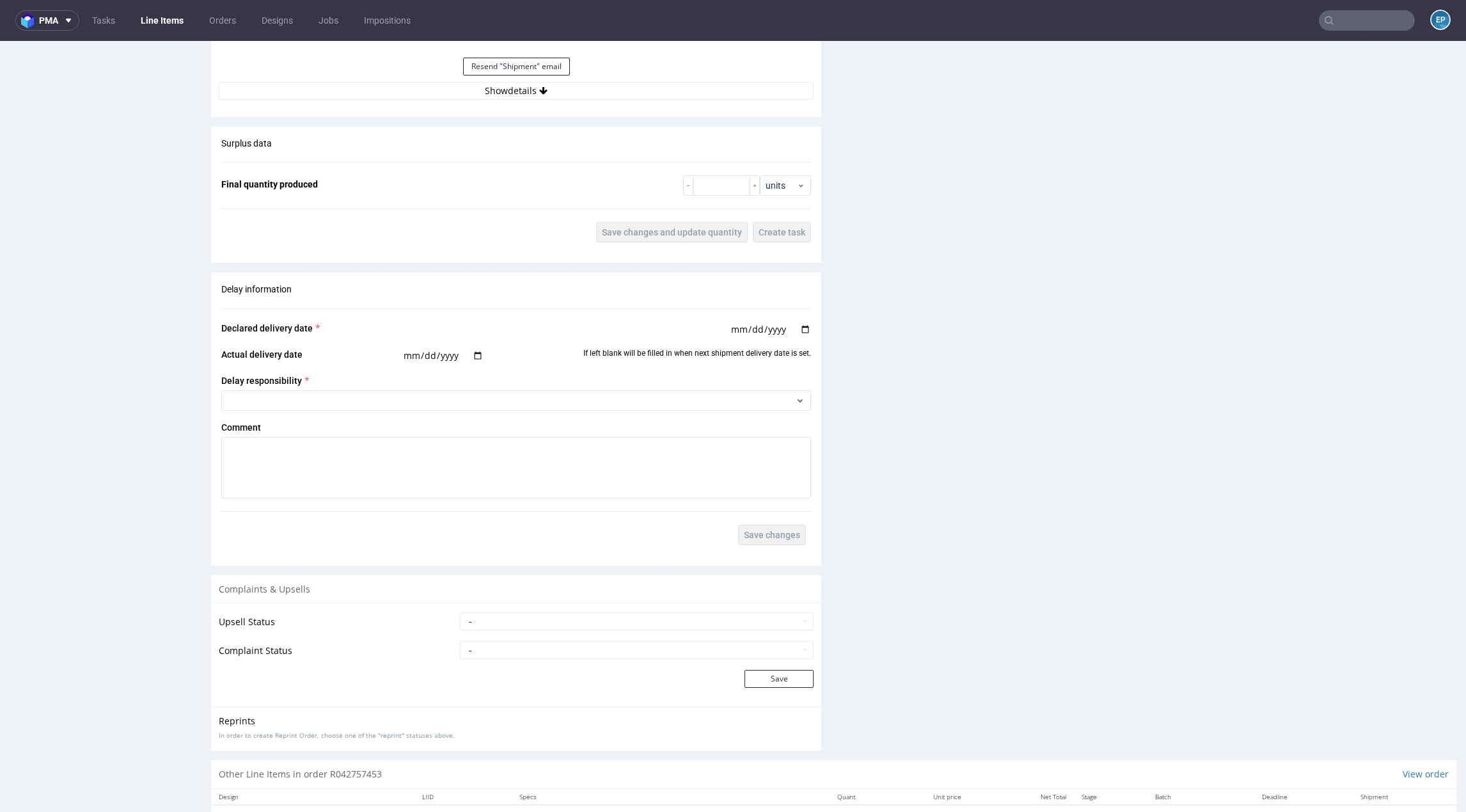
scroll to position [1487, 0]
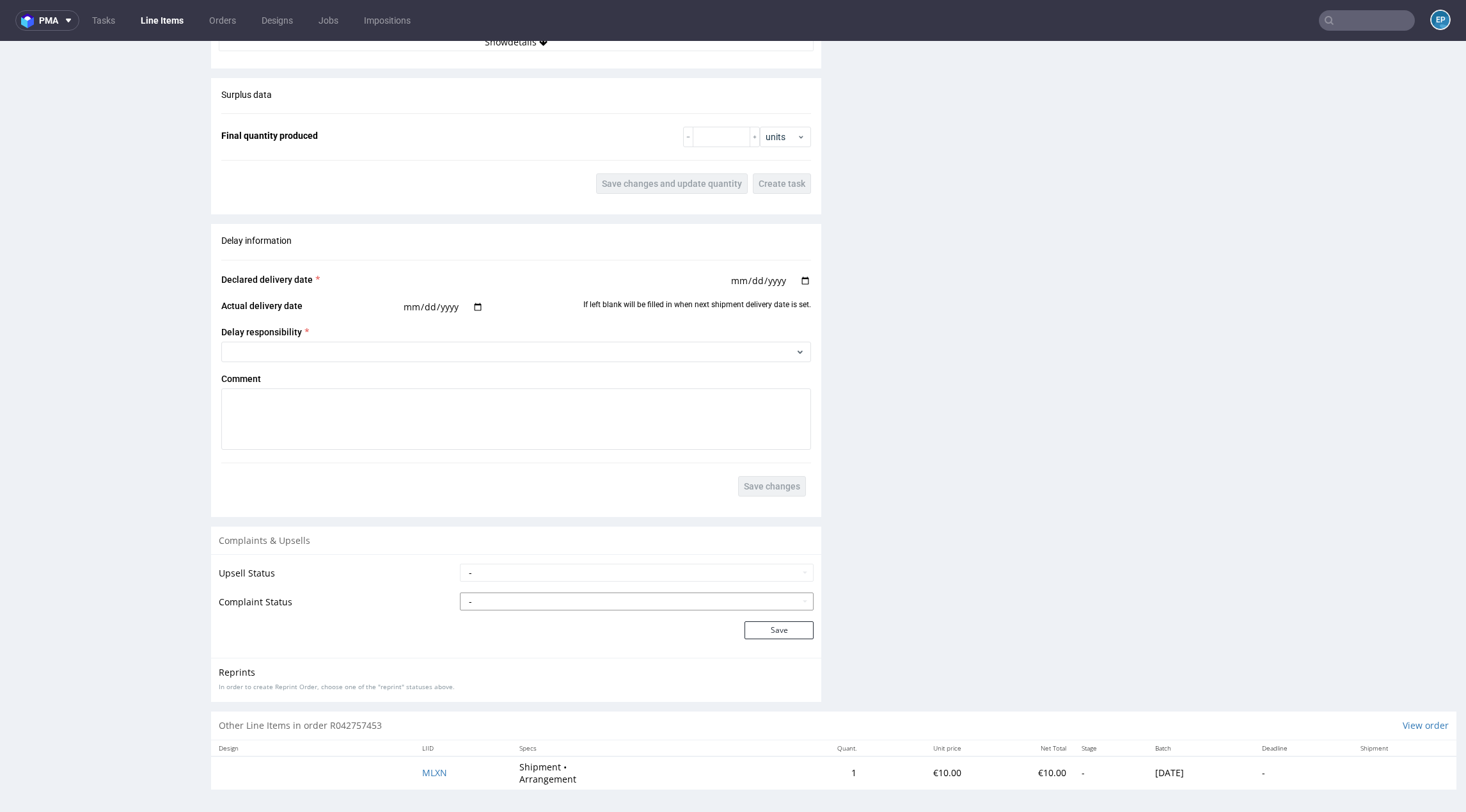
click at [539, 598] on select "- Complaint Received Complaint Rejected Complaint Accepted (DTP Issue) - Reprin…" at bounding box center [636, 601] width 354 height 17
select select "accepted_shipping_issue_reprint"
click at [460, 592] on select "- Complaint Received Complaint Rejected Complaint Accepted (DTP Issue) - Reprin…" at bounding box center [636, 601] width 354 height 17
click at [762, 632] on button "Save" at bounding box center [778, 630] width 69 height 17
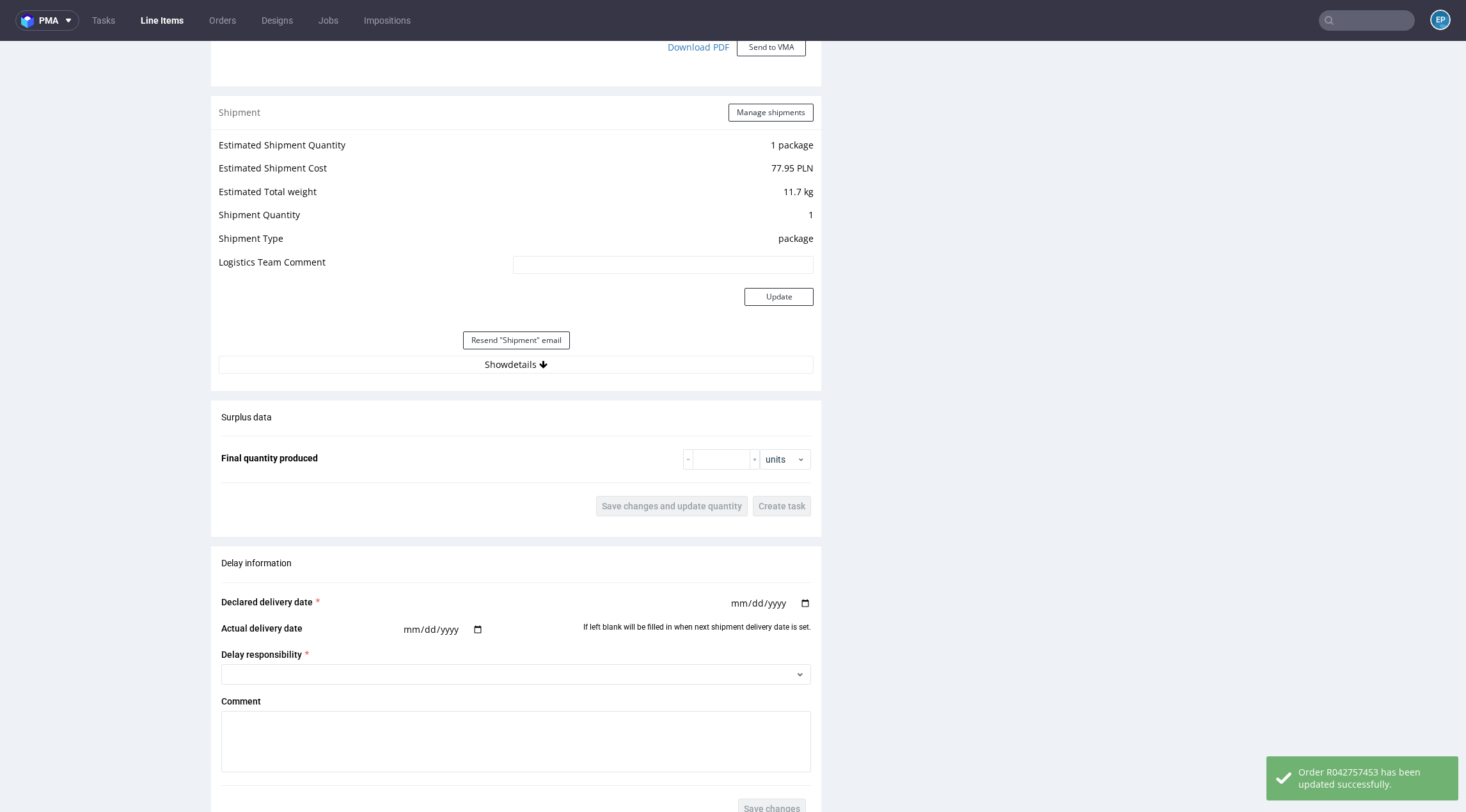
scroll to position [1539, 0]
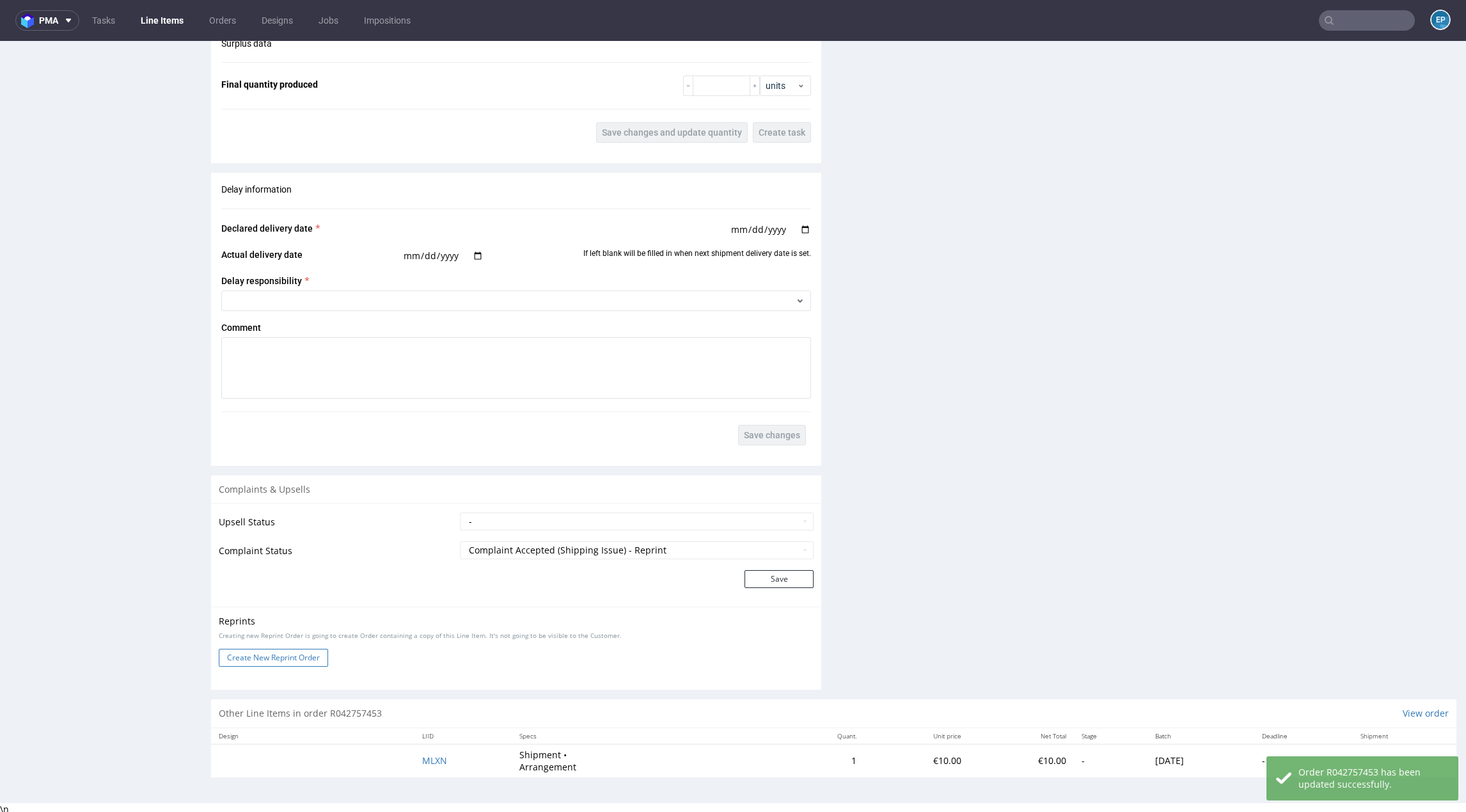
click at [308, 654] on button "Create New Reprint Order" at bounding box center [273, 657] width 110 height 17
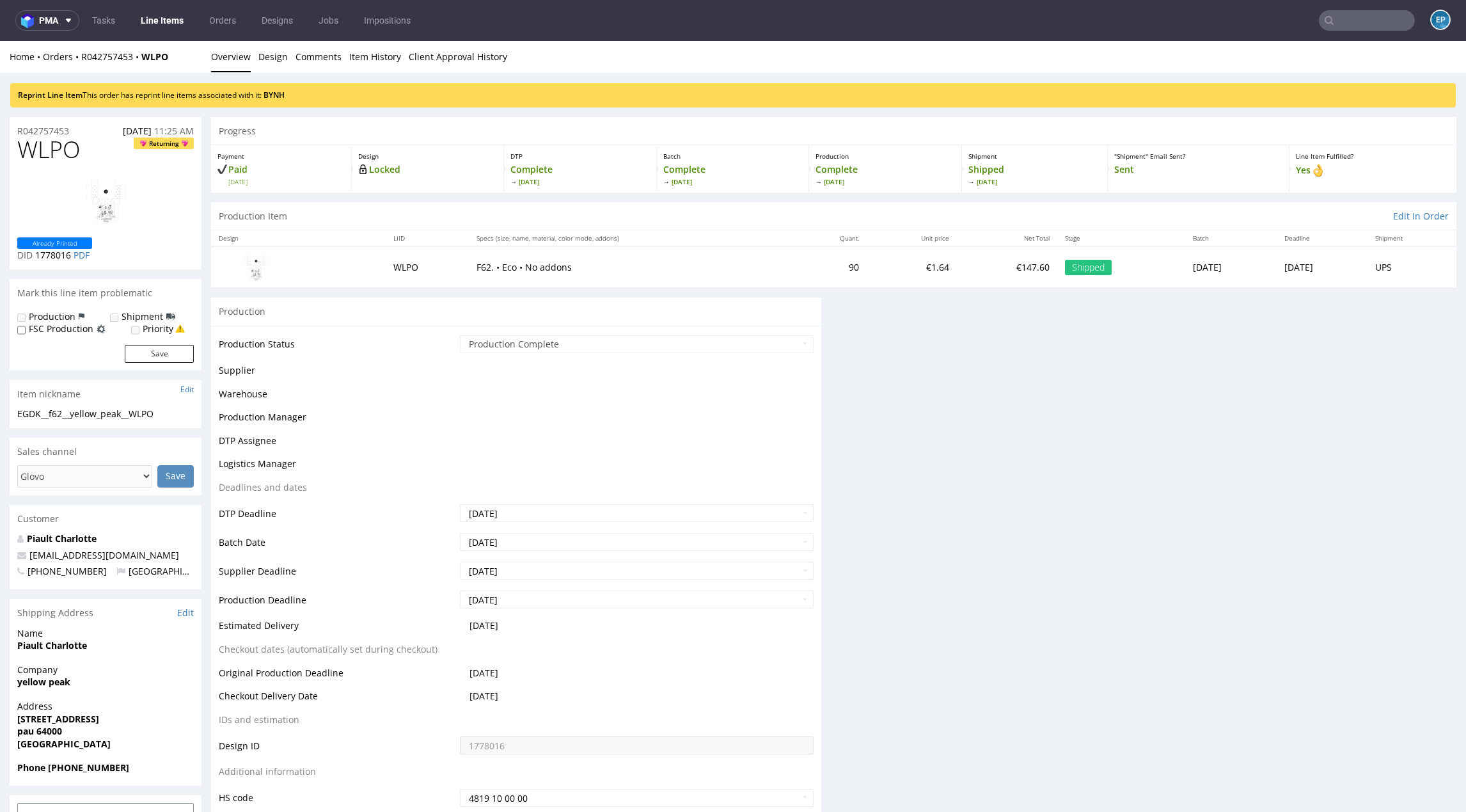
scroll to position [0, 0]
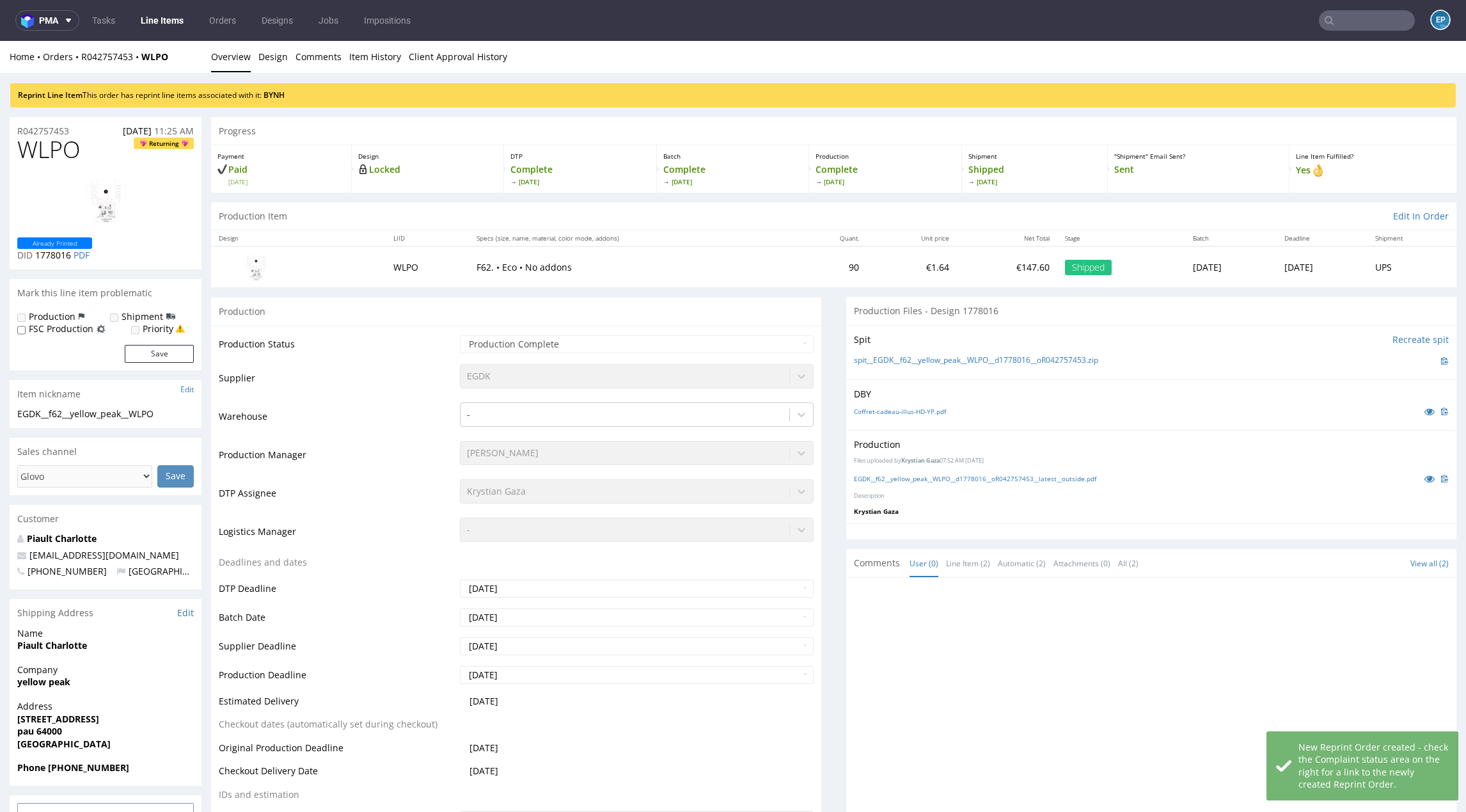
click at [272, 87] on div "Reprint Line Item This order has reprint line items associated with it: BYNH" at bounding box center [733, 95] width 1446 height 24
click at [282, 95] on link "BYNH" at bounding box center [275, 94] width 21 height 11
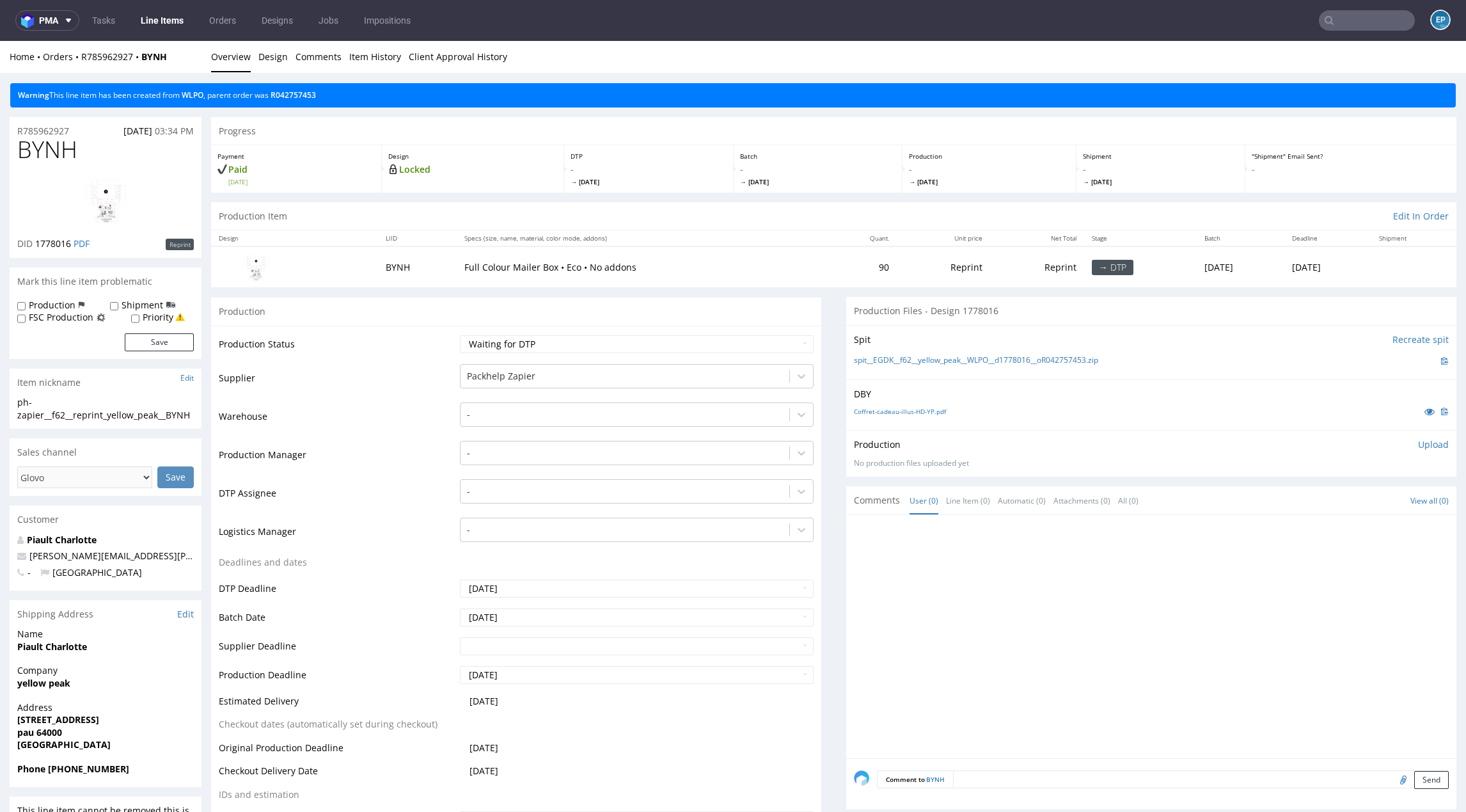
click at [55, 303] on label "Production" at bounding box center [52, 305] width 47 height 13
click at [25, 303] on input "Production" at bounding box center [21, 307] width 9 height 11
checkbox input "true"
click at [123, 303] on label "Shipment" at bounding box center [142, 305] width 42 height 13
click at [118, 303] on input "Shipment" at bounding box center [114, 307] width 9 height 11
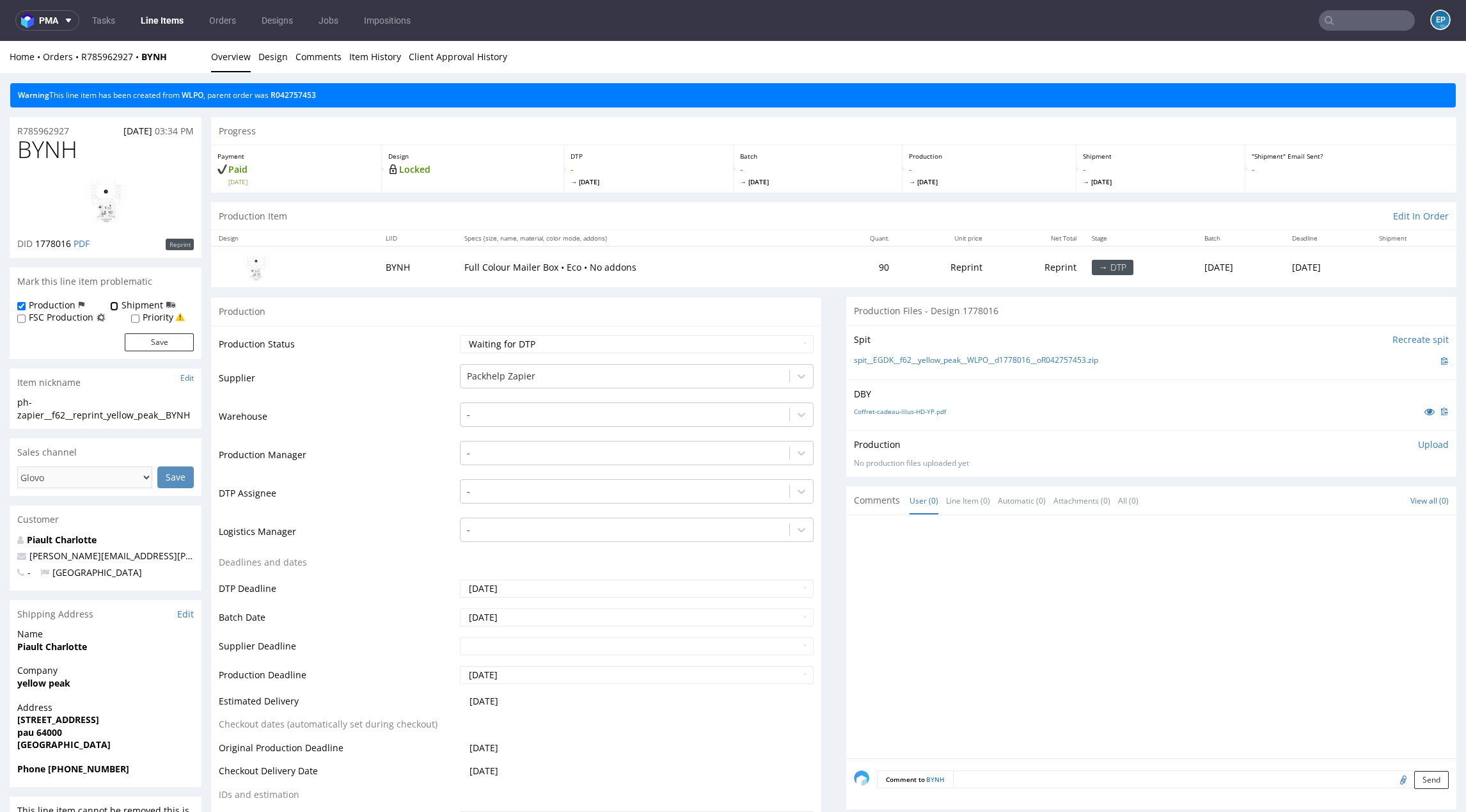
checkbox input "true"
click at [155, 337] on button "Save" at bounding box center [159, 341] width 69 height 17
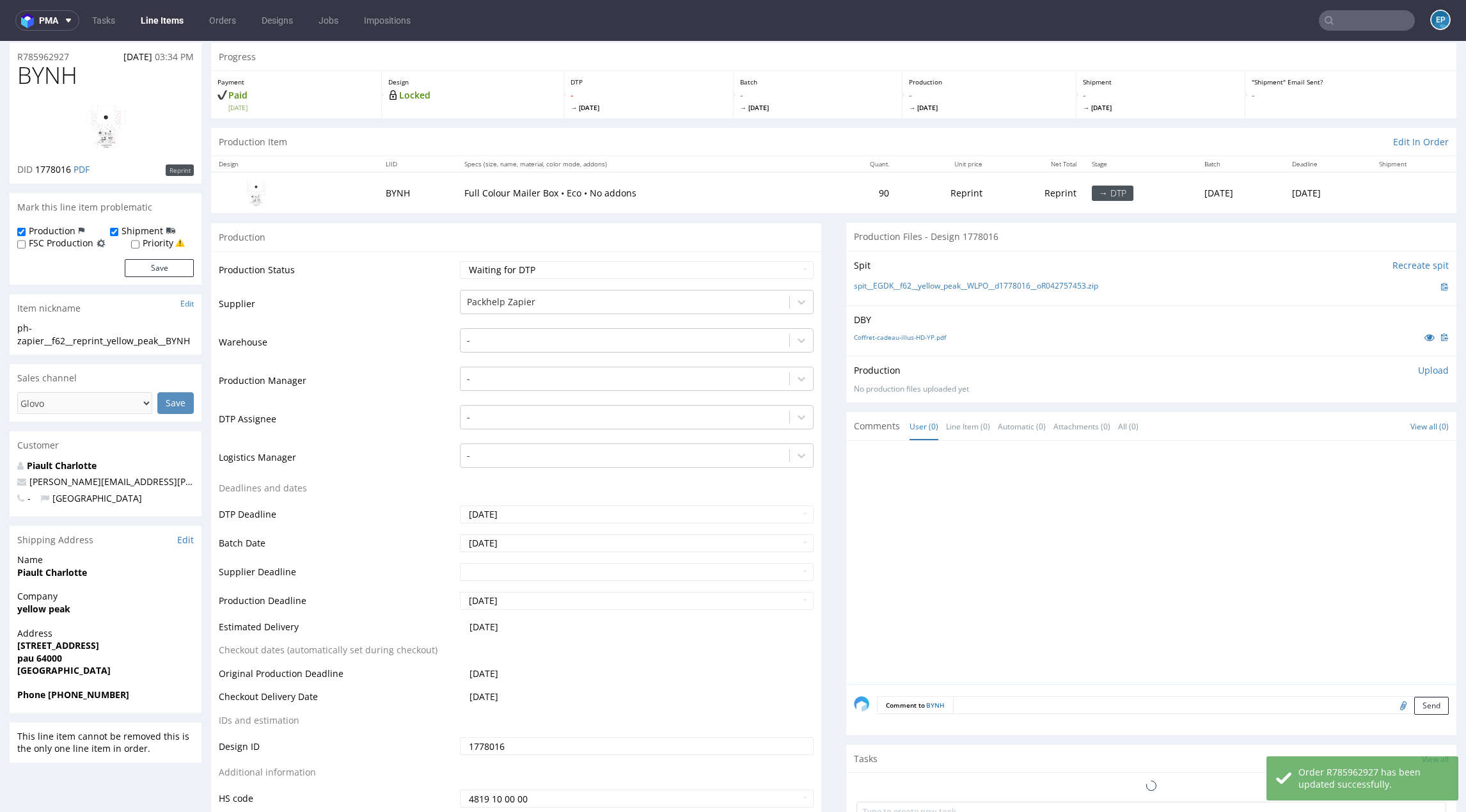
scroll to position [115, 0]
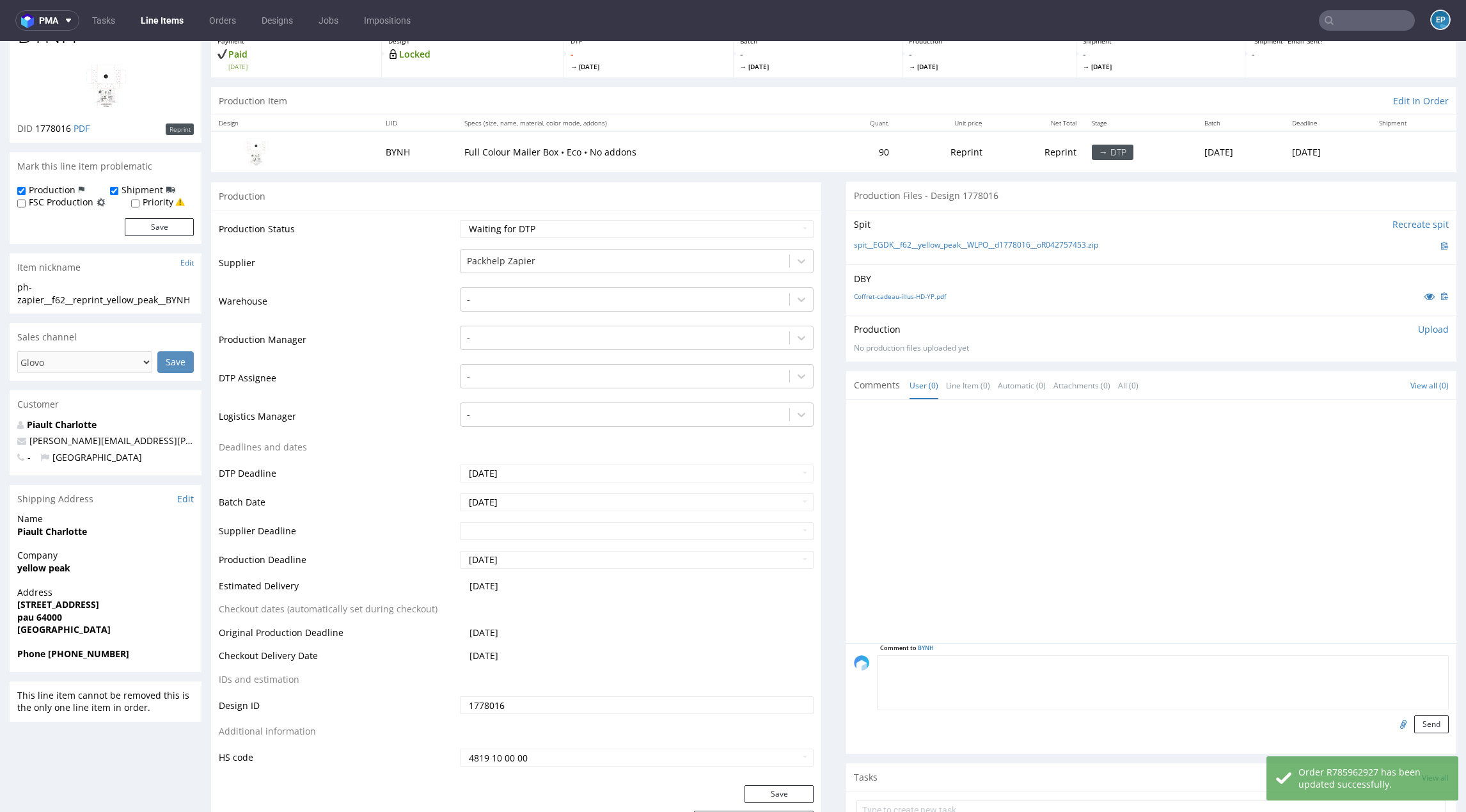
click at [985, 655] on textarea at bounding box center [1162, 682] width 571 height 55
paste textarea "[URL][DOMAIN_NAME]"
type textarea "tracking: [URL][DOMAIN_NAME]"
click at [1422, 716] on button "Send" at bounding box center [1432, 724] width 35 height 17
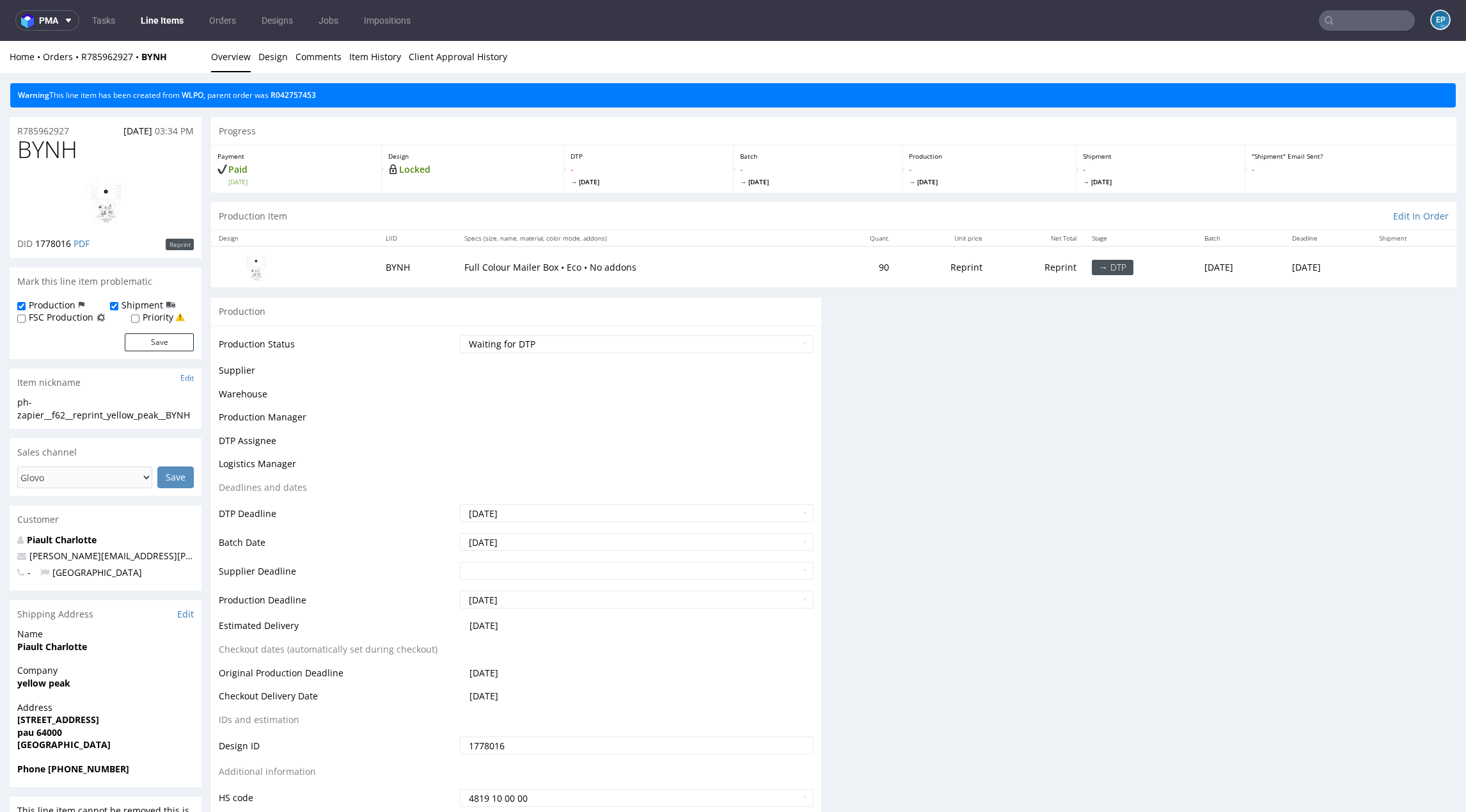
scroll to position [0, 0]
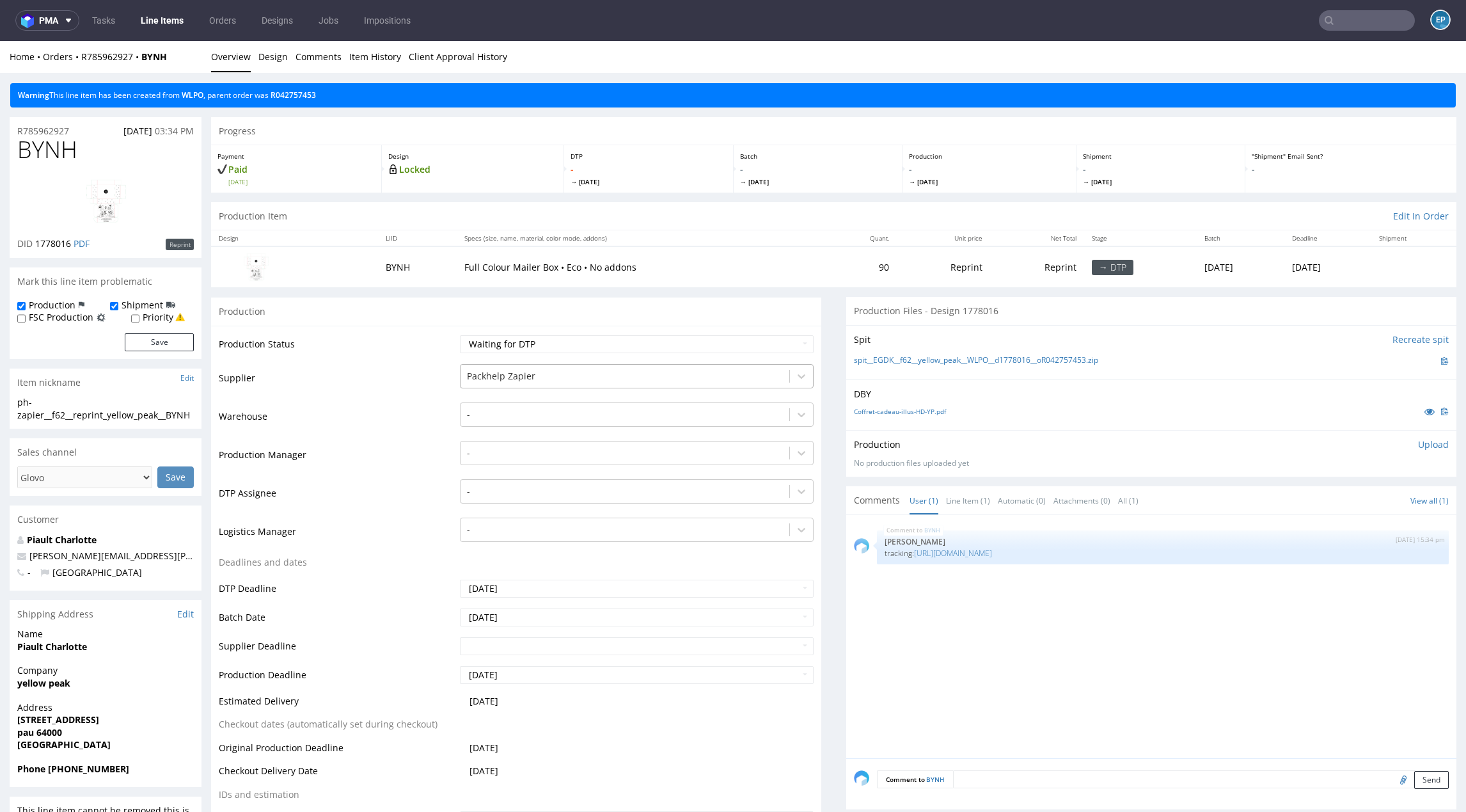
click at [518, 370] on div at bounding box center [625, 376] width 316 height 16
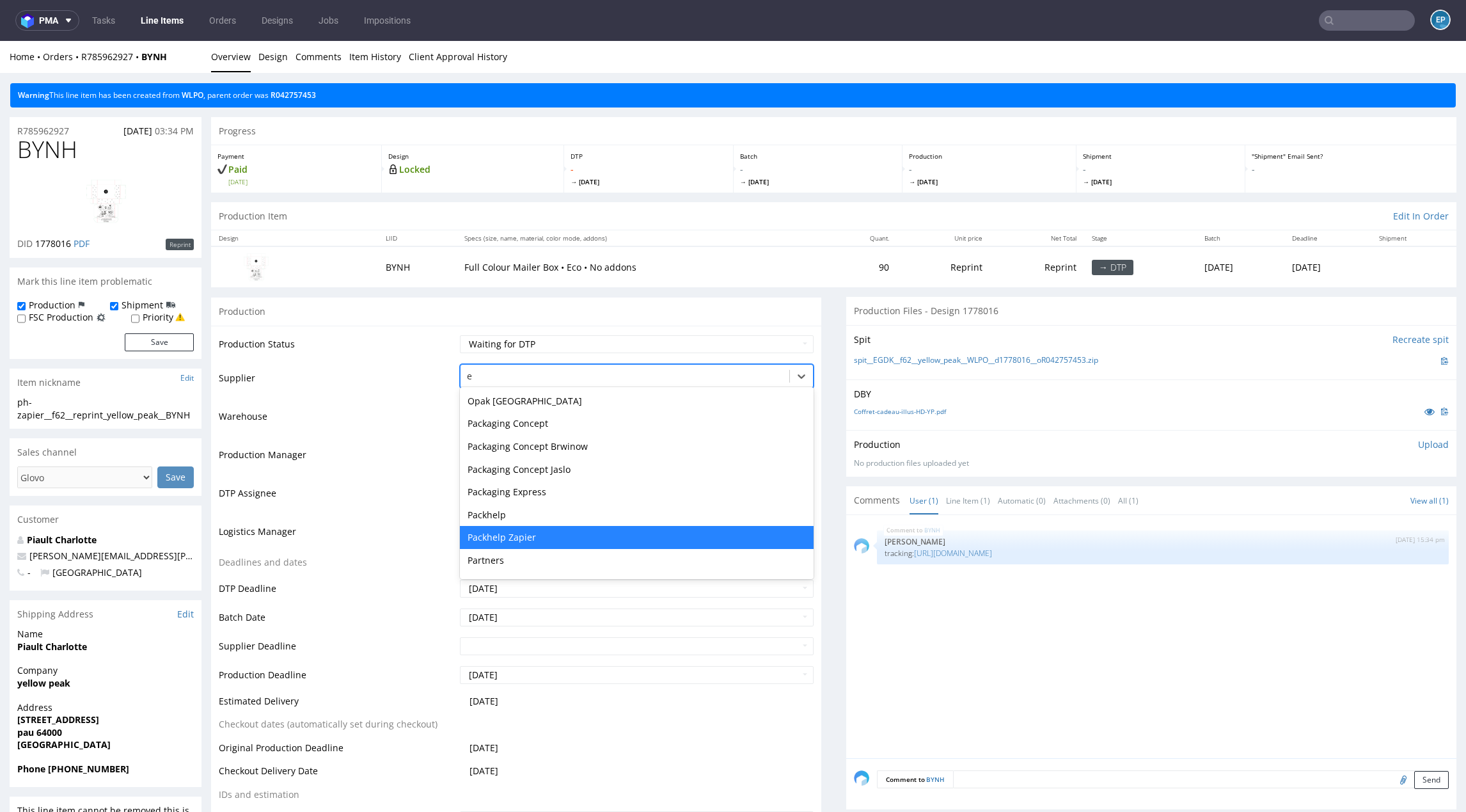
type input "eg"
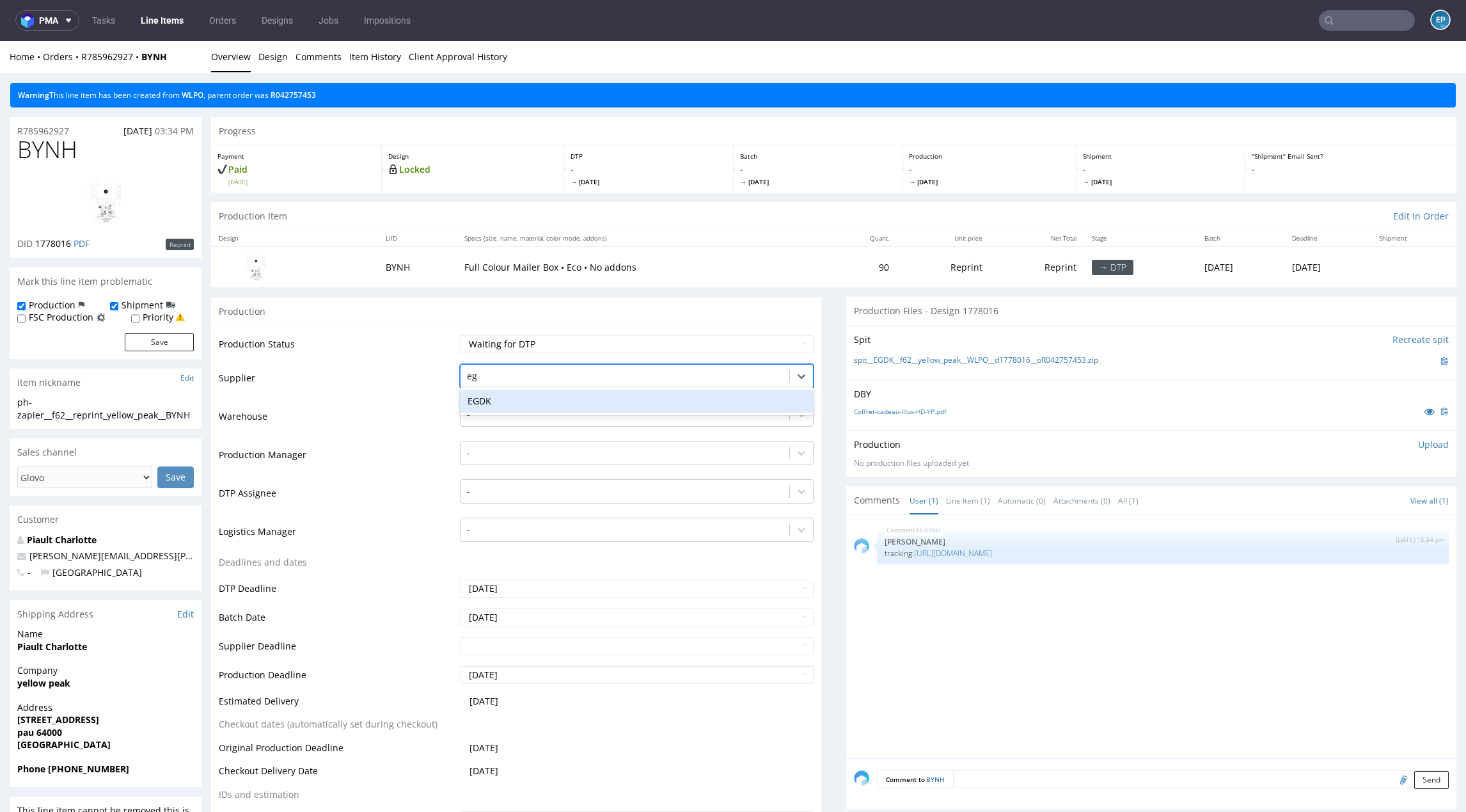
click at [507, 396] on div "EGDK" at bounding box center [636, 401] width 354 height 23
click at [503, 445] on div at bounding box center [625, 453] width 316 height 16
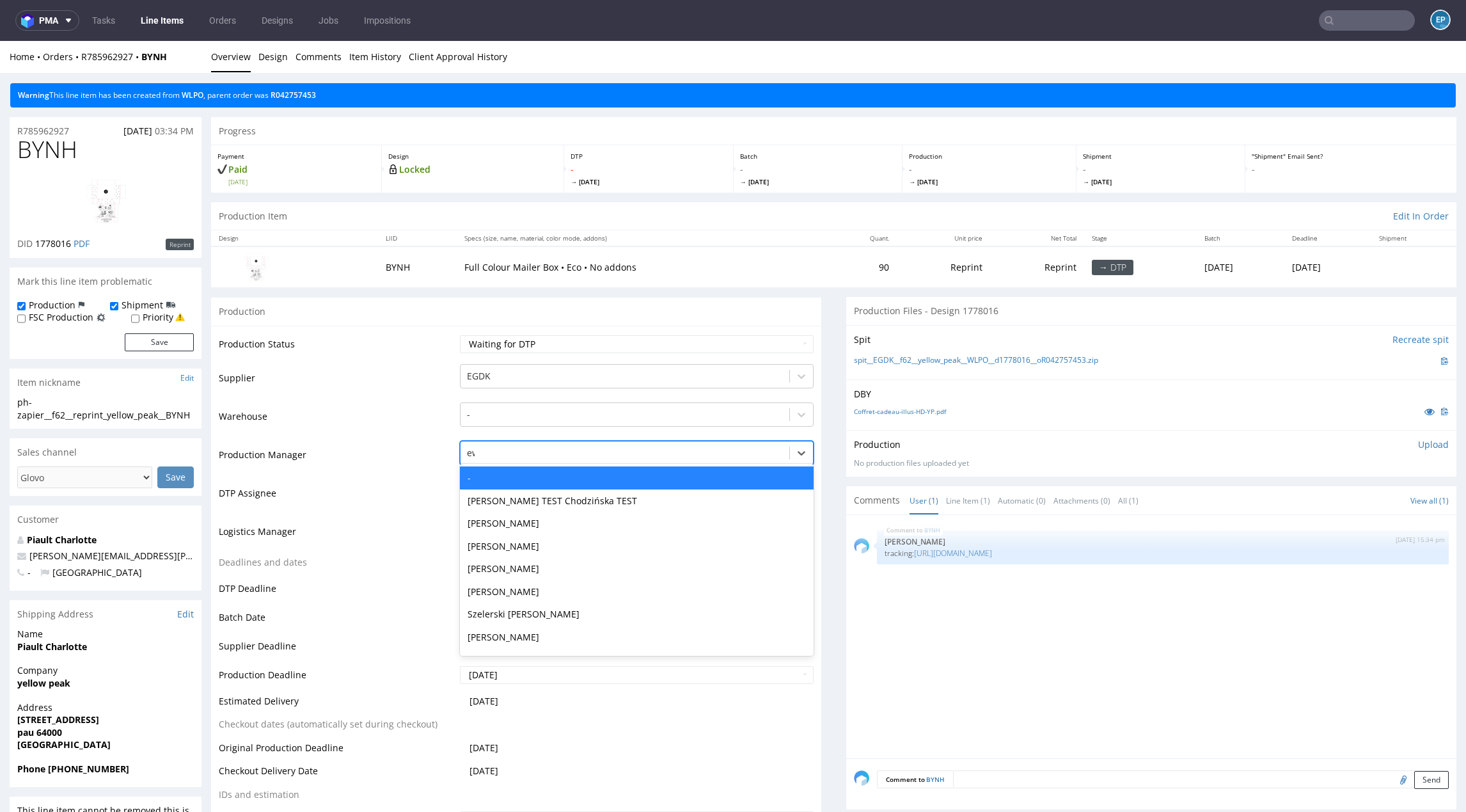
type input "ewa"
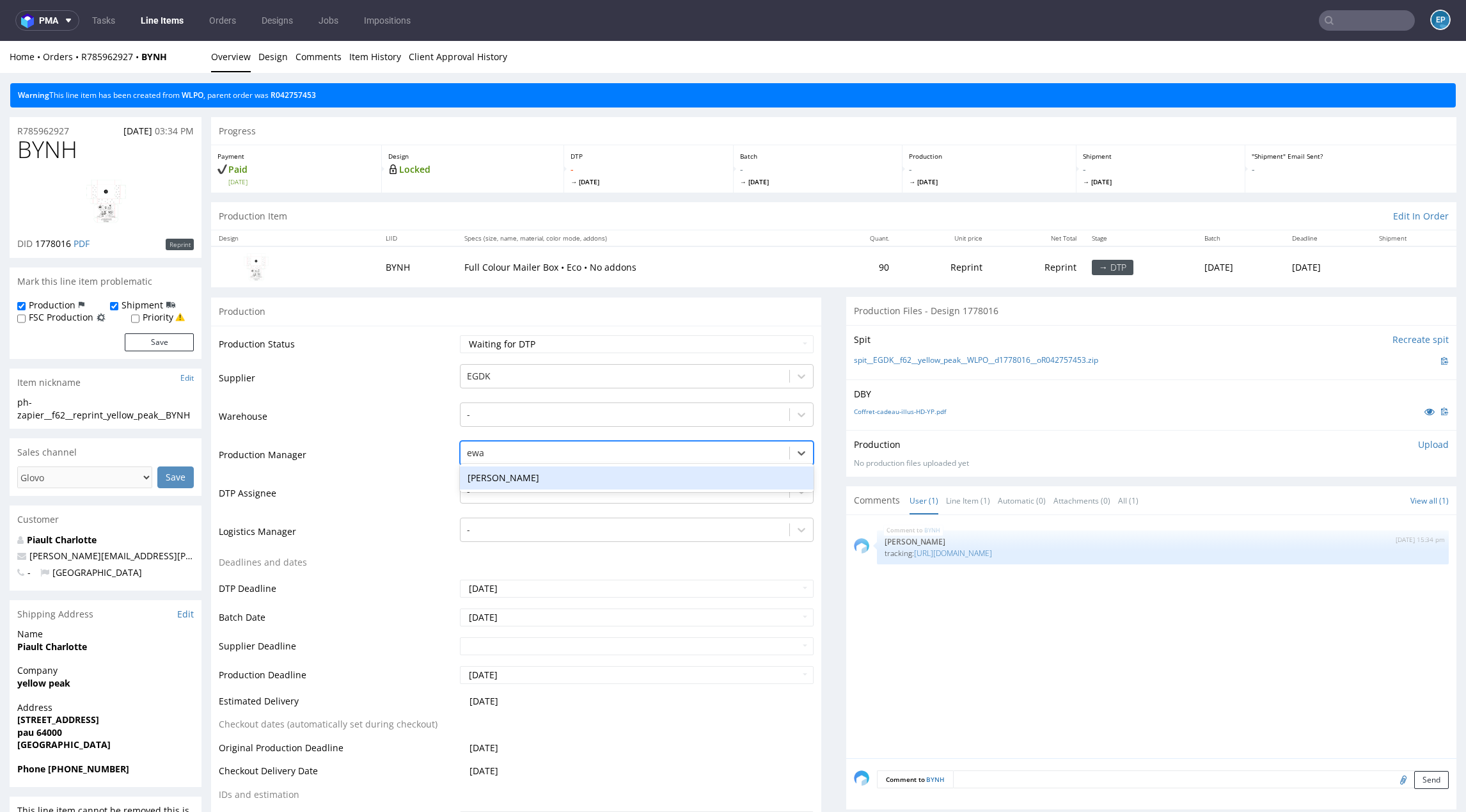
click at [498, 477] on div "[PERSON_NAME]" at bounding box center [636, 478] width 354 height 23
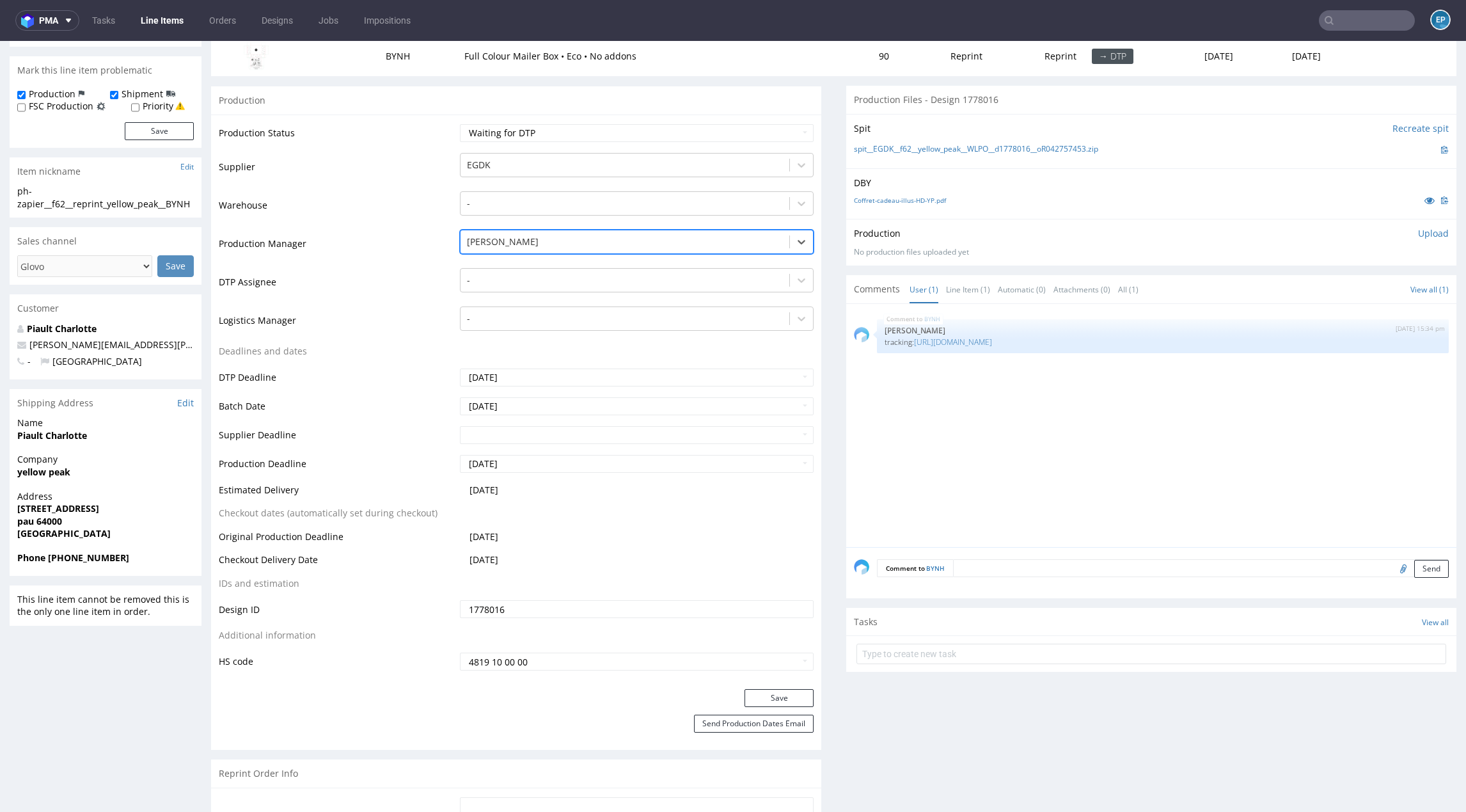
scroll to position [256, 0]
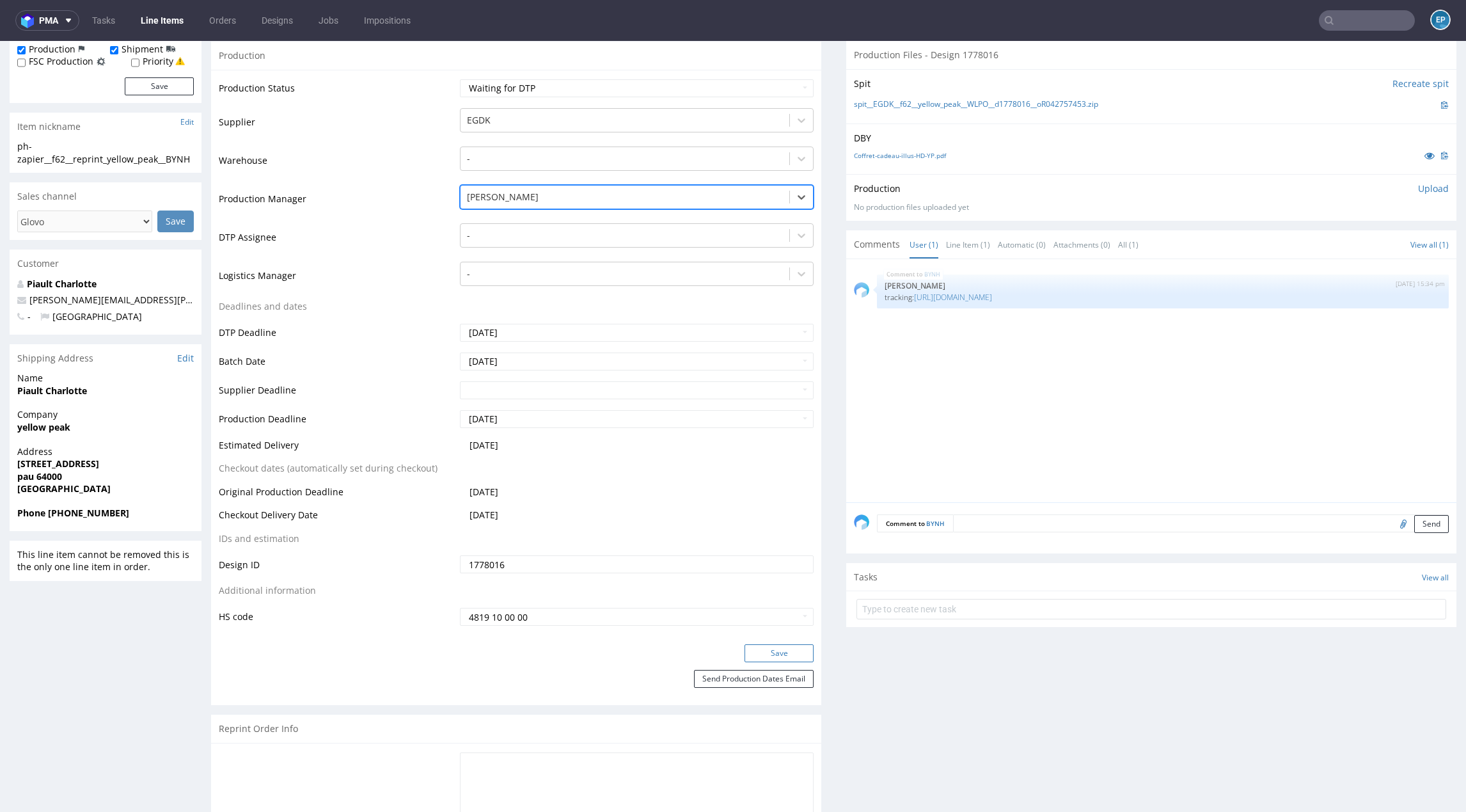
click at [753, 648] on button "Save" at bounding box center [778, 653] width 69 height 17
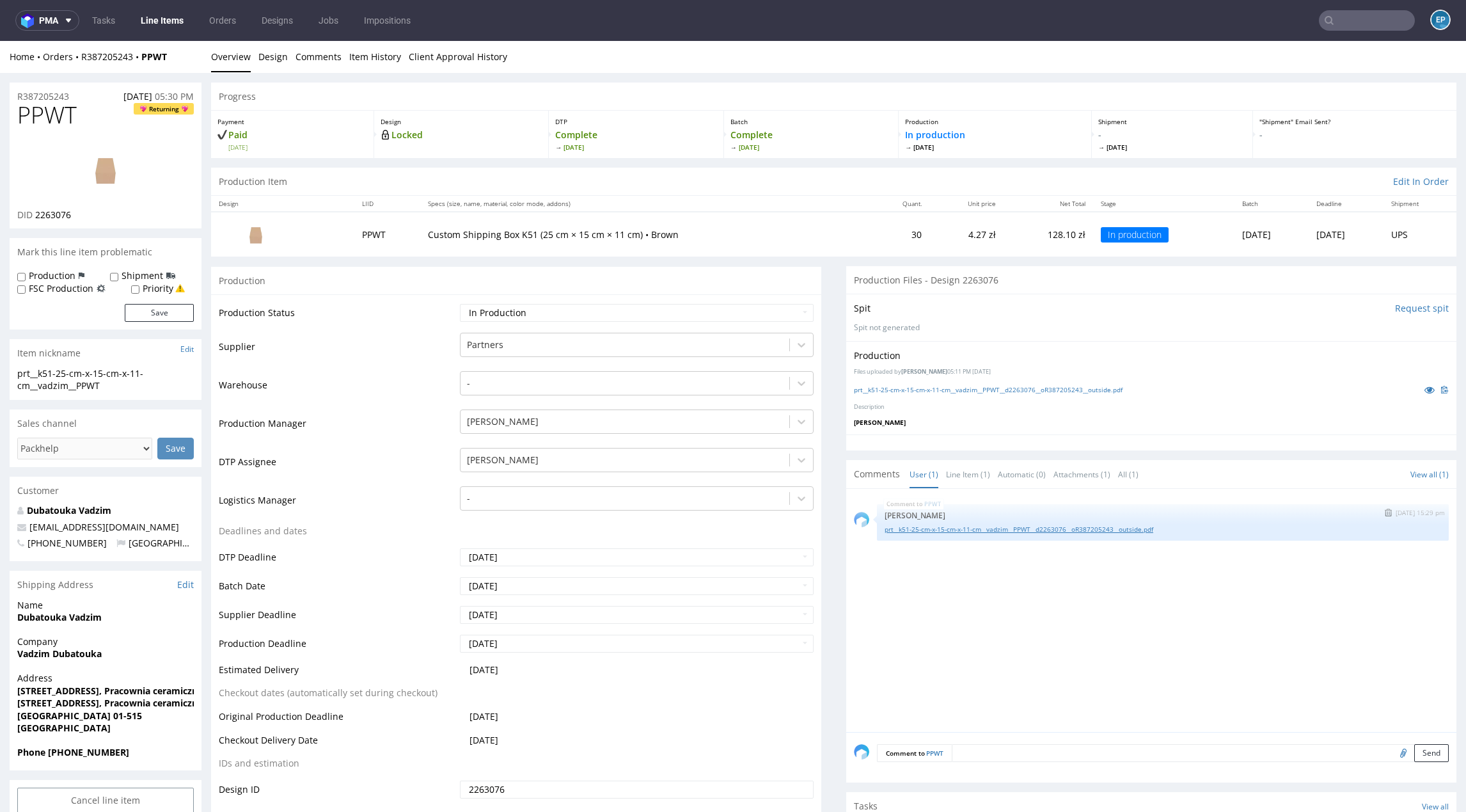
click at [975, 525] on link "prt__k51-25-cm-x-15-cm-x-11-cm__vadzim__PPWT__d2263076__oR387205243__outside.pdf" at bounding box center [1163, 530] width 557 height 10
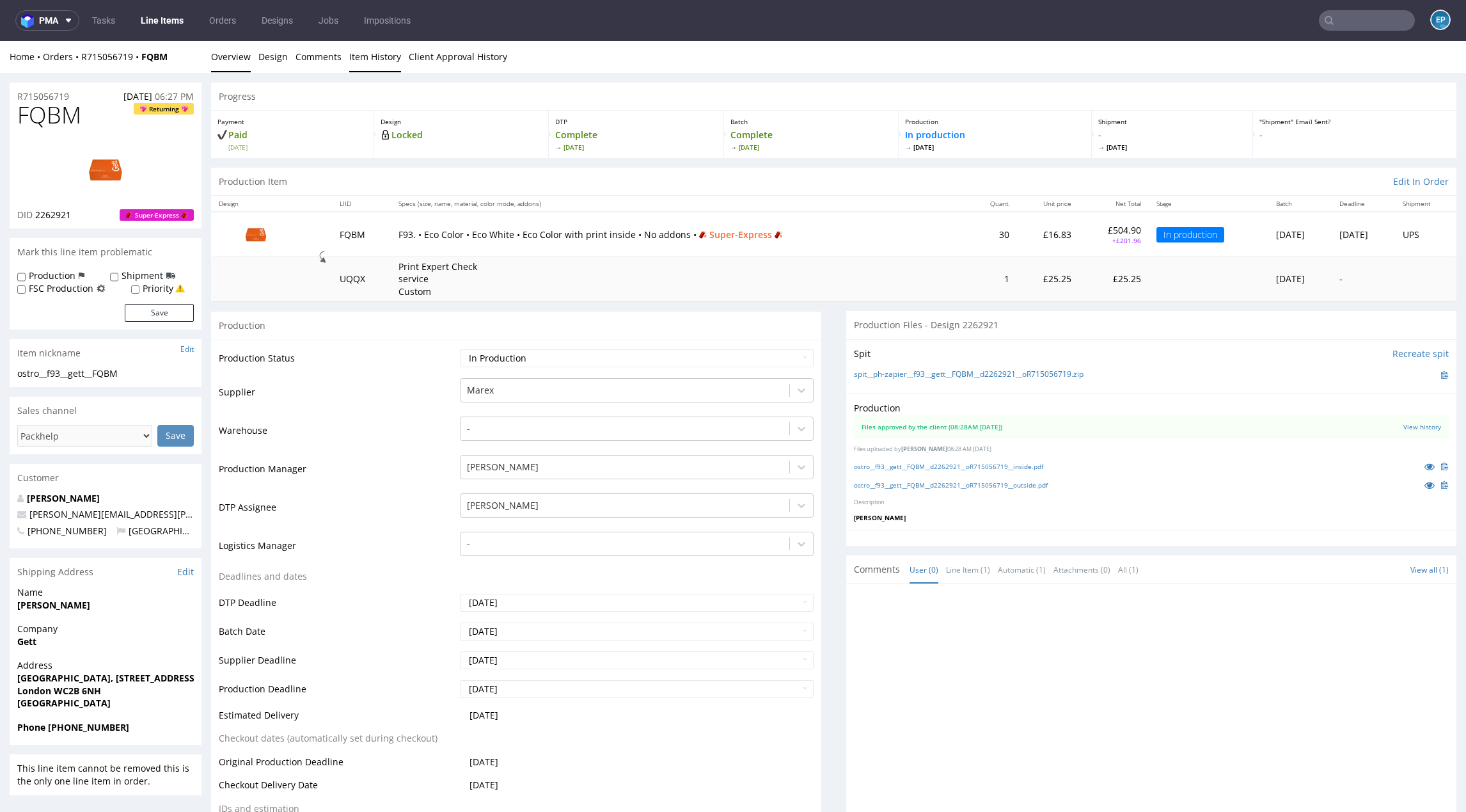
click at [369, 53] on link "Item History" at bounding box center [375, 56] width 51 height 31
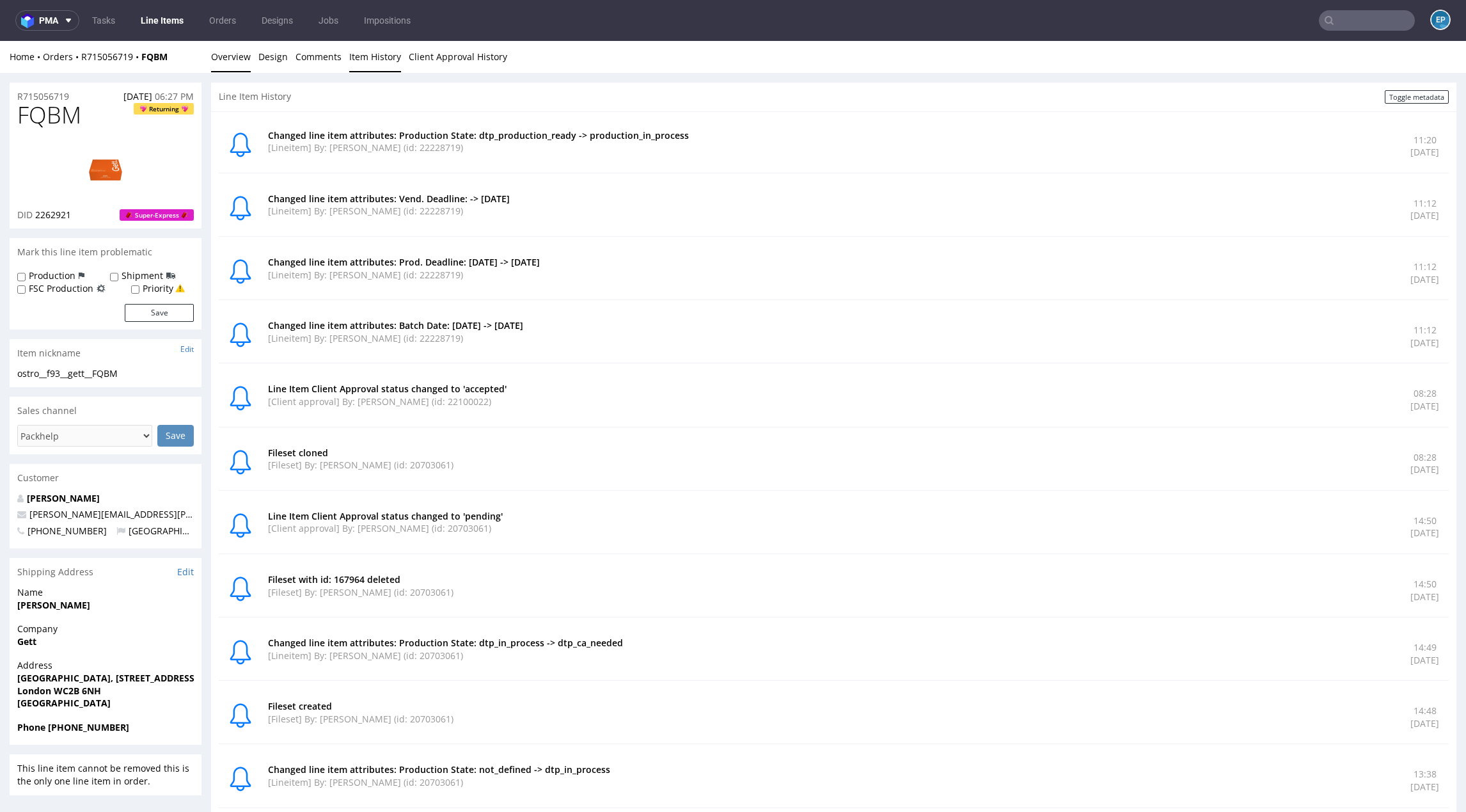
click at [234, 61] on link "Overview" at bounding box center [231, 56] width 40 height 31
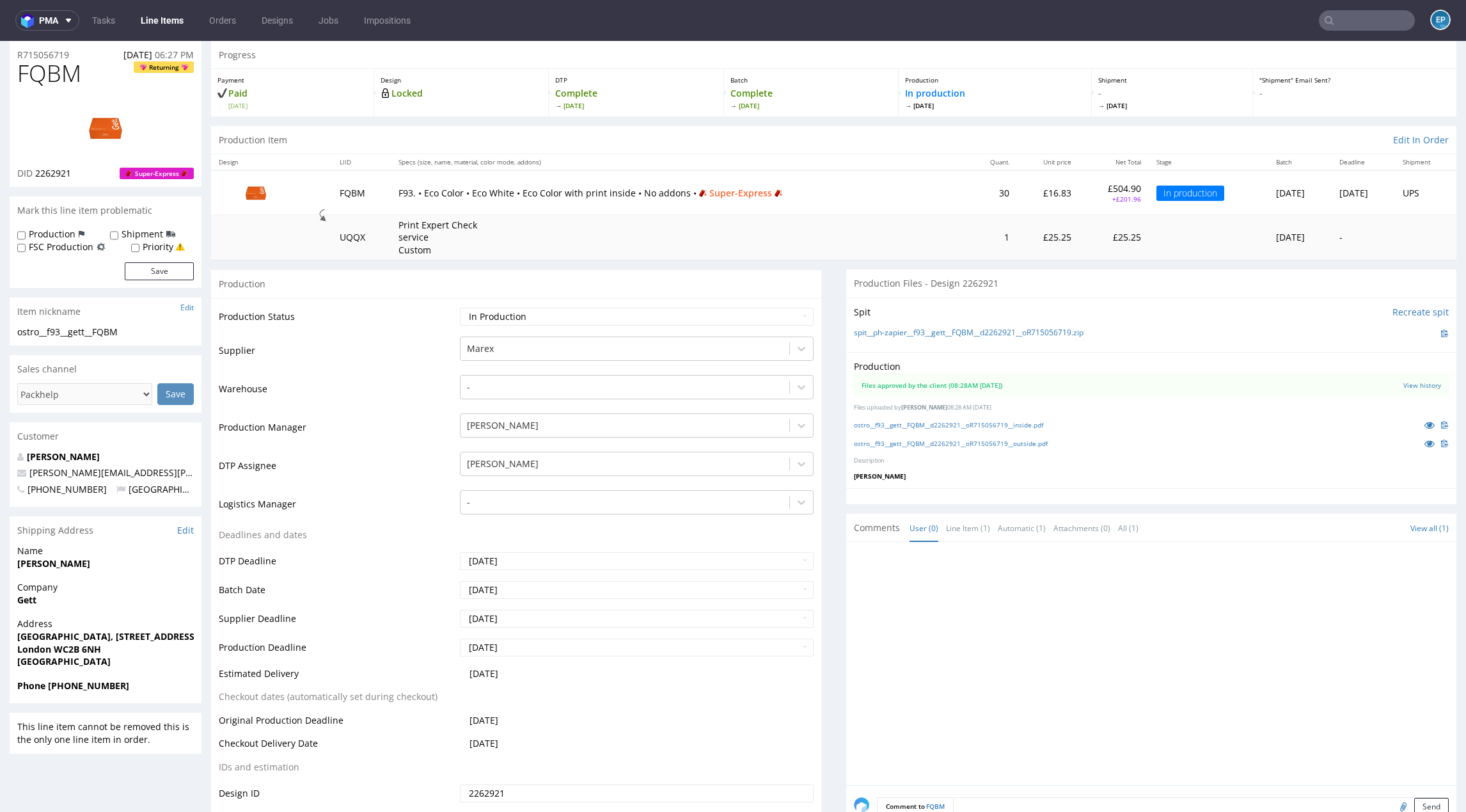
scroll to position [44, 0]
drag, startPoint x: 1050, startPoint y: 403, endPoint x: 997, endPoint y: 403, distance: 53.0
click at [997, 403] on p "Files uploaded by [PERSON_NAME] 08:28 AM [DATE]" at bounding box center [1151, 405] width 595 height 9
click at [1403, 380] on link "View history" at bounding box center [1421, 382] width 38 height 9
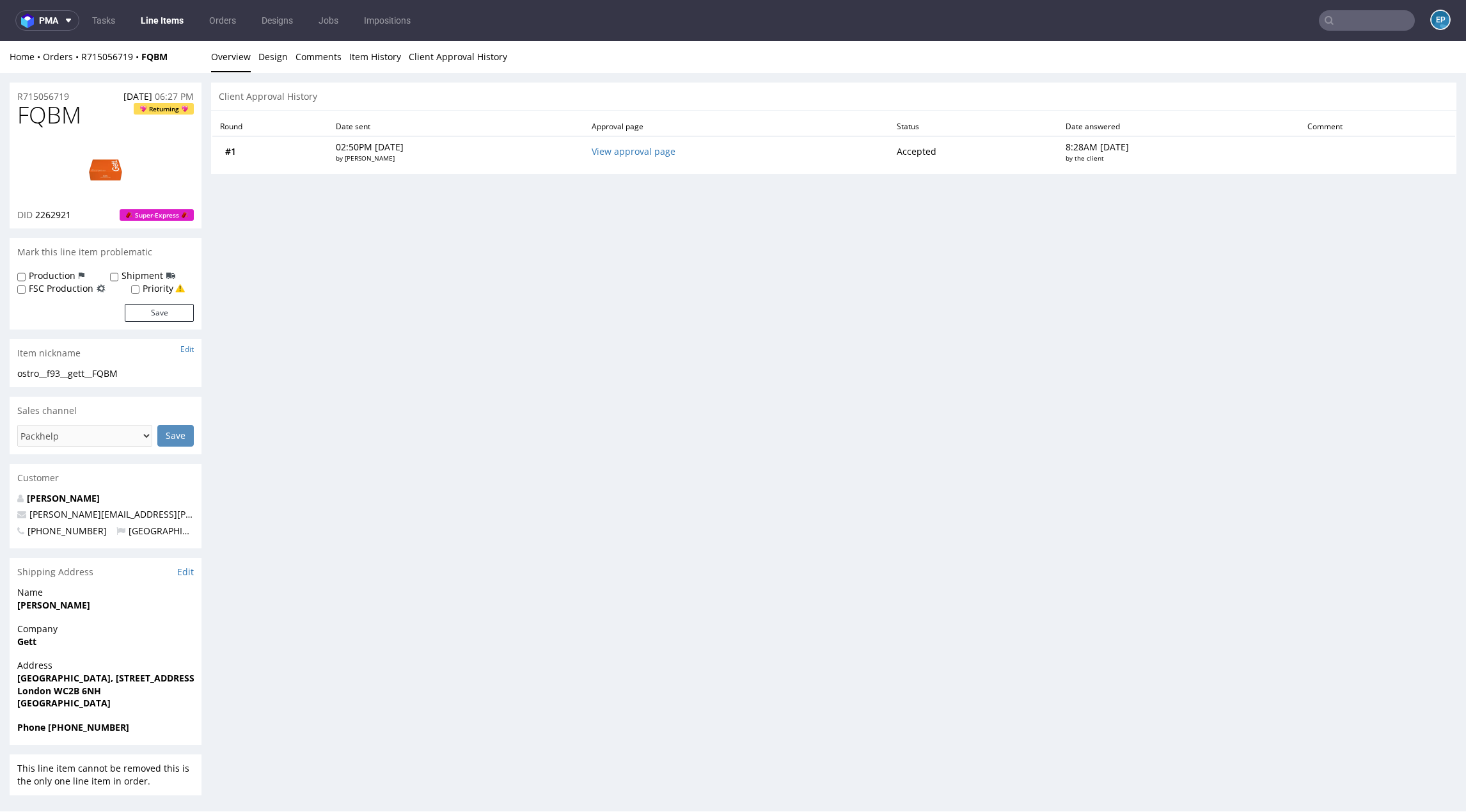
scroll to position [0, 0]
